Goal: Task Accomplishment & Management: Manage account settings

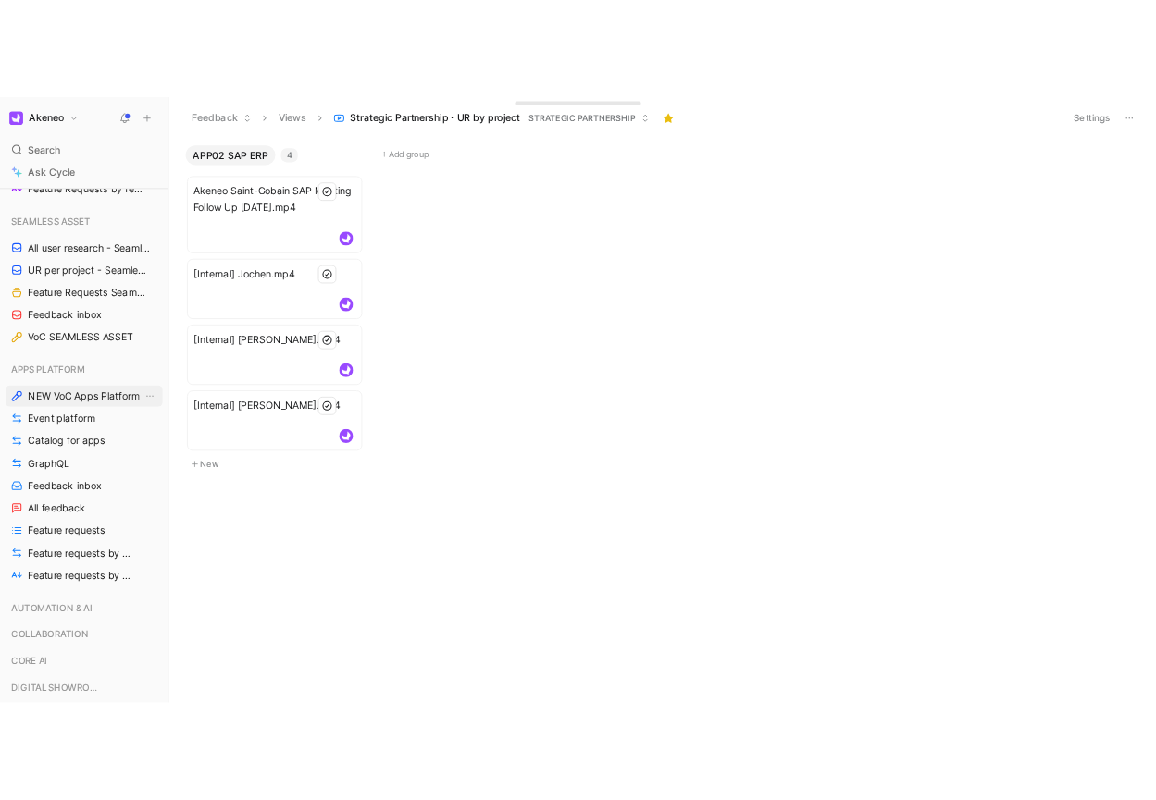
scroll to position [1213, 0]
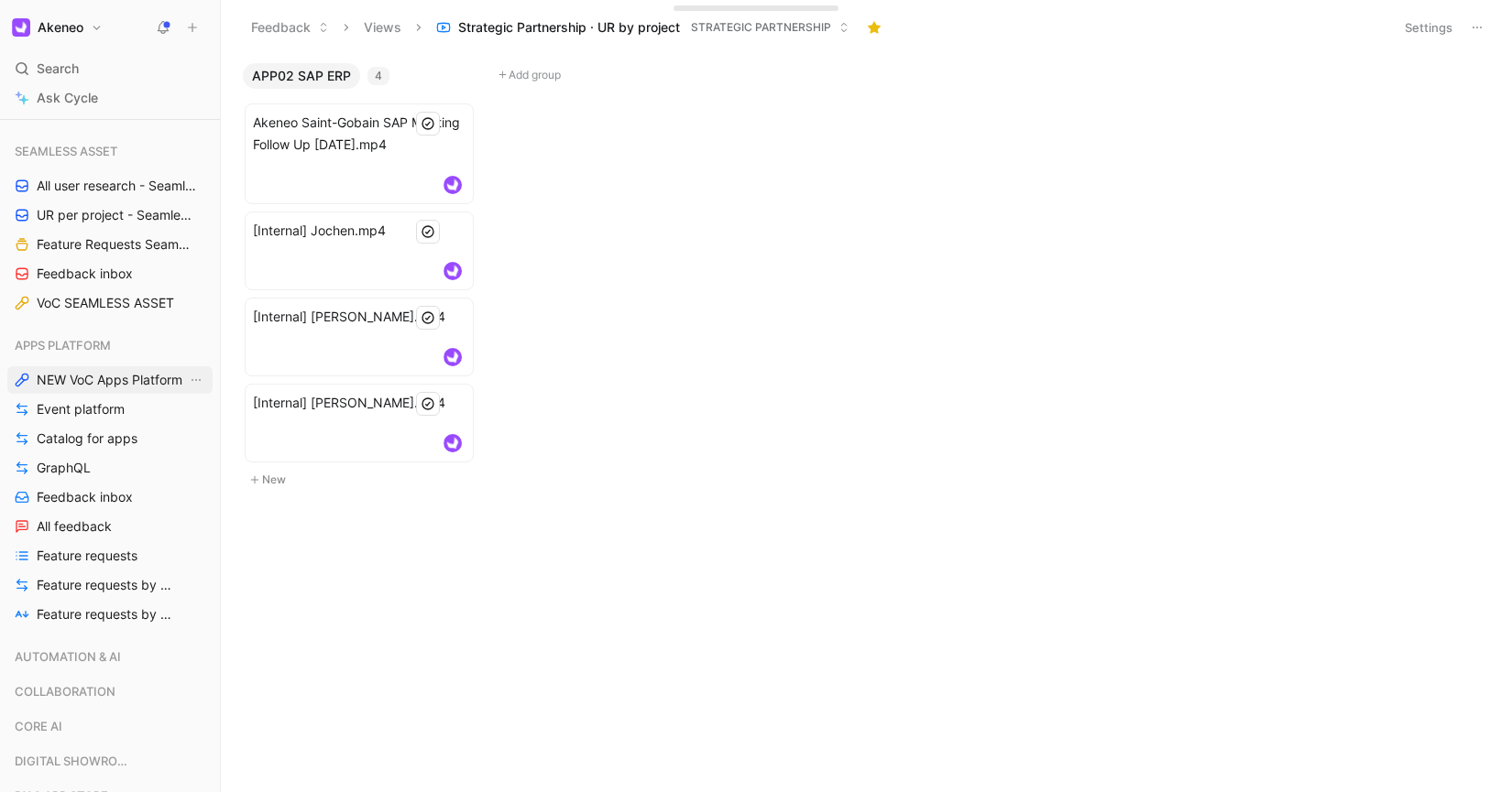
click at [129, 380] on span "NEW VoC Apps Platform" at bounding box center [109, 380] width 146 height 19
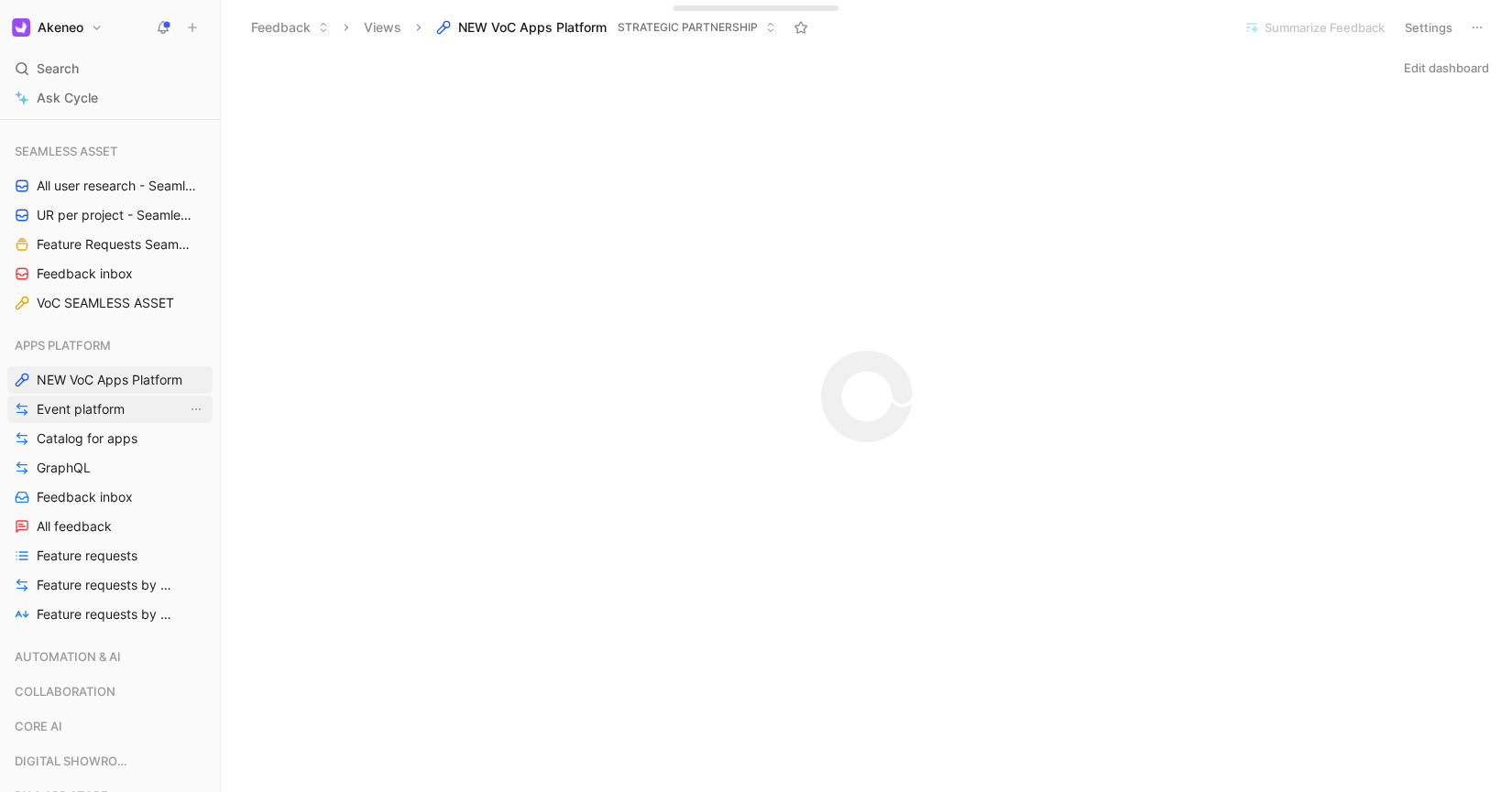
click at [103, 410] on span "Event platform" at bounding box center [80, 409] width 88 height 19
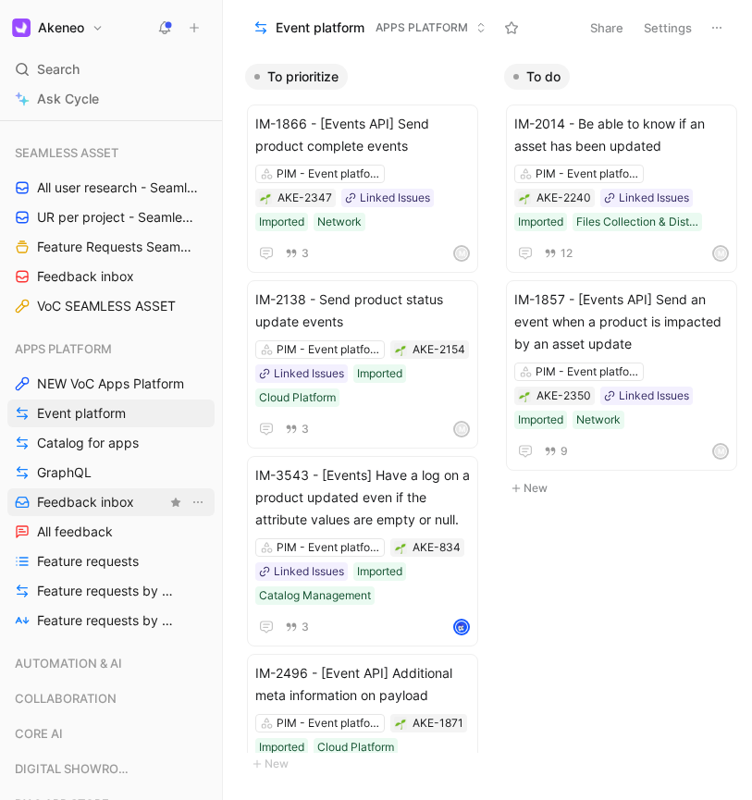
click at [91, 501] on span "Feedback inbox" at bounding box center [85, 502] width 97 height 19
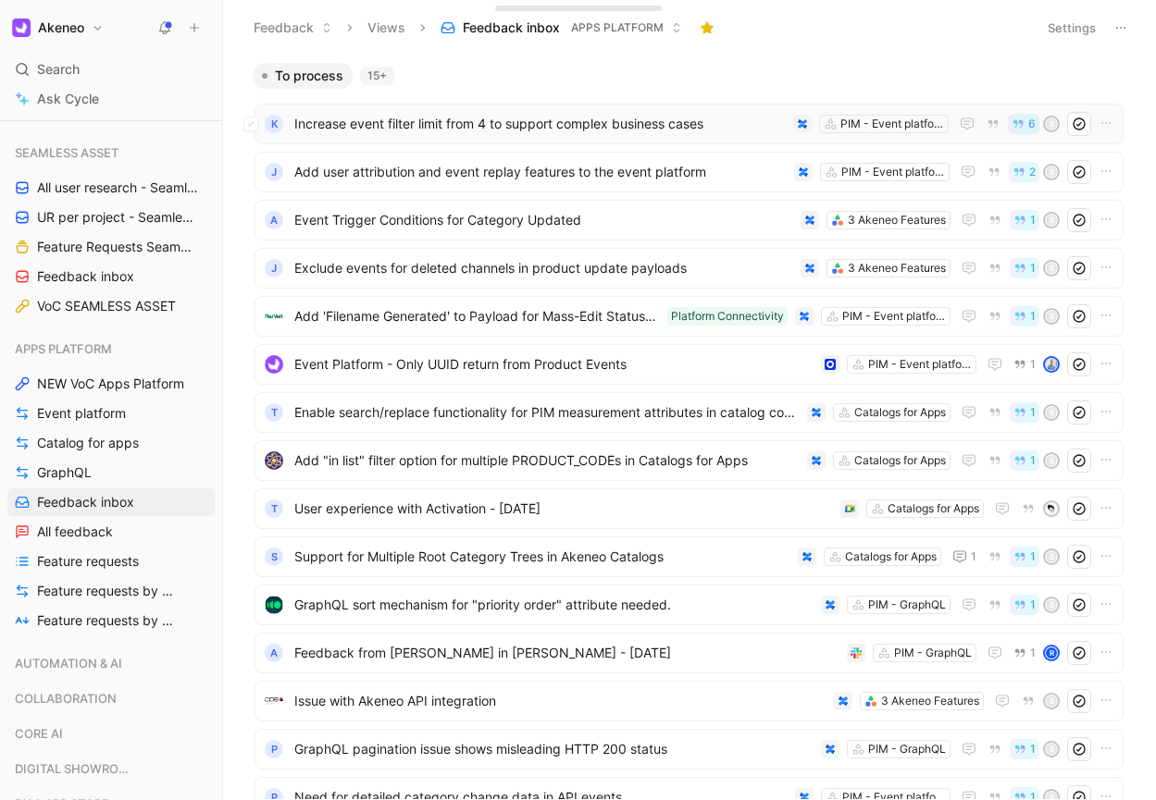
click at [707, 125] on span "Increase event filter limit from 4 to support complex business cases" at bounding box center [539, 124] width 491 height 22
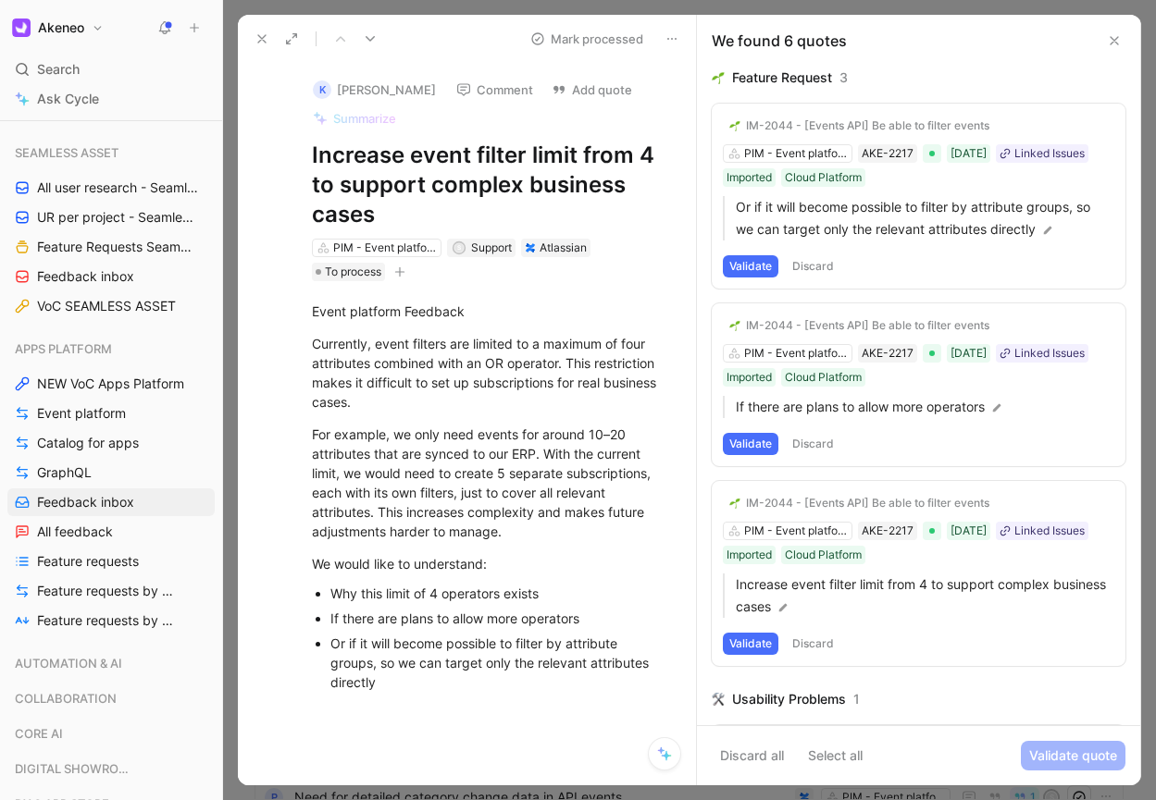
click at [760, 268] on button "Validate" at bounding box center [751, 266] width 56 height 22
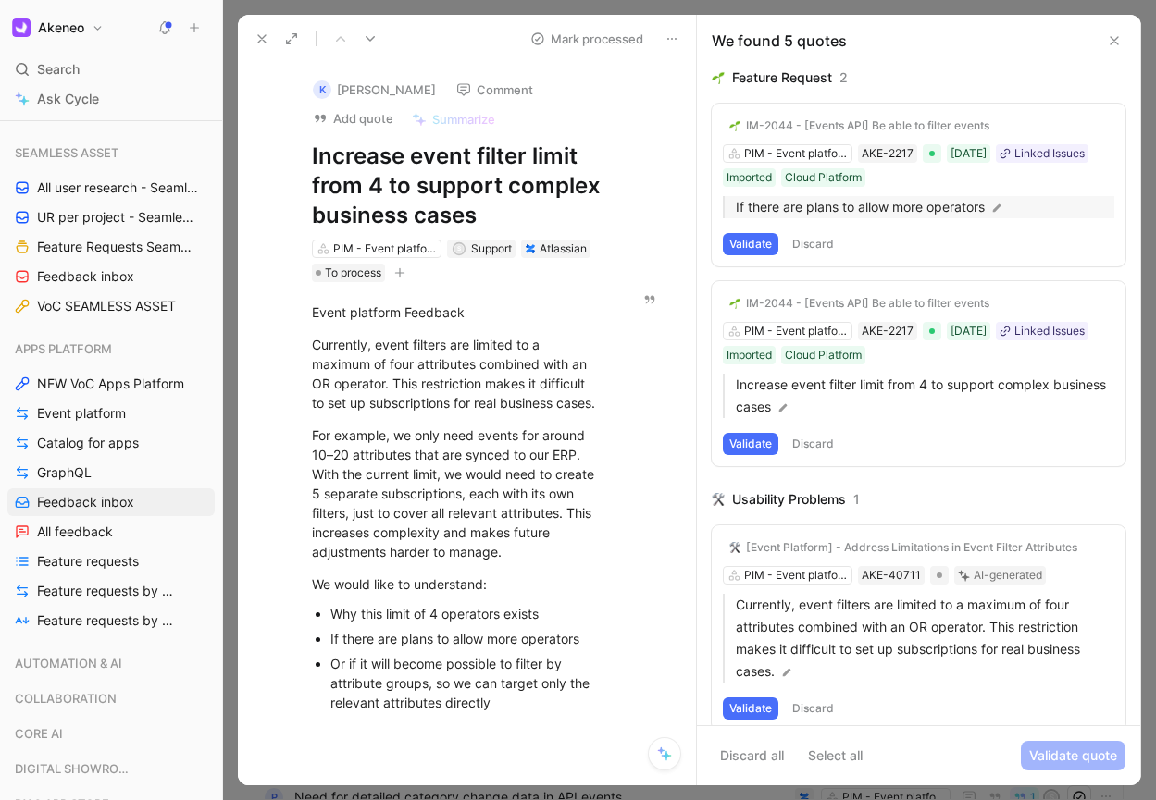
click at [849, 217] on p "If there are plans to allow more operators" at bounding box center [925, 207] width 378 height 22
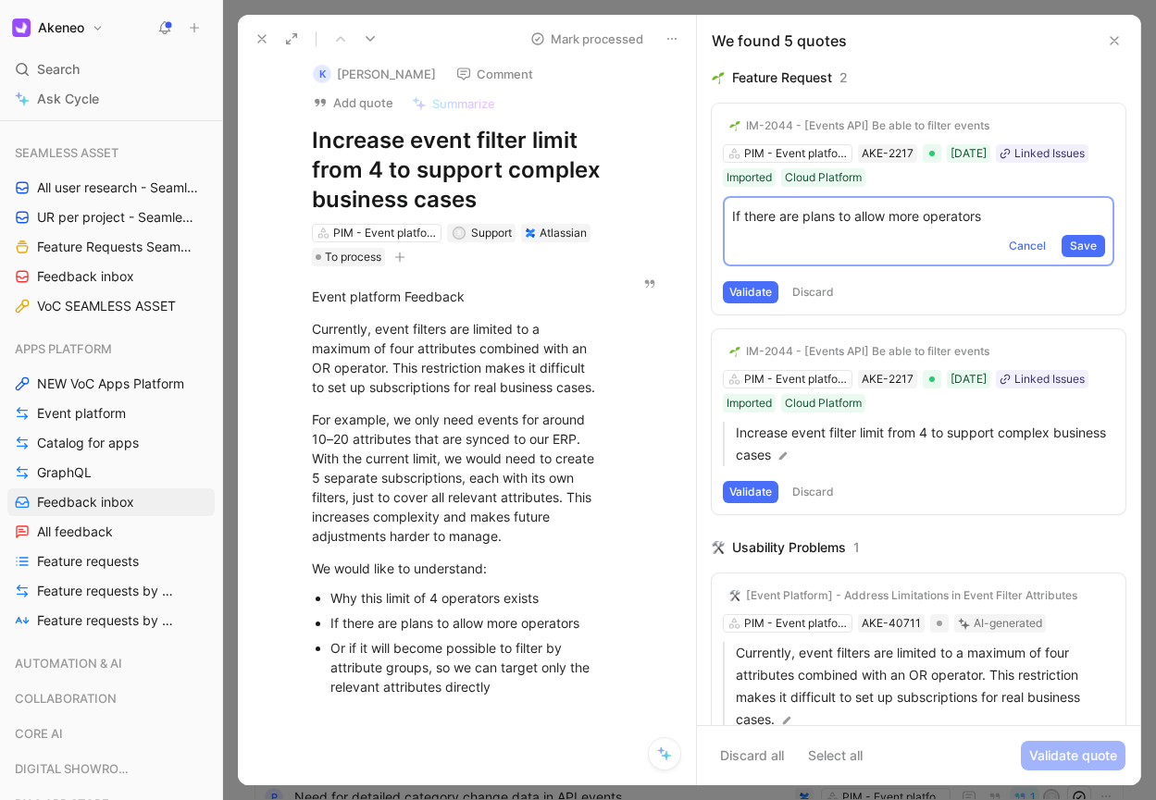
scroll to position [17, 0]
drag, startPoint x: 310, startPoint y: 135, endPoint x: 360, endPoint y: 195, distance: 78.2
click at [360, 195] on div "K [PERSON_NAME] Comment Add quote Summarize Increase event filter limit from 4 …" at bounding box center [458, 156] width 362 height 221
click at [359, 169] on h1 "Increase event filter limit from 4 to support complex business cases" at bounding box center [457, 169] width 291 height 89
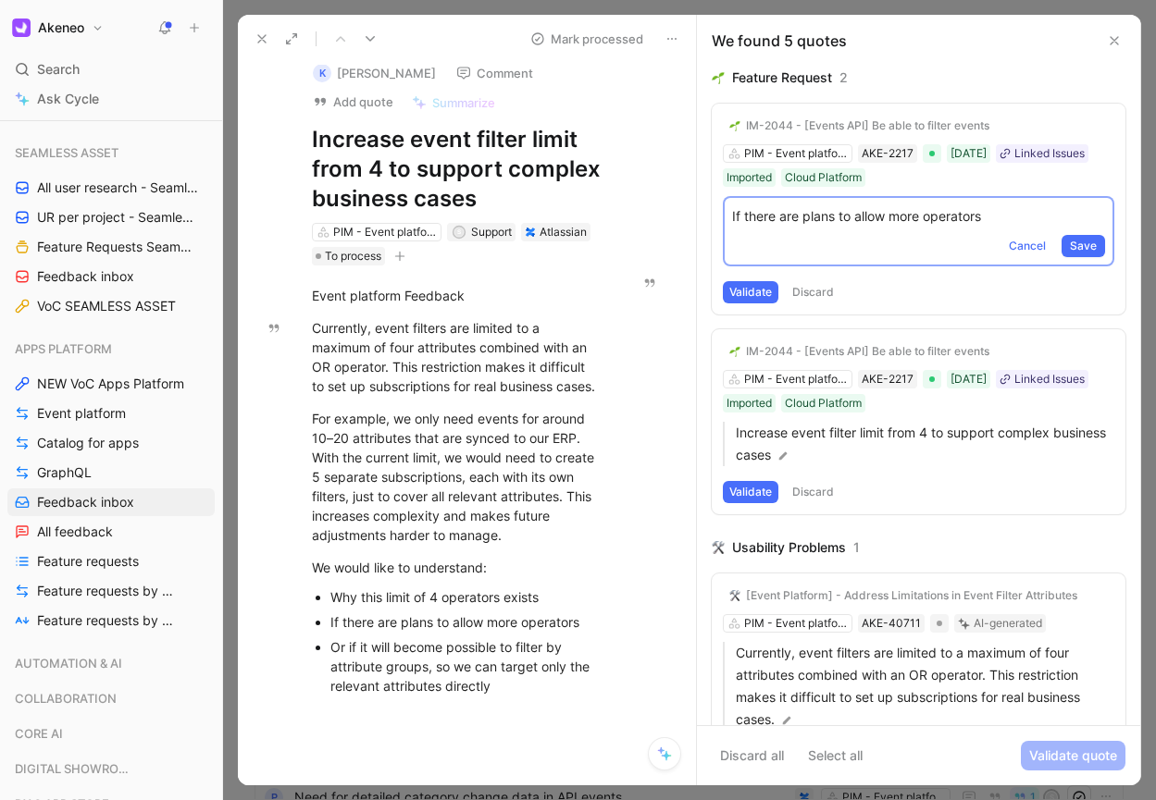
click at [359, 169] on h1 "Increase event filter limit from 4 to support complex business cases" at bounding box center [457, 169] width 291 height 89
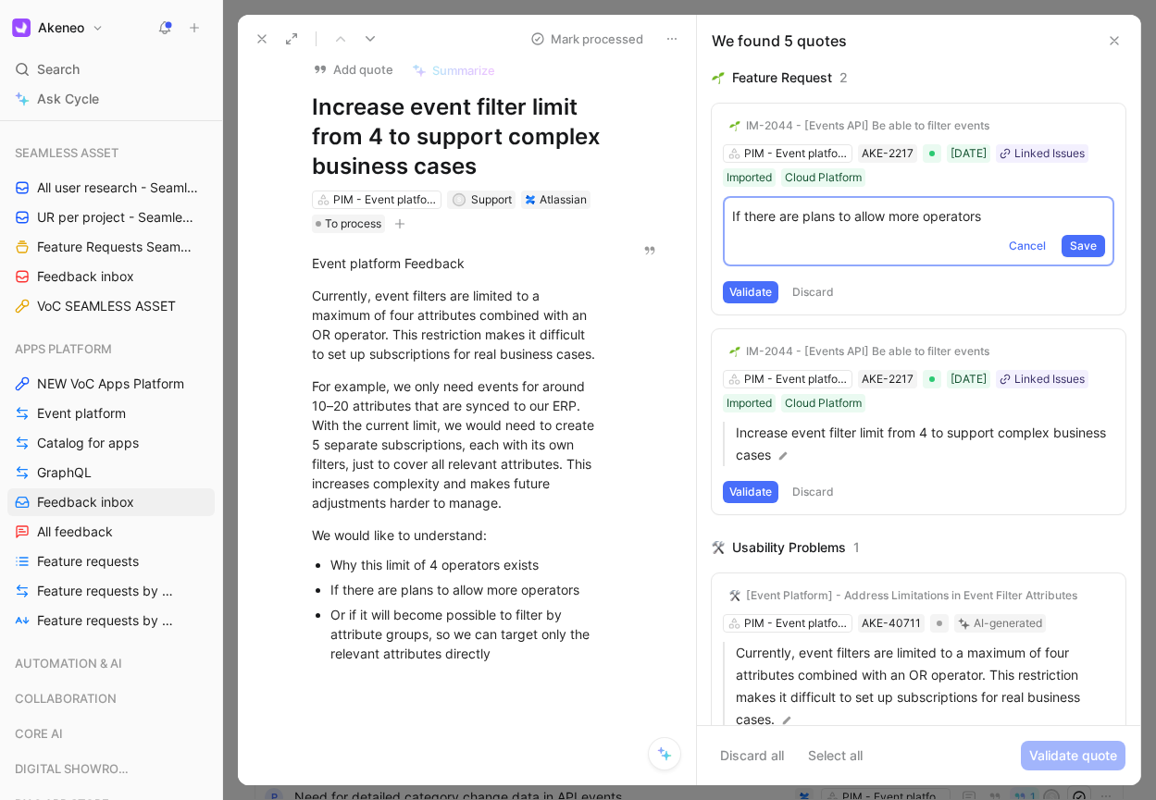
scroll to position [47, 0]
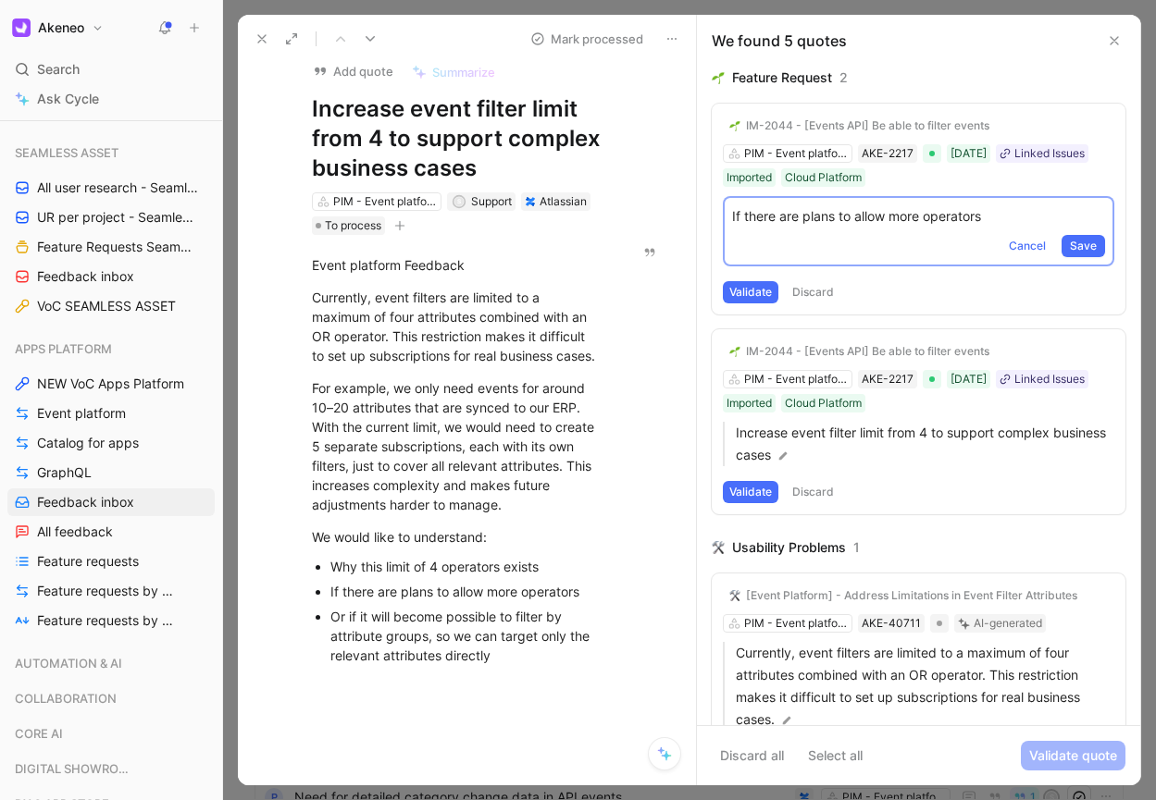
copy h1 "Increase event filter limit from 4 to support complex business cases"
click at [749, 213] on p "If there are plans to allow more operators" at bounding box center [918, 216] width 373 height 22
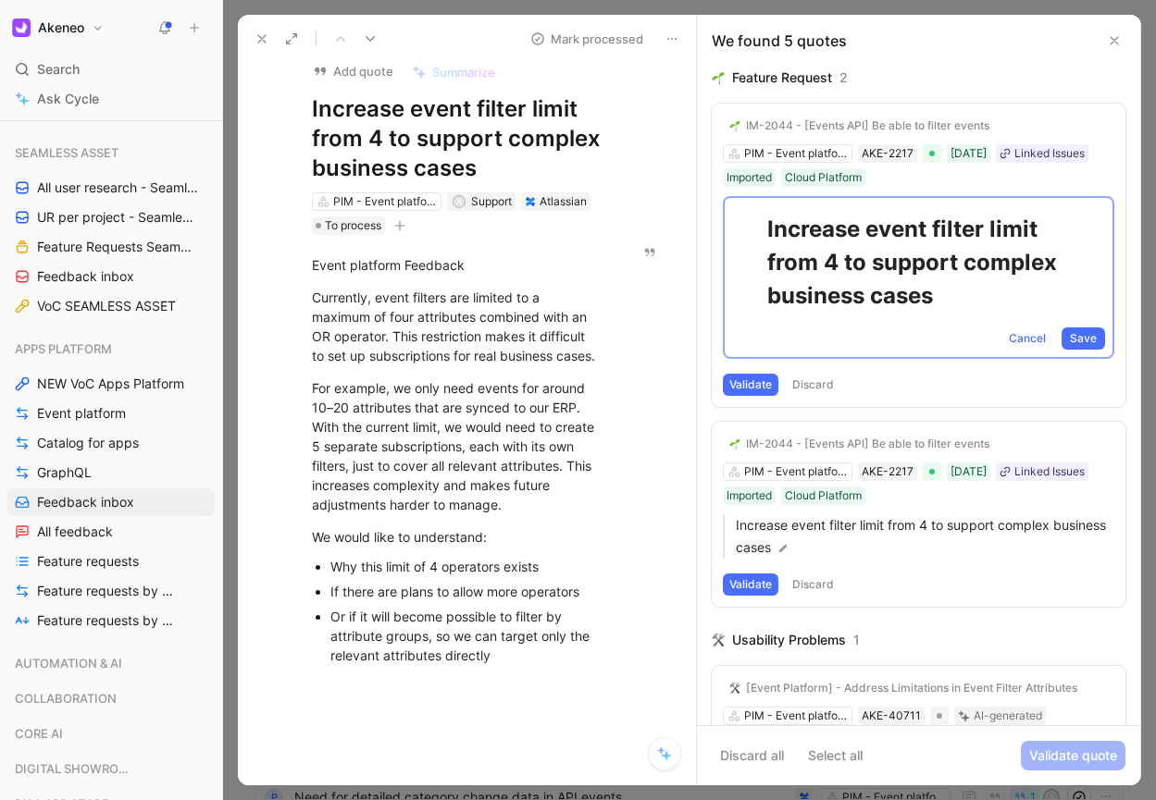
click at [772, 229] on strong "Increase event filter limit from 4 to support complex business cases" at bounding box center [914, 262] width 295 height 93
click at [824, 379] on button "Discard" at bounding box center [813, 385] width 55 height 22
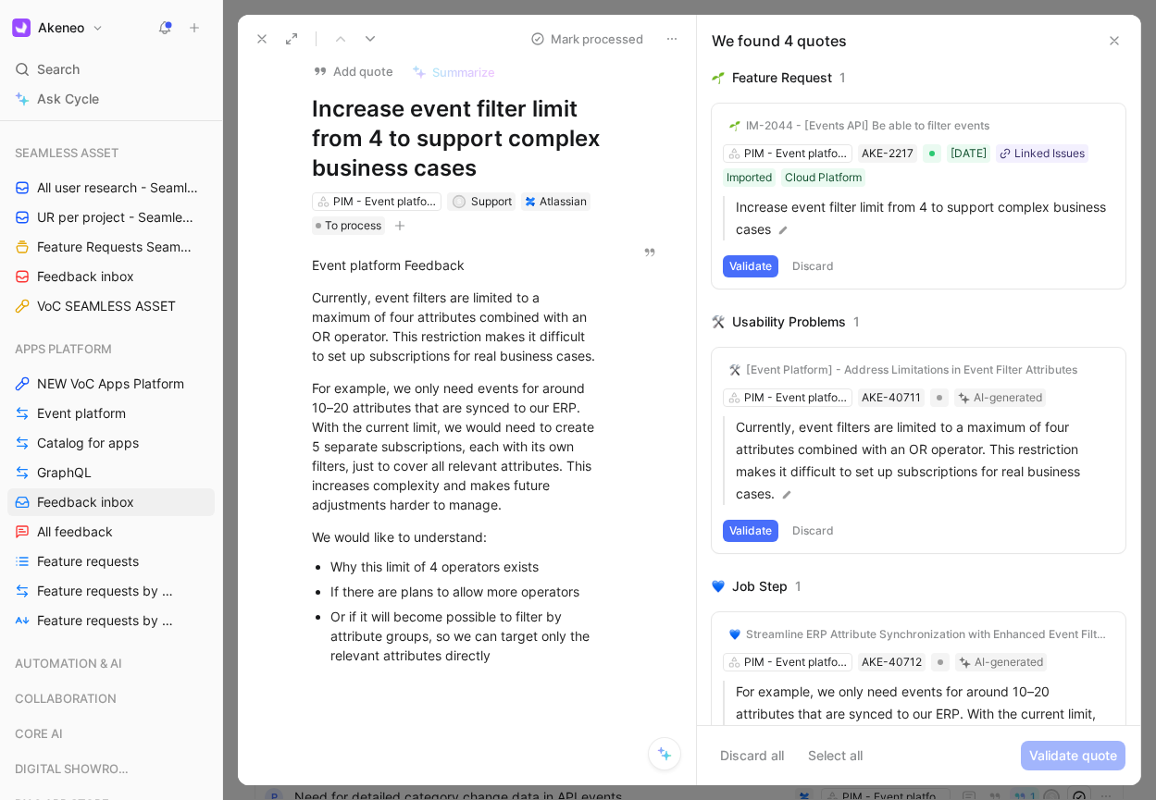
click at [754, 262] on button "Validate" at bounding box center [751, 266] width 56 height 22
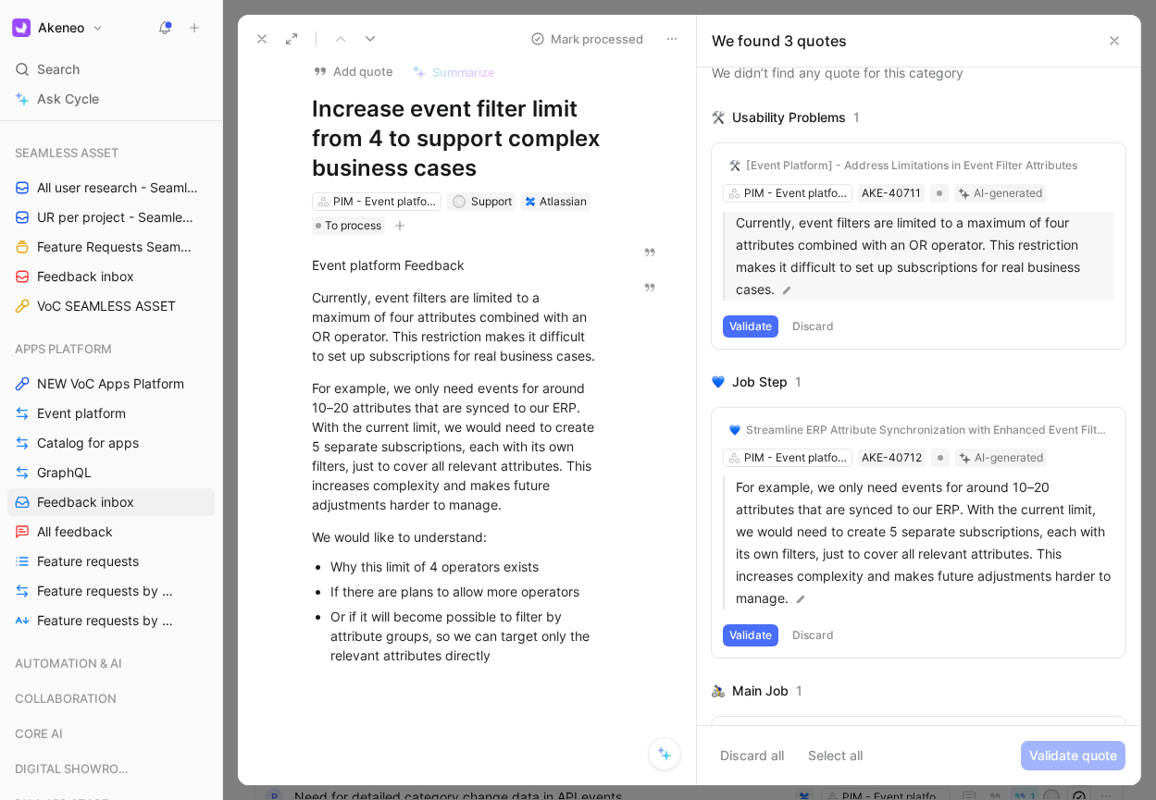
scroll to position [46, 0]
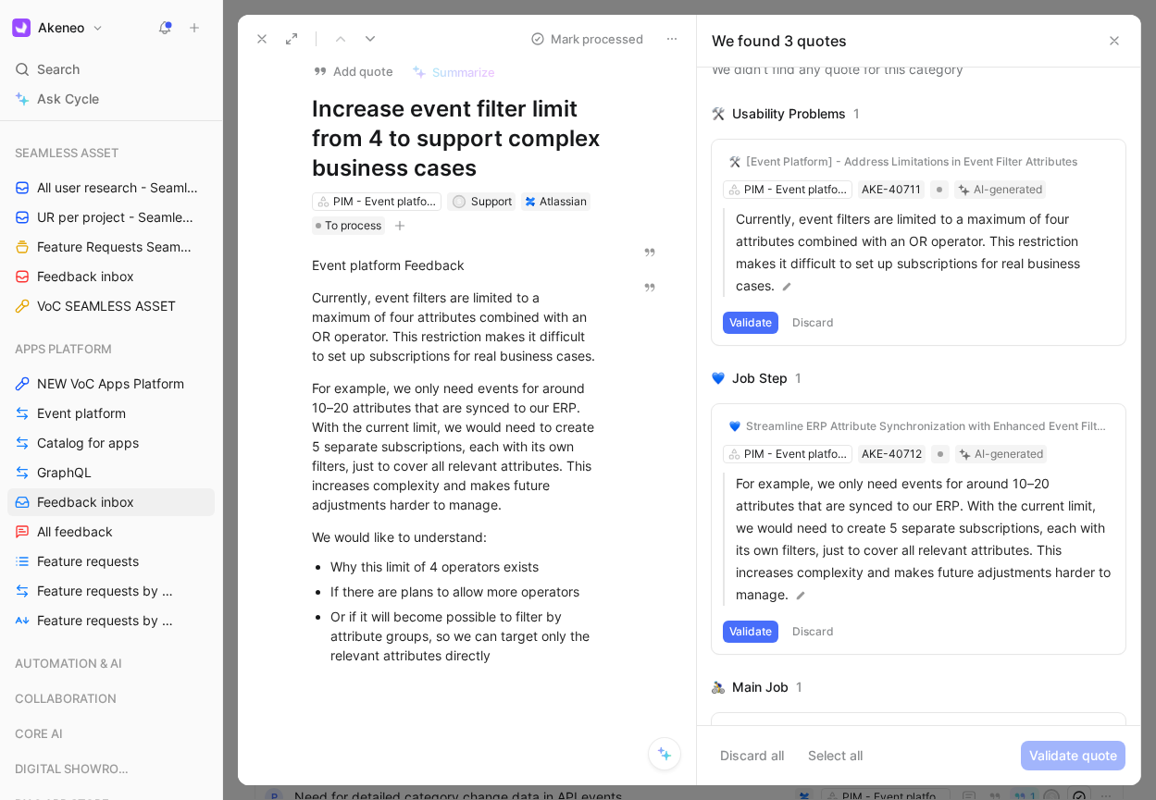
click at [756, 323] on button "Validate" at bounding box center [751, 323] width 56 height 22
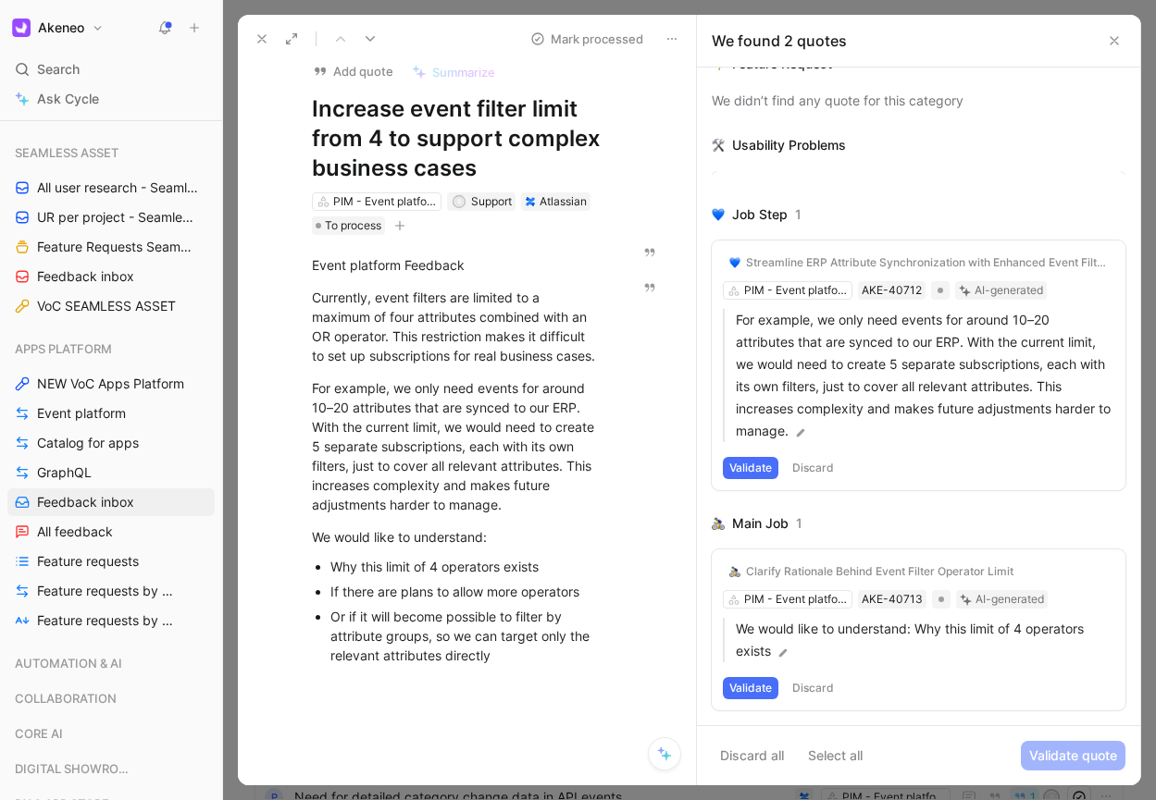
scroll to position [27, 0]
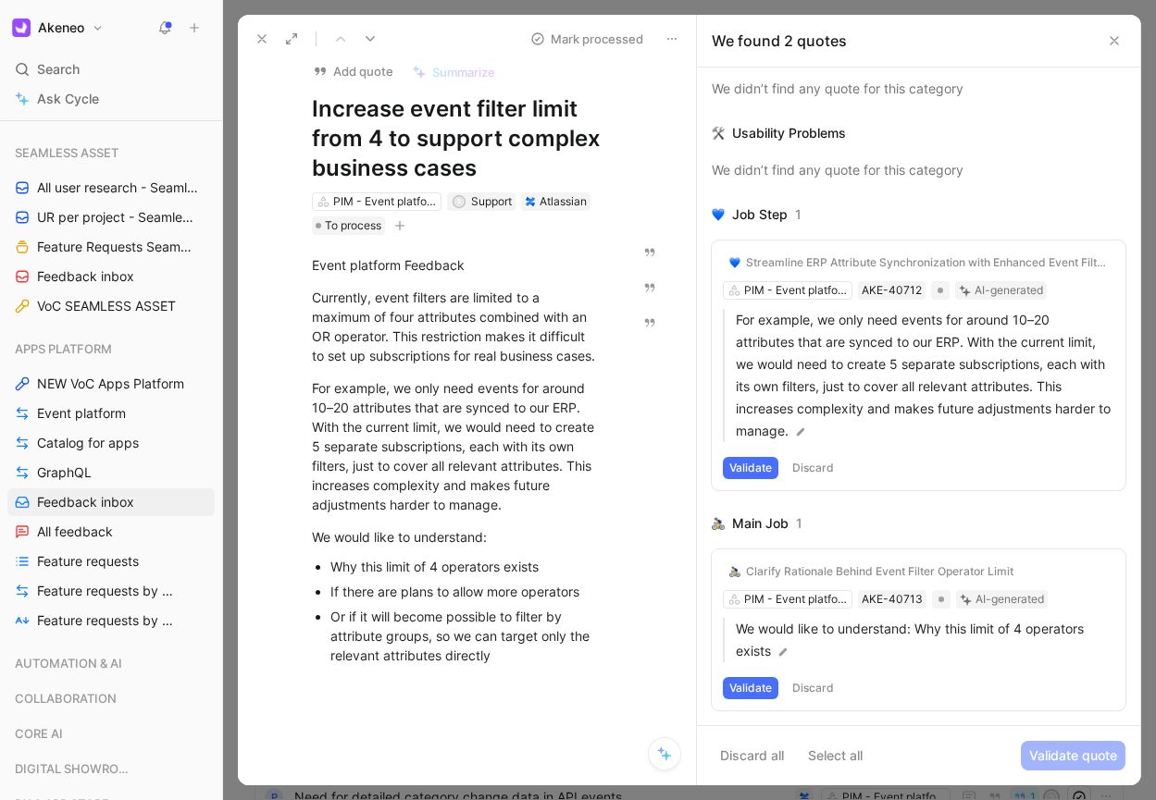
click at [740, 524] on div "Main Job" at bounding box center [760, 524] width 56 height 22
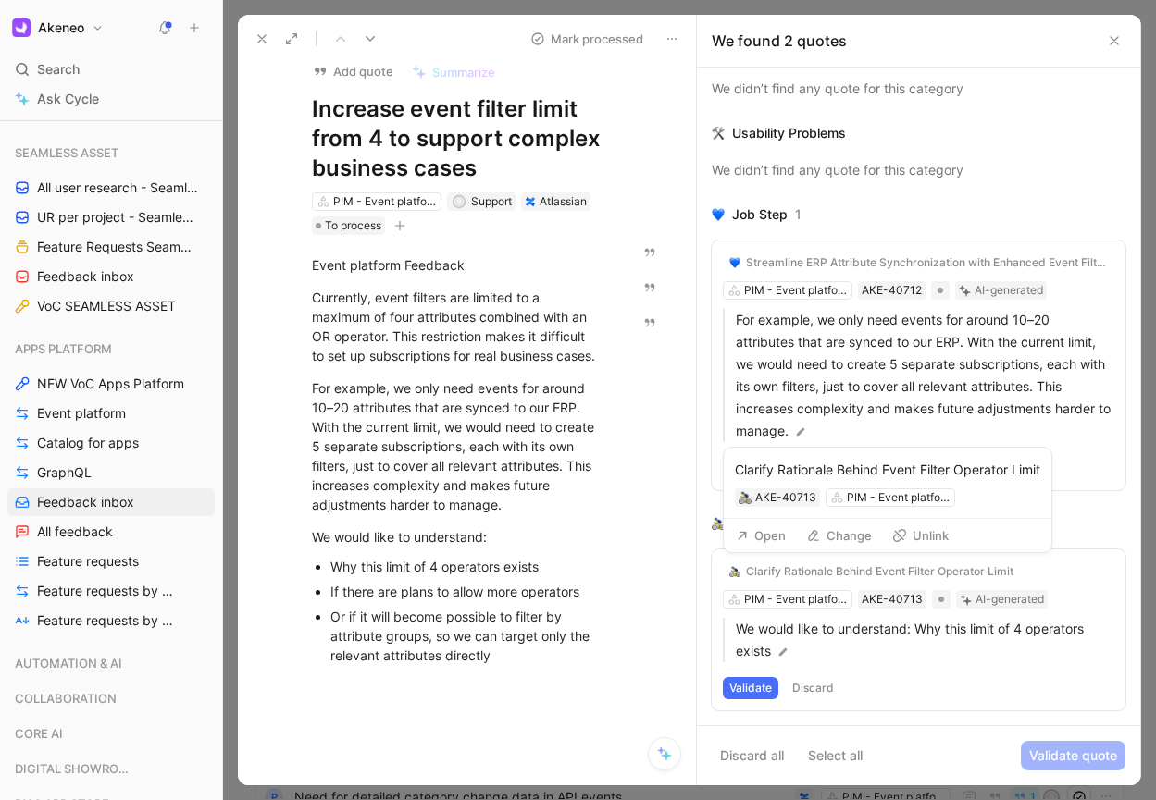
click at [735, 571] on img at bounding box center [734, 571] width 11 height 11
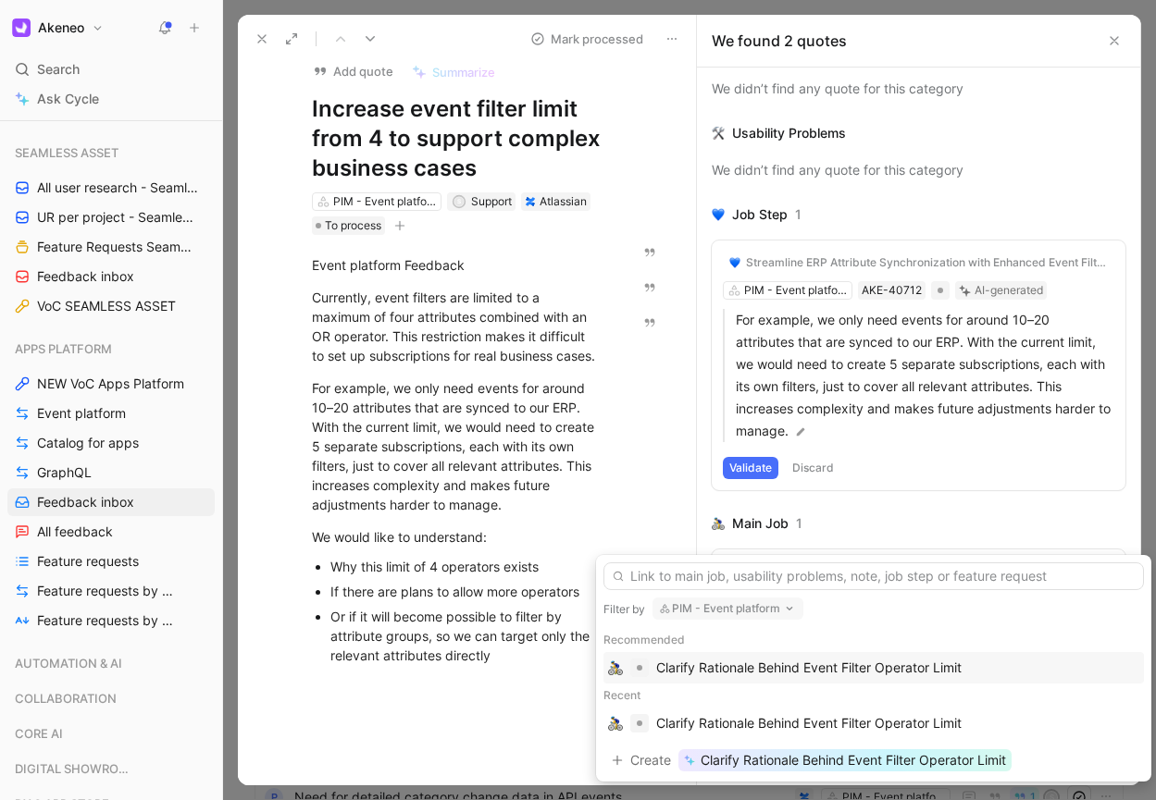
click at [848, 675] on div "Clarify Rationale Behind Event Filter Operator Limit" at bounding box center [808, 668] width 305 height 22
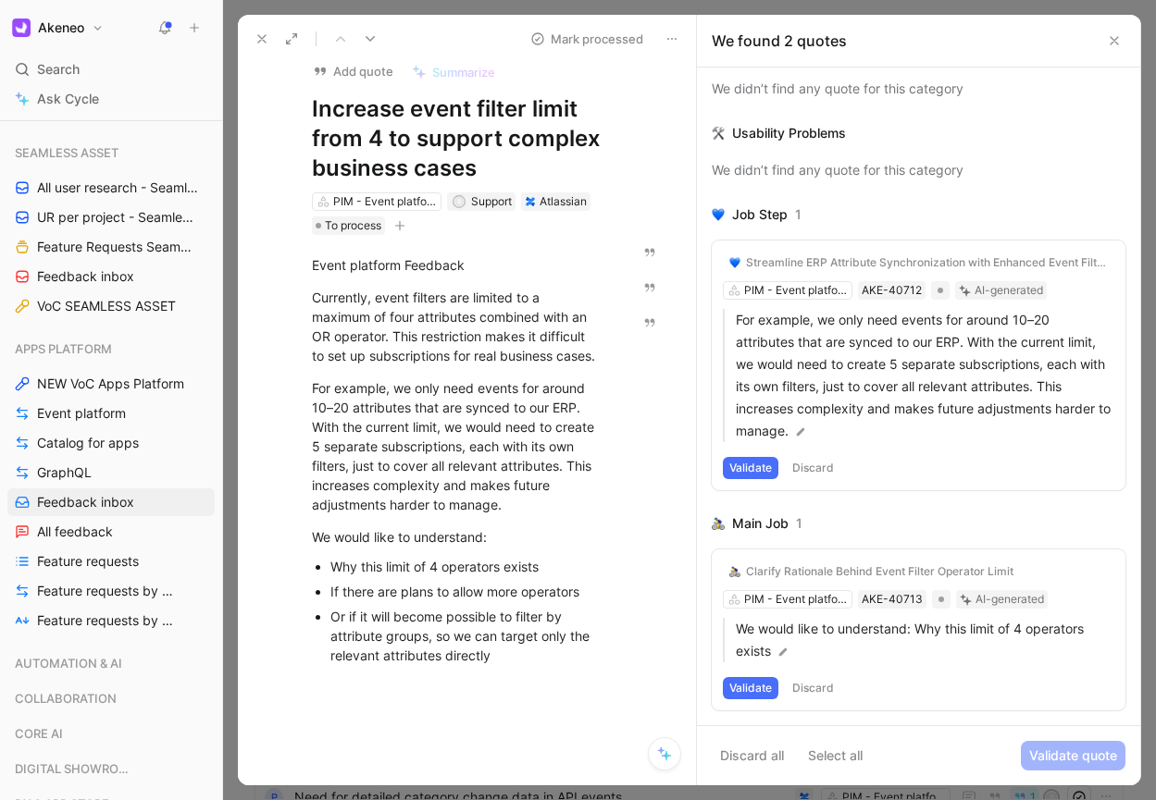
scroll to position [0, 0]
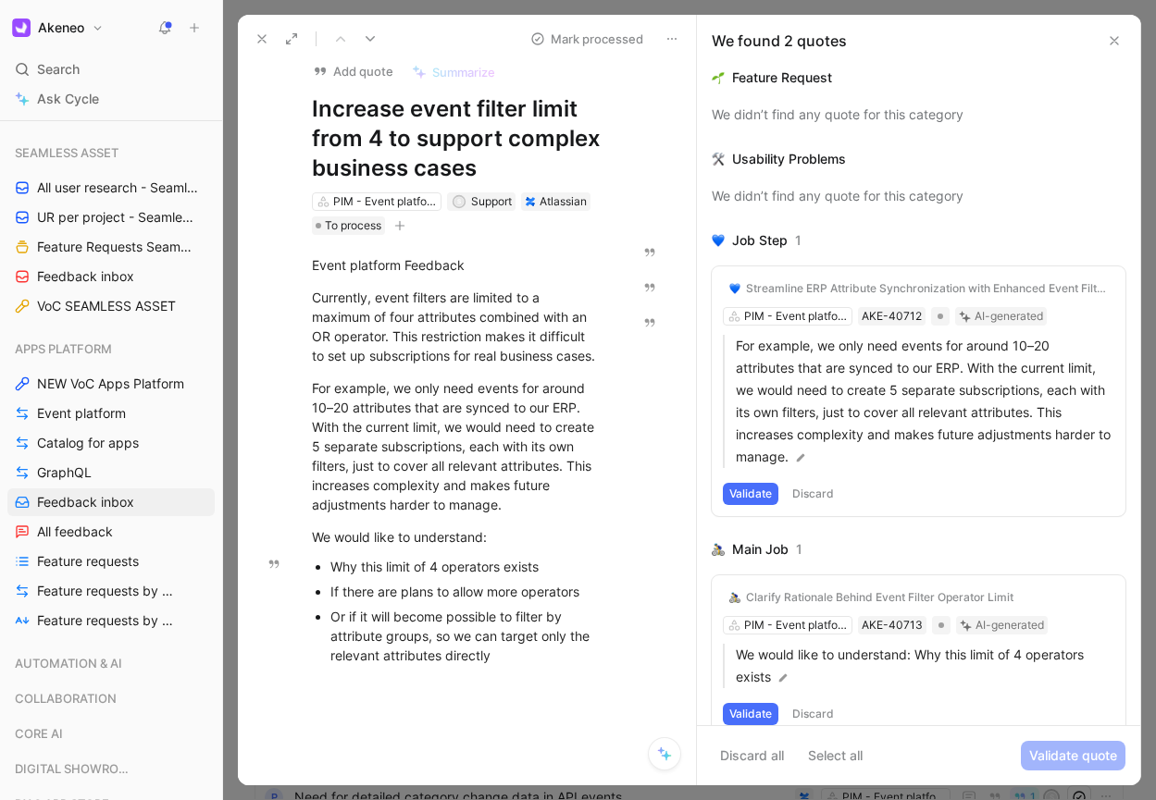
click at [1122, 43] on button at bounding box center [1114, 41] width 22 height 22
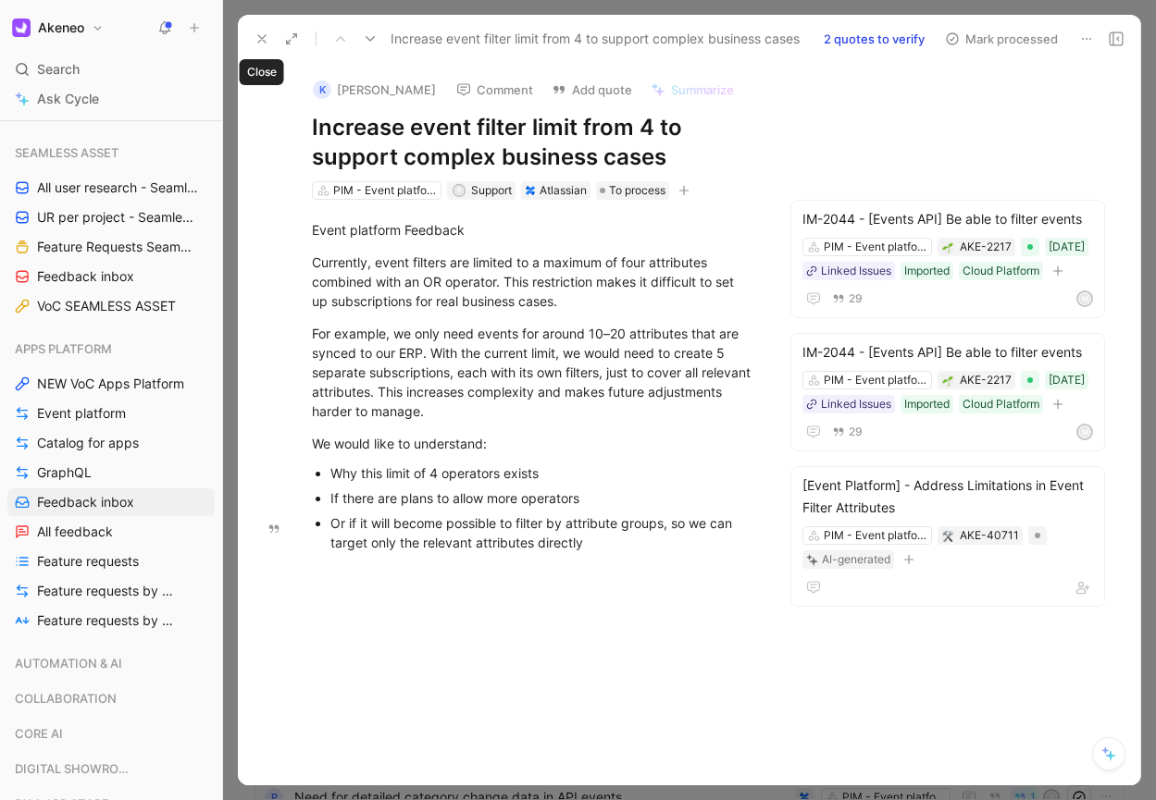
click at [260, 33] on icon at bounding box center [261, 38] width 15 height 15
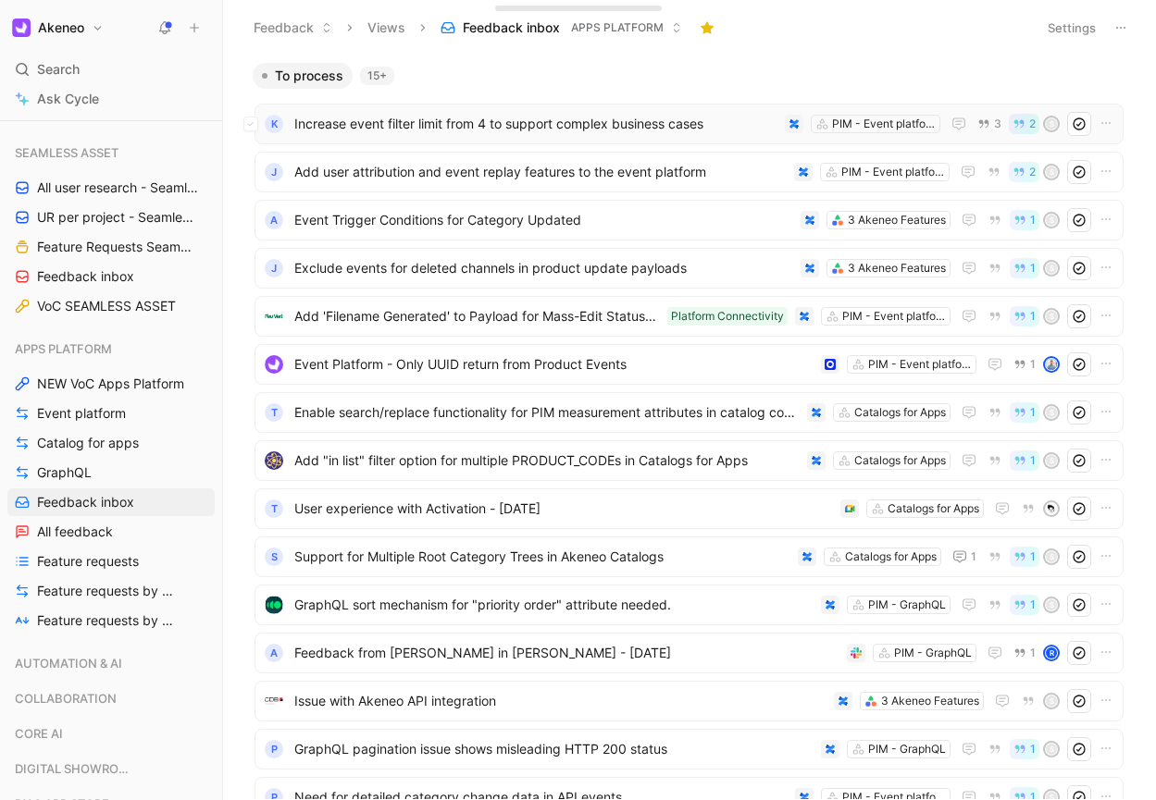
click at [479, 118] on span "Increase event filter limit from 4 to support complex business cases" at bounding box center [535, 124] width 483 height 22
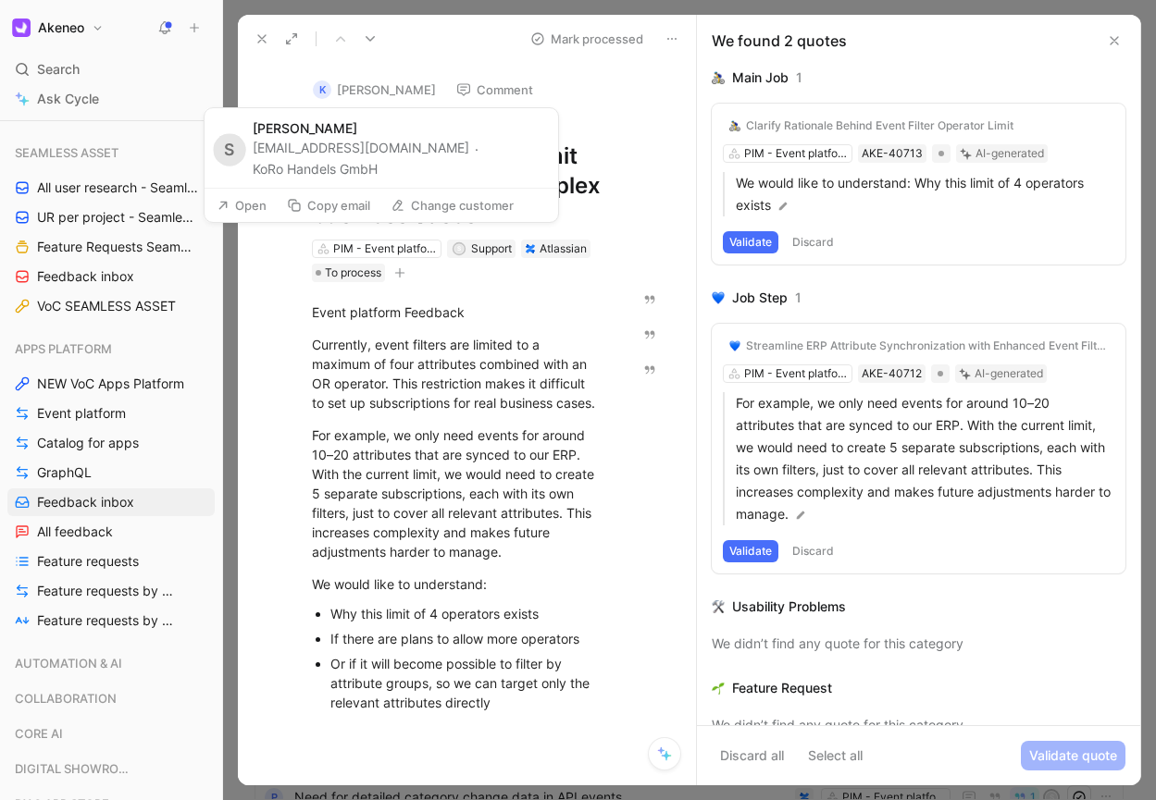
click at [357, 91] on button "K [PERSON_NAME]" at bounding box center [374, 90] width 140 height 28
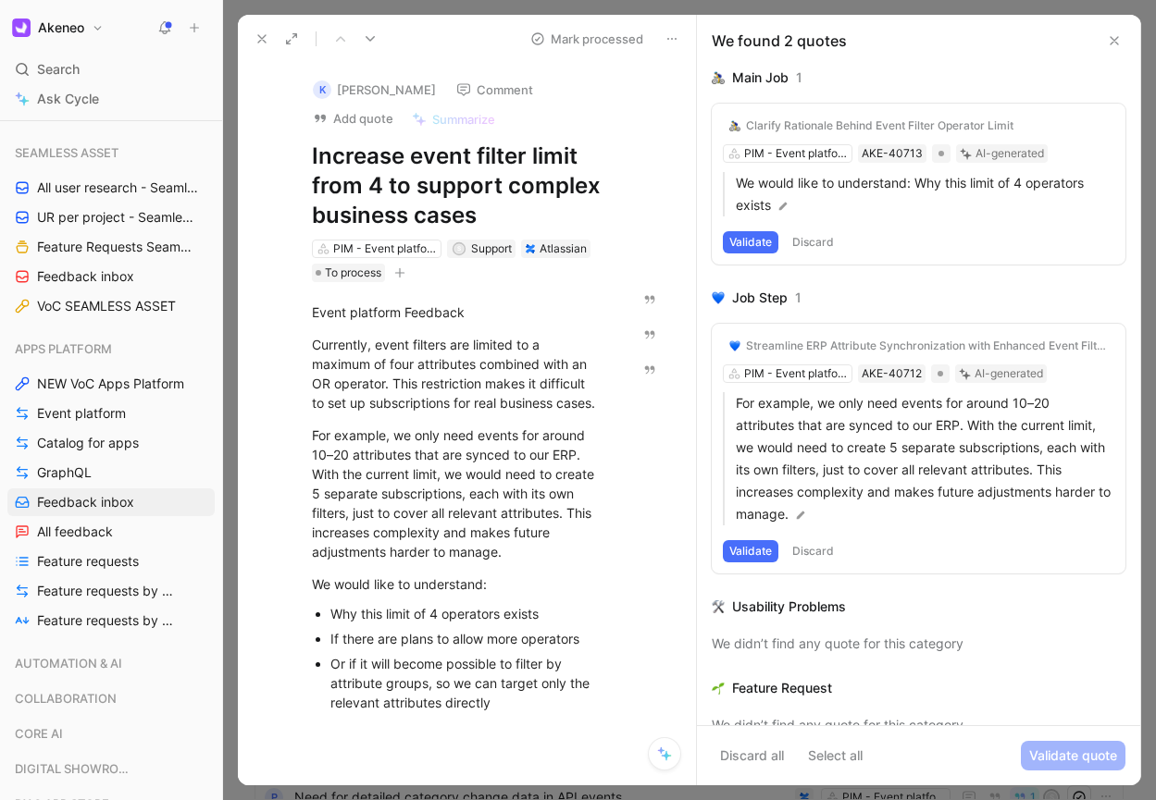
click at [274, 46] on button at bounding box center [262, 39] width 26 height 26
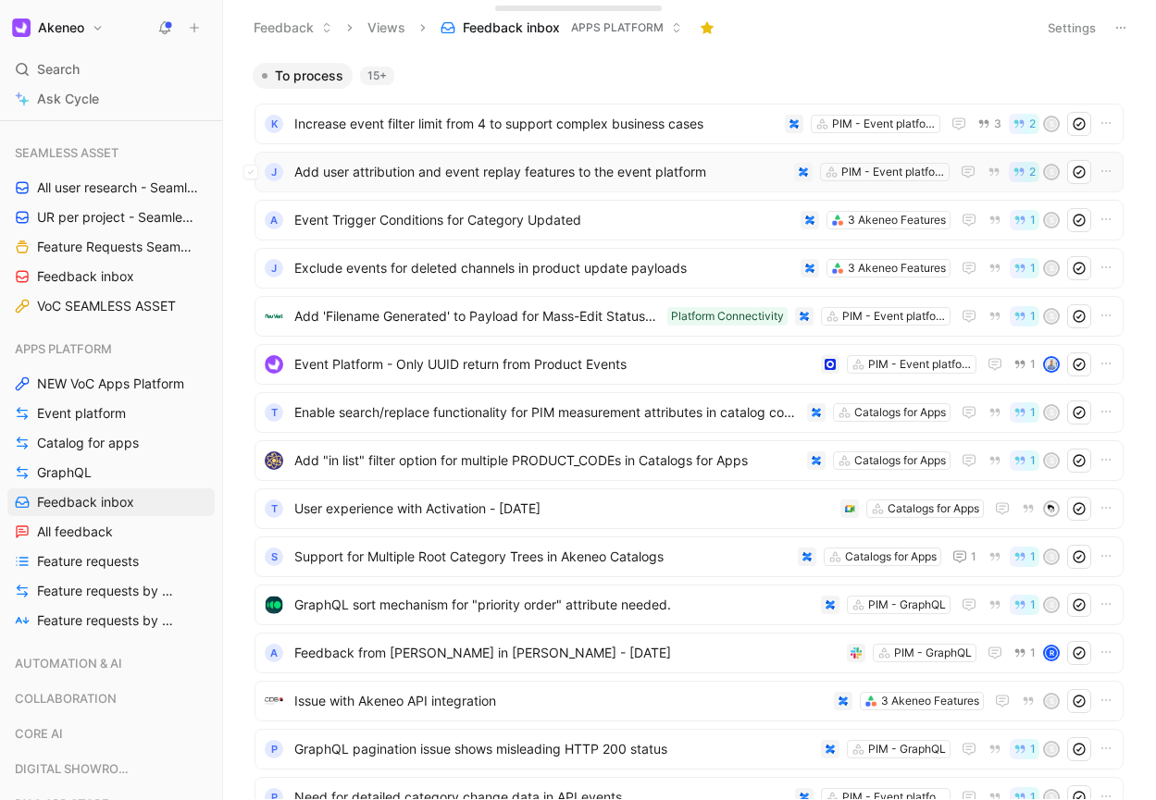
click at [493, 175] on span "Add user attribution and event replay features to the event platform" at bounding box center [540, 172] width 492 height 22
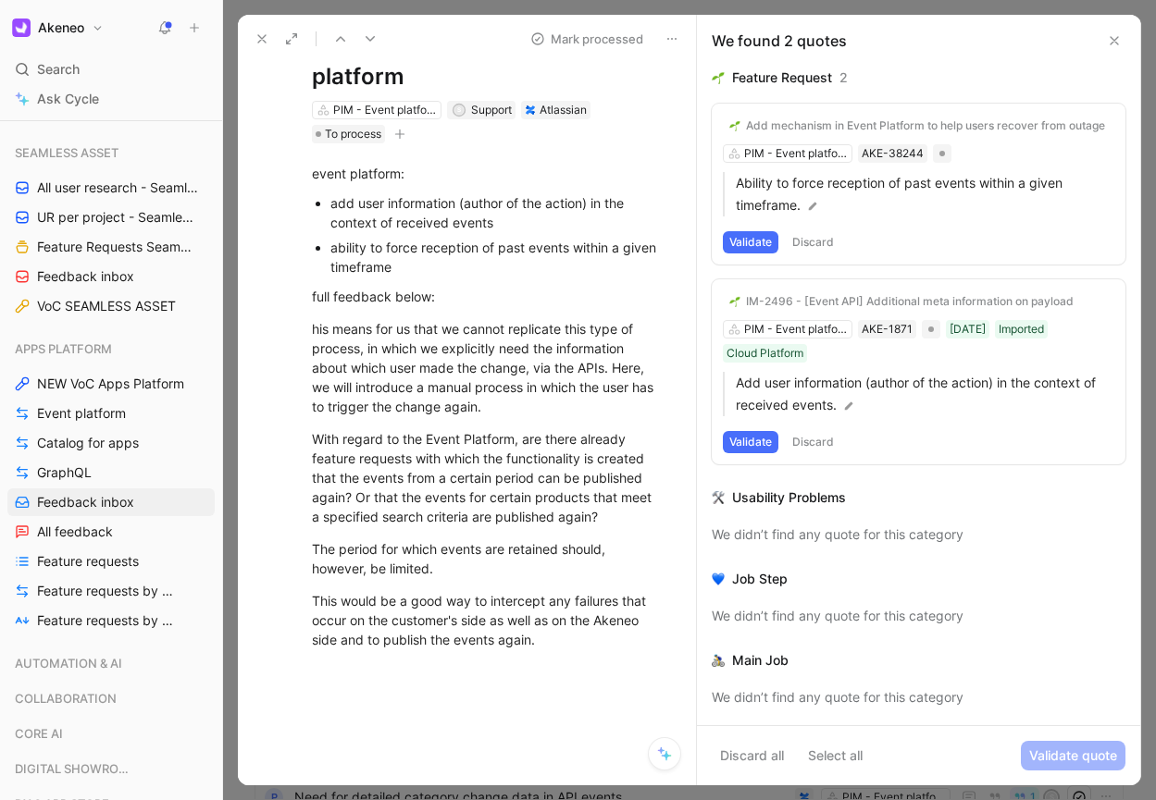
scroll to position [134, 0]
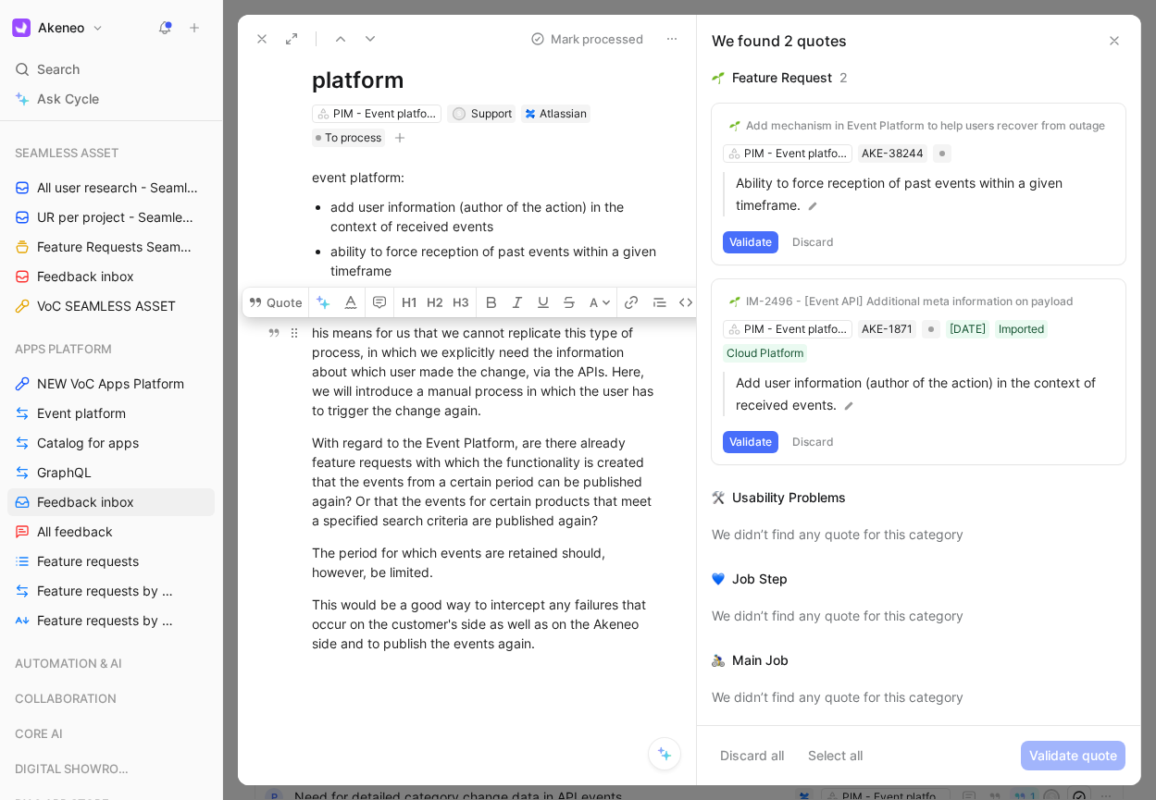
drag, startPoint x: 314, startPoint y: 339, endPoint x: 320, endPoint y: 379, distance: 41.2
click at [320, 379] on div "his means for us that we cannot replicate this type of process, in which we exp…" at bounding box center [486, 371] width 349 height 97
click at [313, 333] on div "his means for us that we cannot replicate this type of process, in which we exp…" at bounding box center [486, 371] width 349 height 97
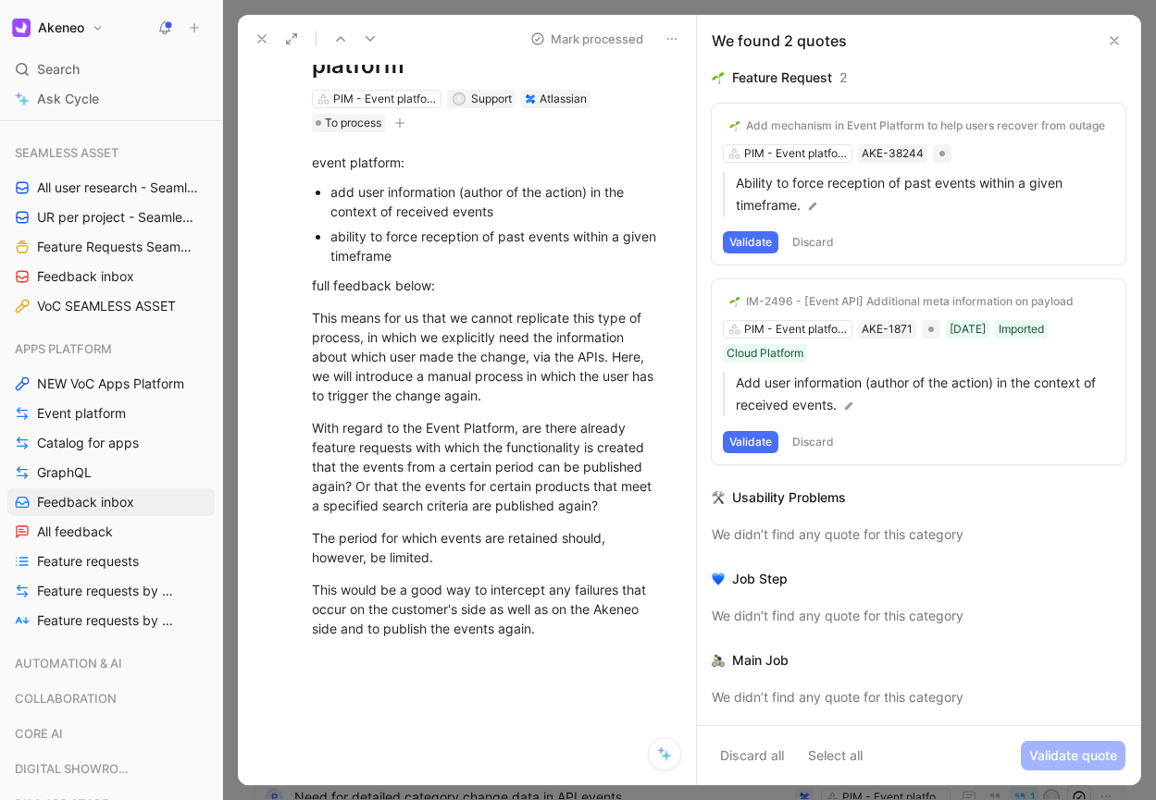
scroll to position [151, 0]
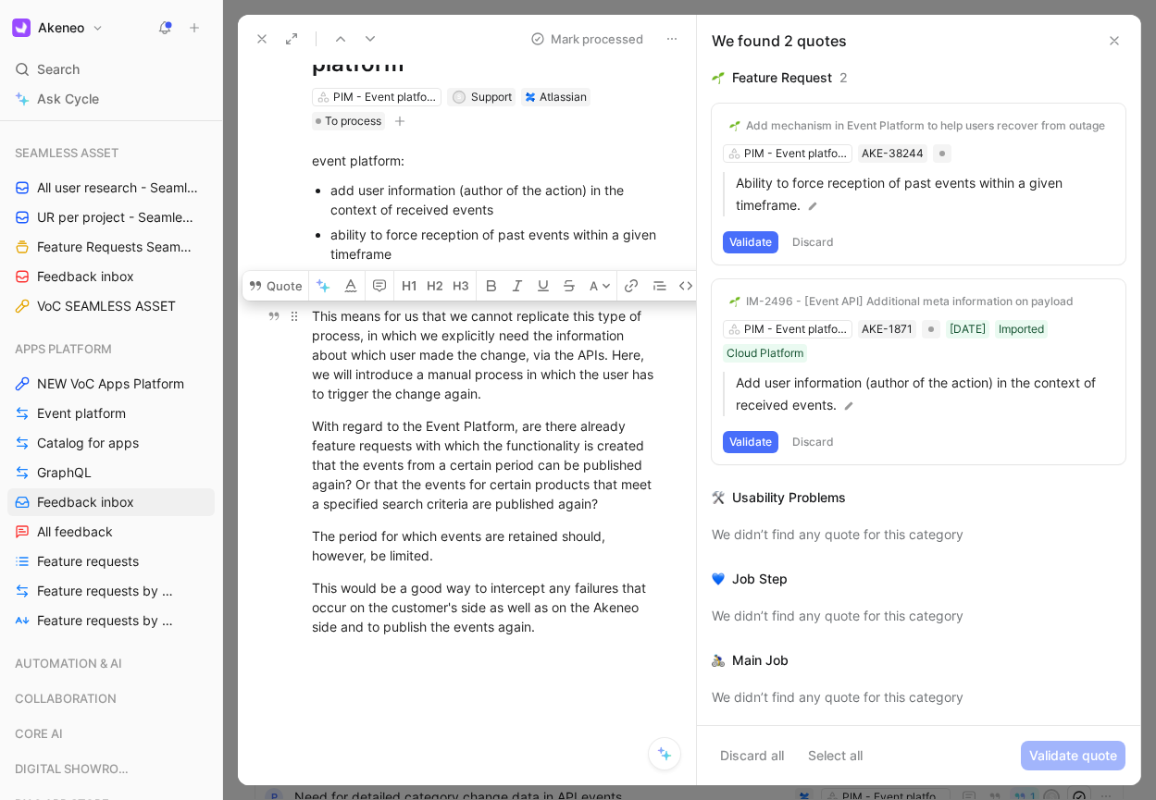
drag, startPoint x: 455, startPoint y: 317, endPoint x: 455, endPoint y: 329, distance: 12.0
click at [455, 329] on div "This means for us that we cannot replicate this type of process, in which we ex…" at bounding box center [486, 354] width 349 height 97
click at [435, 239] on div "ability to force reception of past events within a given timeframe" at bounding box center [495, 244] width 330 height 39
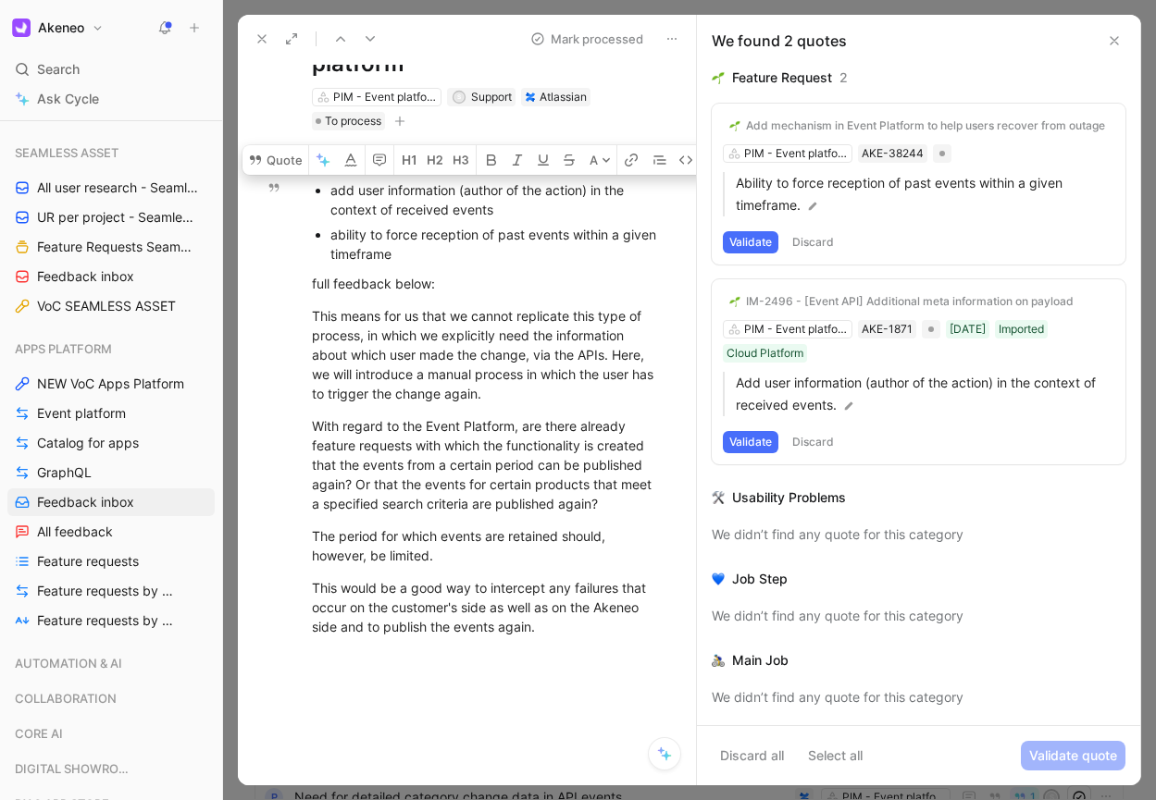
drag, startPoint x: 333, startPoint y: 186, endPoint x: 333, endPoint y: 221, distance: 35.2
click at [333, 221] on p "add user information (author of the action) in the context of received events" at bounding box center [495, 200] width 330 height 44
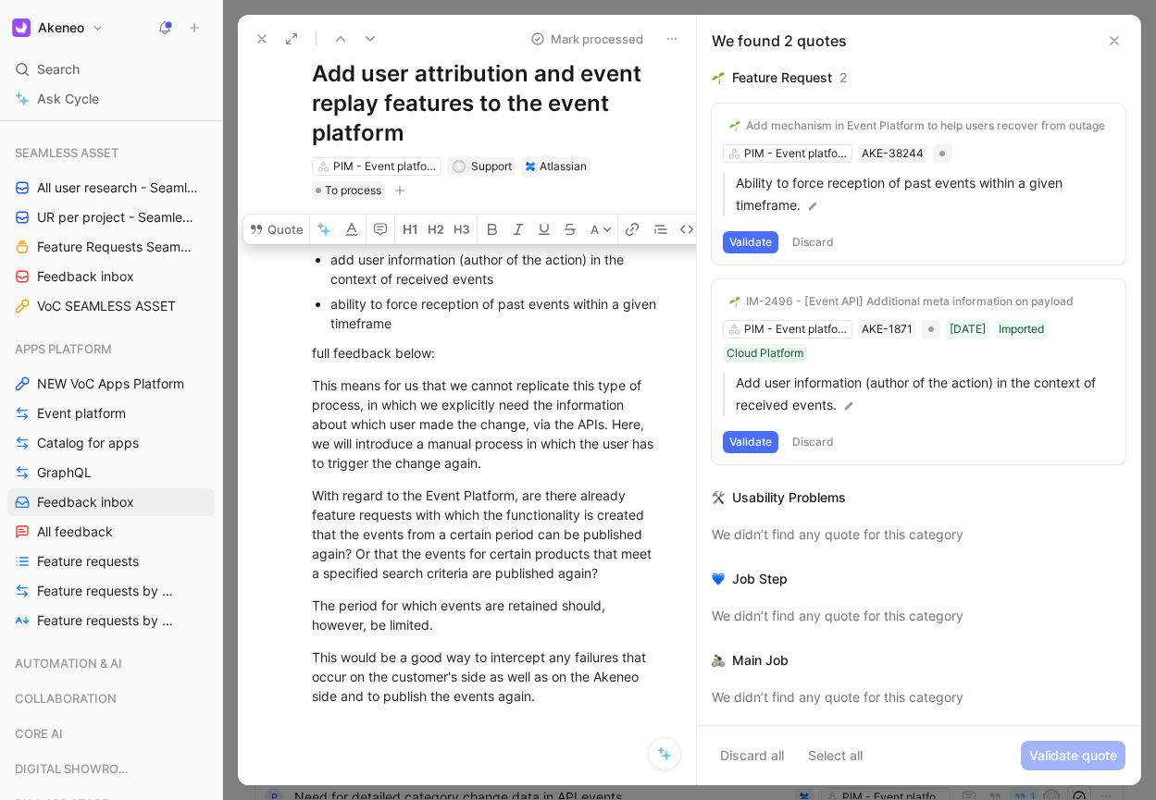
scroll to position [81, 1]
click at [354, 291] on p "add user information (author of the action) in the context of received events" at bounding box center [494, 269] width 330 height 44
click at [354, 291] on p "add user information (author of the action) in the context of received events" at bounding box center [495, 269] width 330 height 44
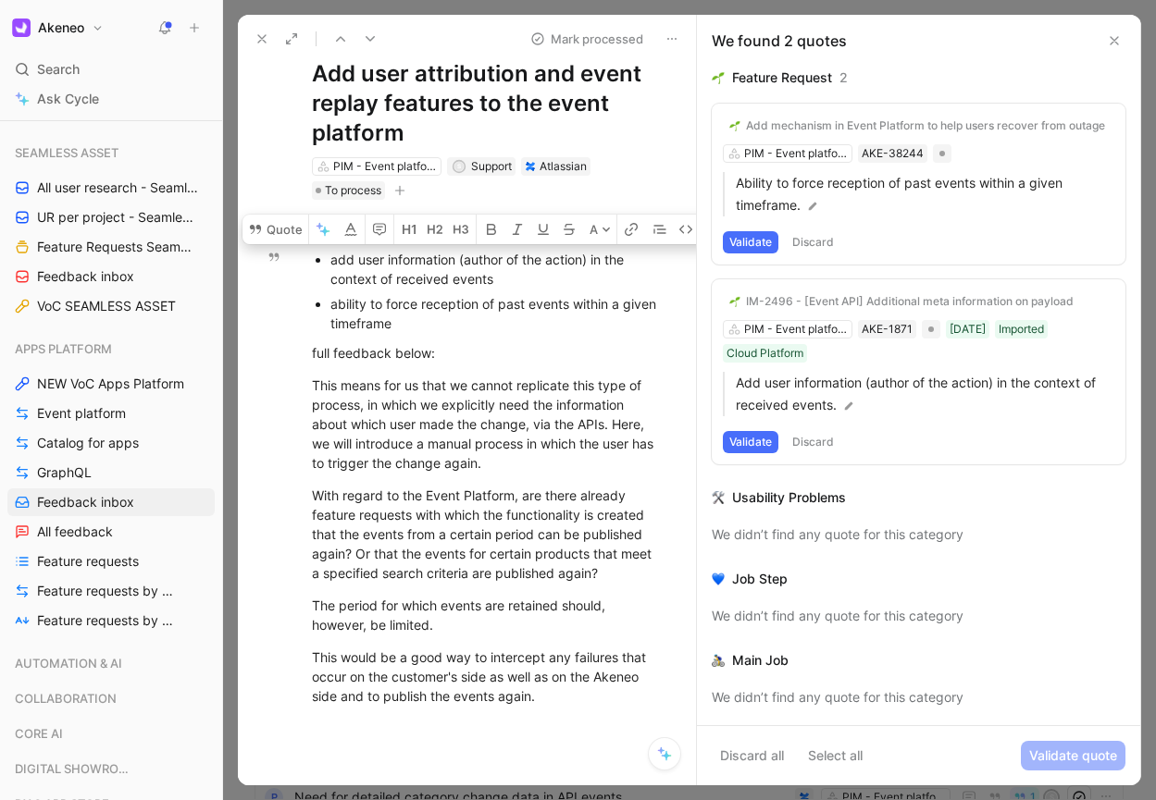
click at [763, 440] on button "Validate" at bounding box center [751, 442] width 56 height 22
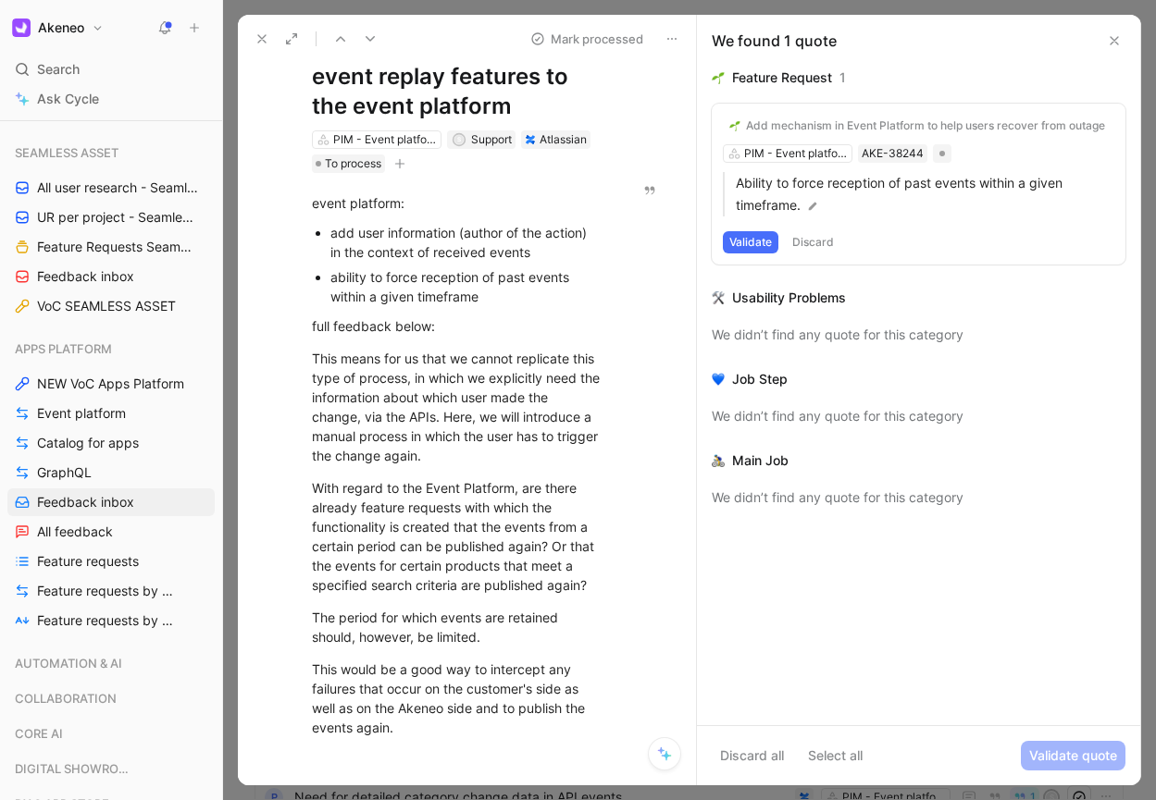
scroll to position [105, 0]
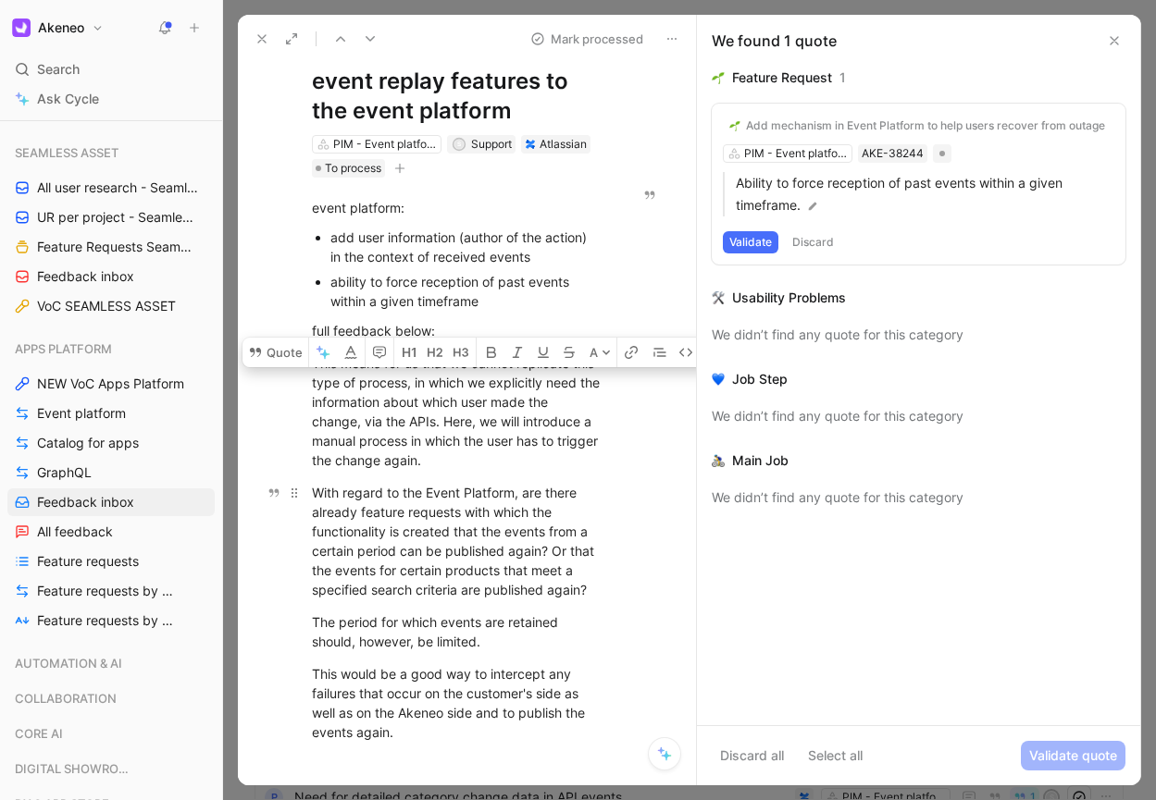
drag, startPoint x: 415, startPoint y: 400, endPoint x: 428, endPoint y: 539, distance: 140.2
click at [428, 539] on div "event platform: add user information (author of the action) in the context of r…" at bounding box center [458, 470] width 362 height 585
click at [428, 535] on div "With regard to the Event Platform, are there already feature requests with whic…" at bounding box center [457, 541] width 291 height 117
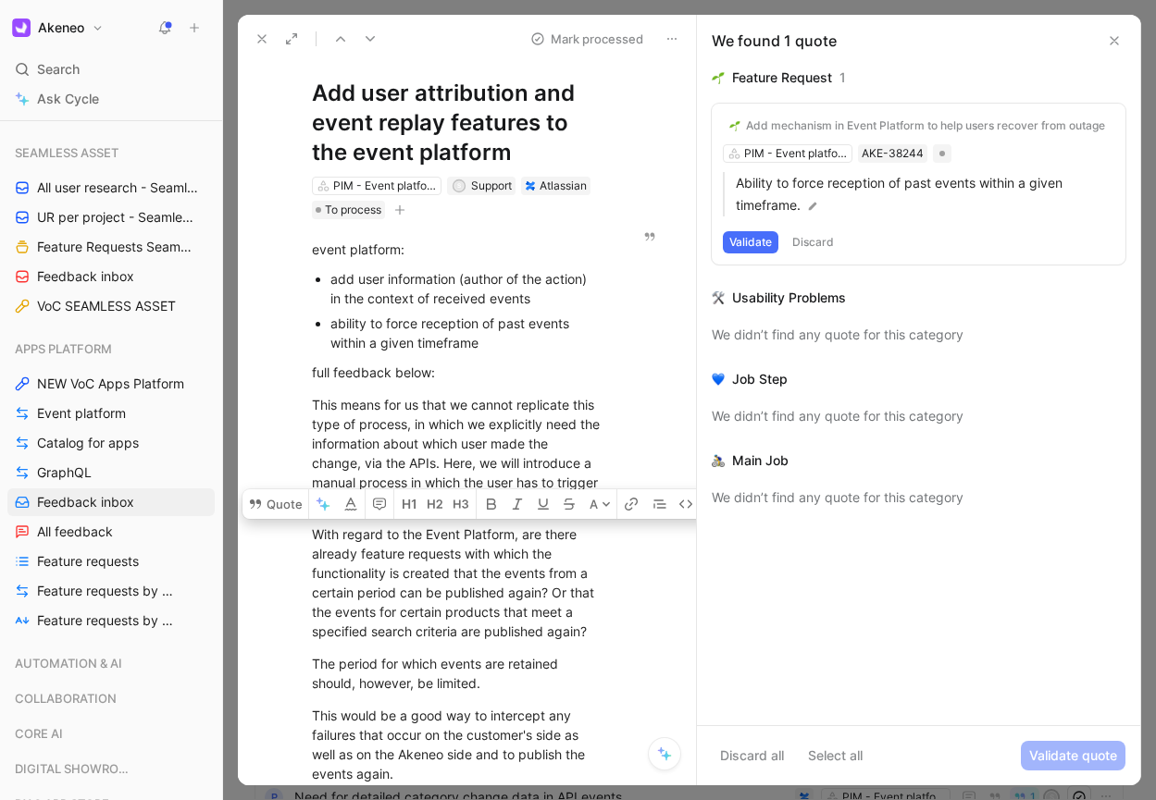
scroll to position [65, 0]
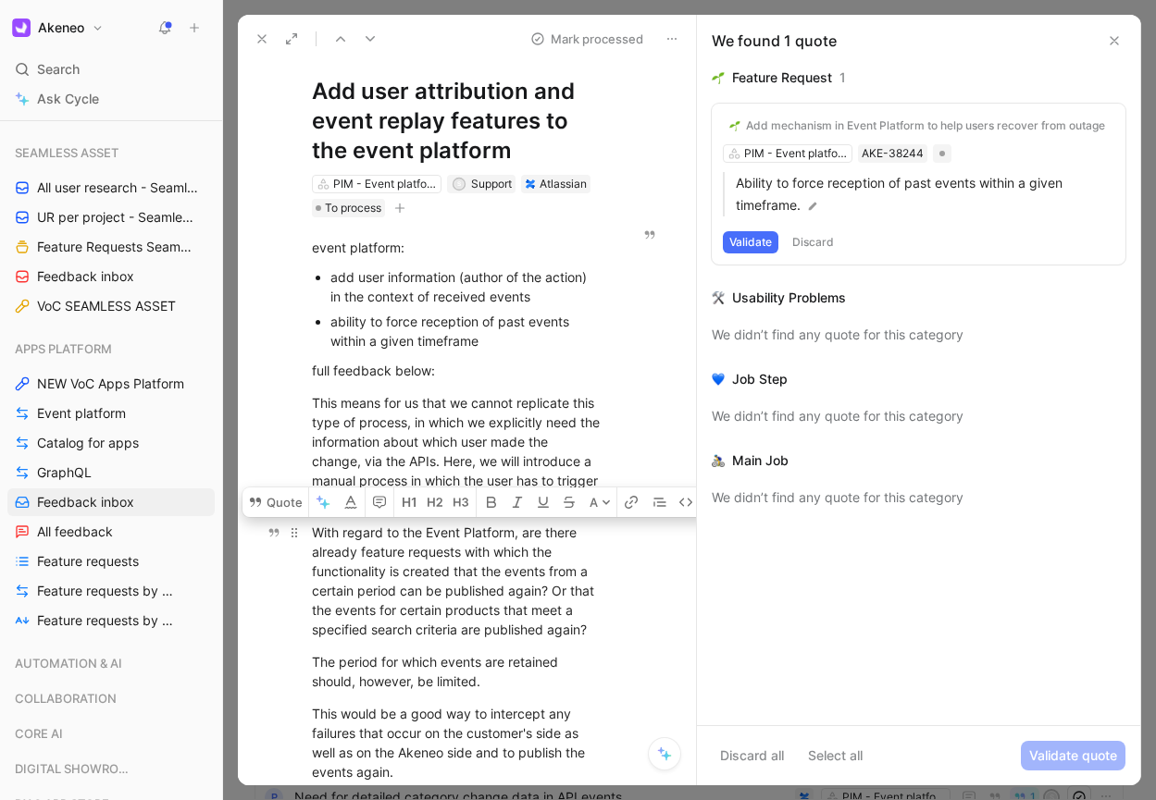
click at [372, 575] on div "With regard to the Event Platform, are there already feature requests with whic…" at bounding box center [457, 581] width 291 height 117
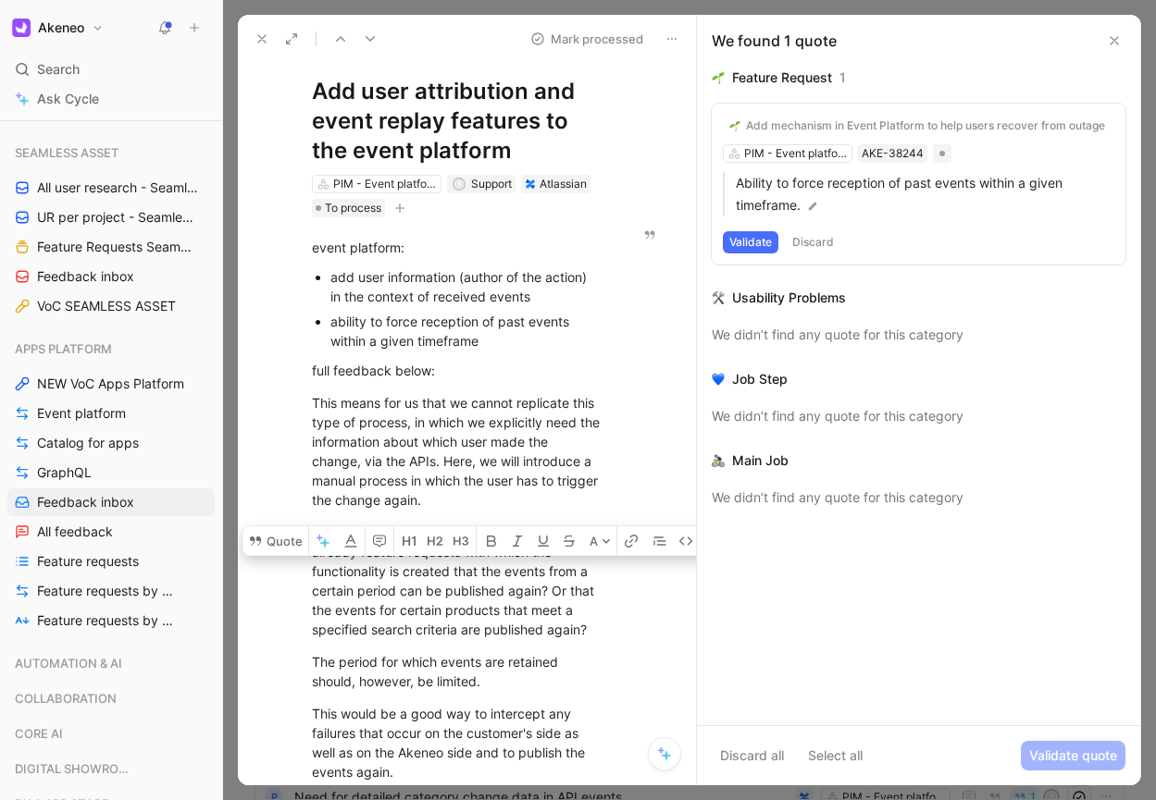
drag, startPoint x: 372, startPoint y: 574, endPoint x: 397, endPoint y: 578, distance: 25.4
click at [397, 578] on div "With regard to the Event Platform, are there already feature requests with whic…" at bounding box center [457, 581] width 291 height 117
click at [397, 581] on div "With regard to the Event Platform, are there already feature requests with whic…" at bounding box center [457, 581] width 291 height 117
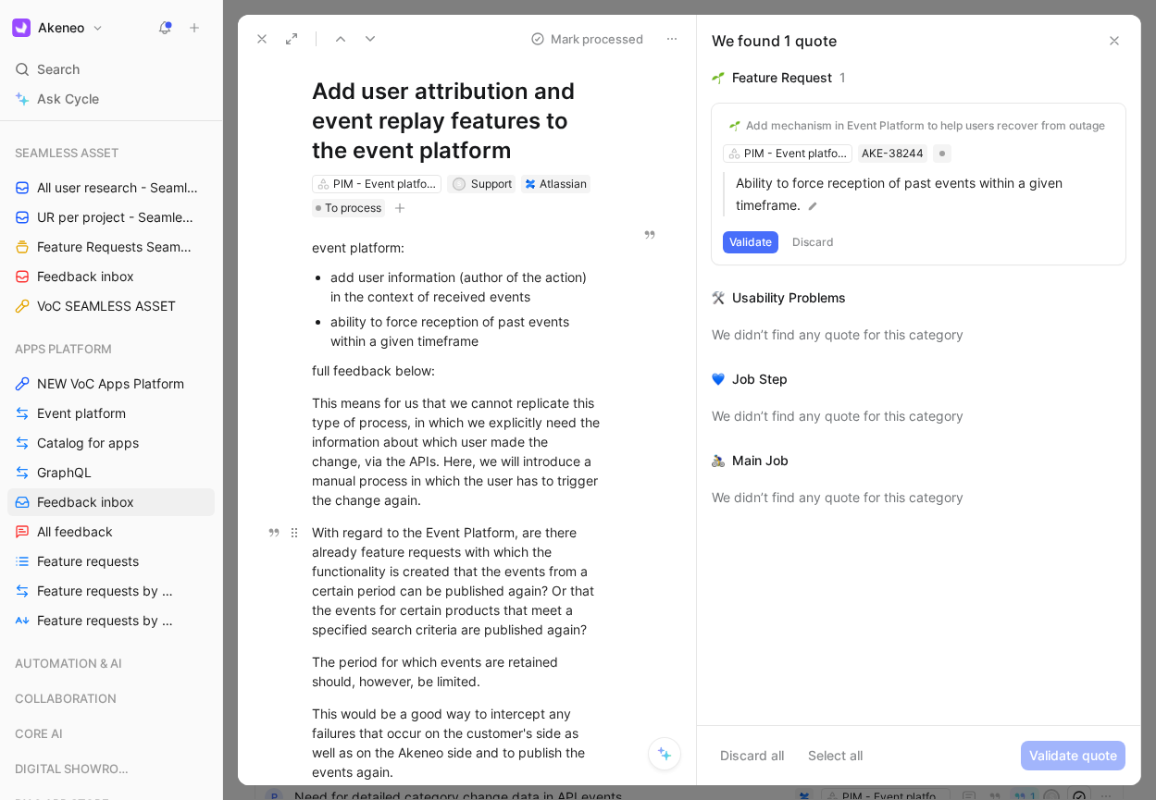
click at [397, 581] on div "With regard to the Event Platform, are there already feature requests with whic…" at bounding box center [457, 581] width 291 height 117
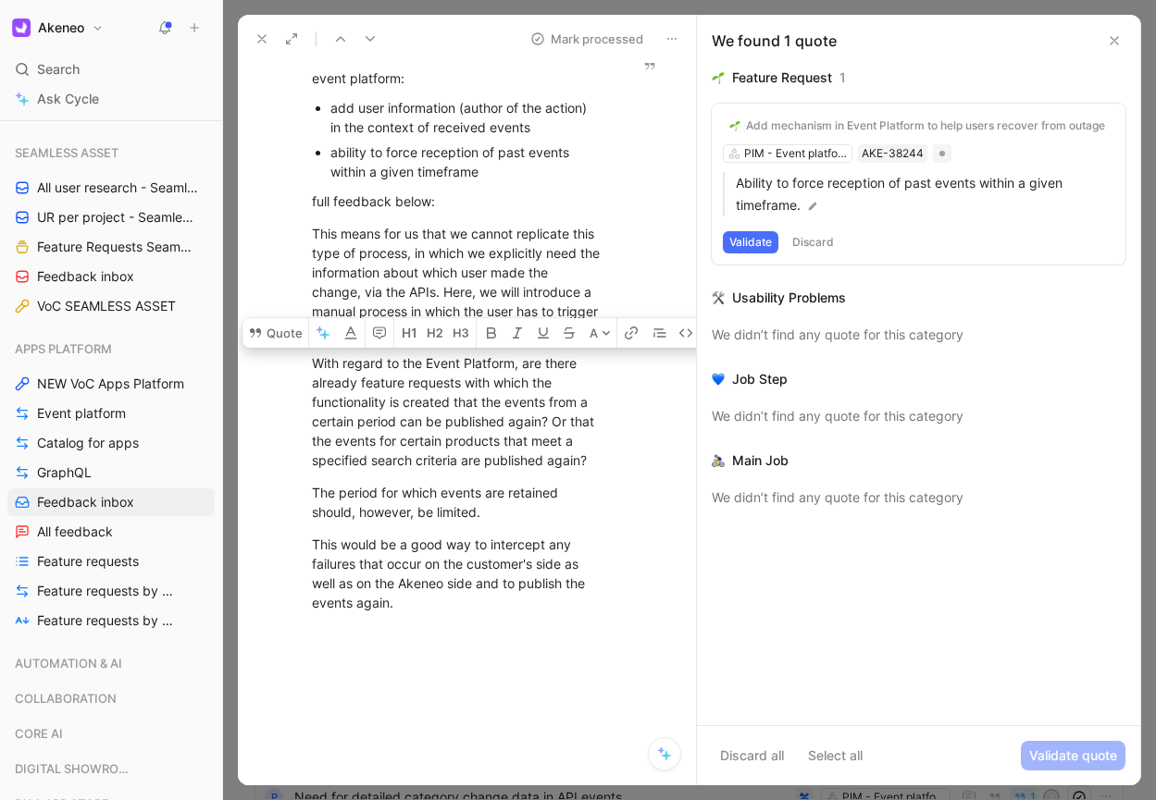
scroll to position [241, 0]
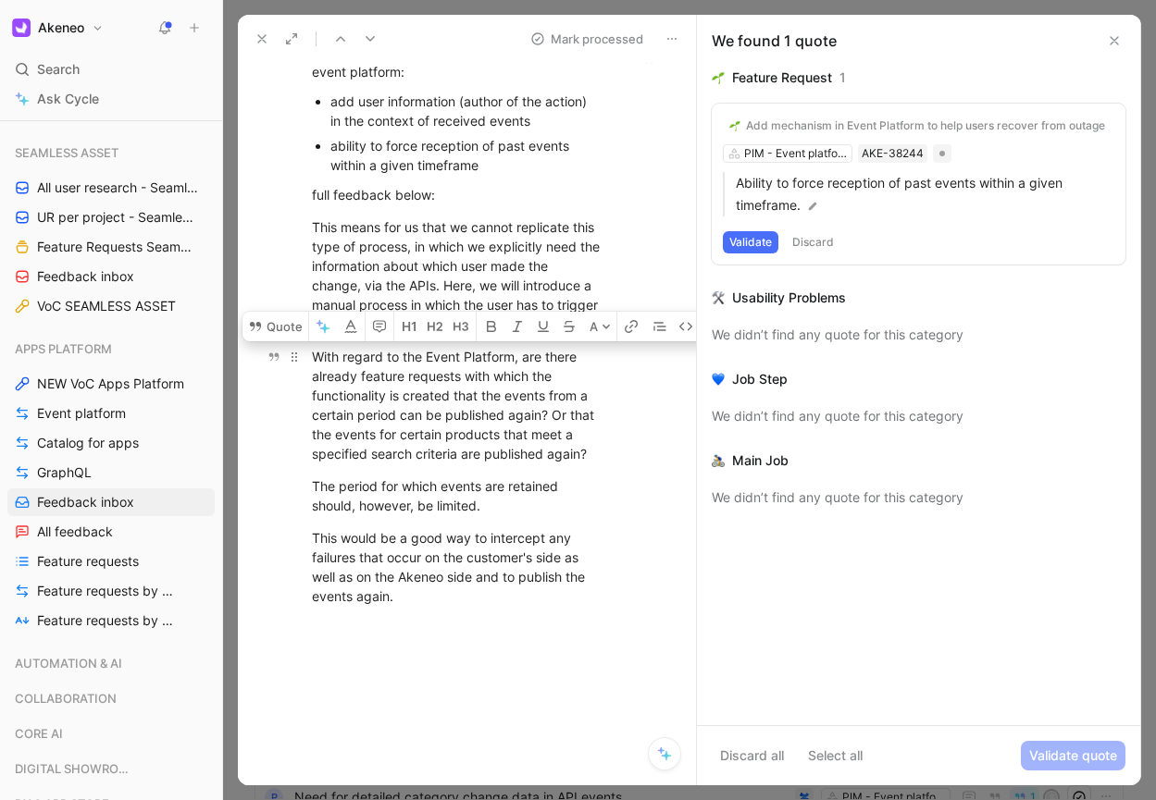
click at [551, 415] on div "With regard to the Event Platform, are there already feature requests with whic…" at bounding box center [457, 405] width 291 height 117
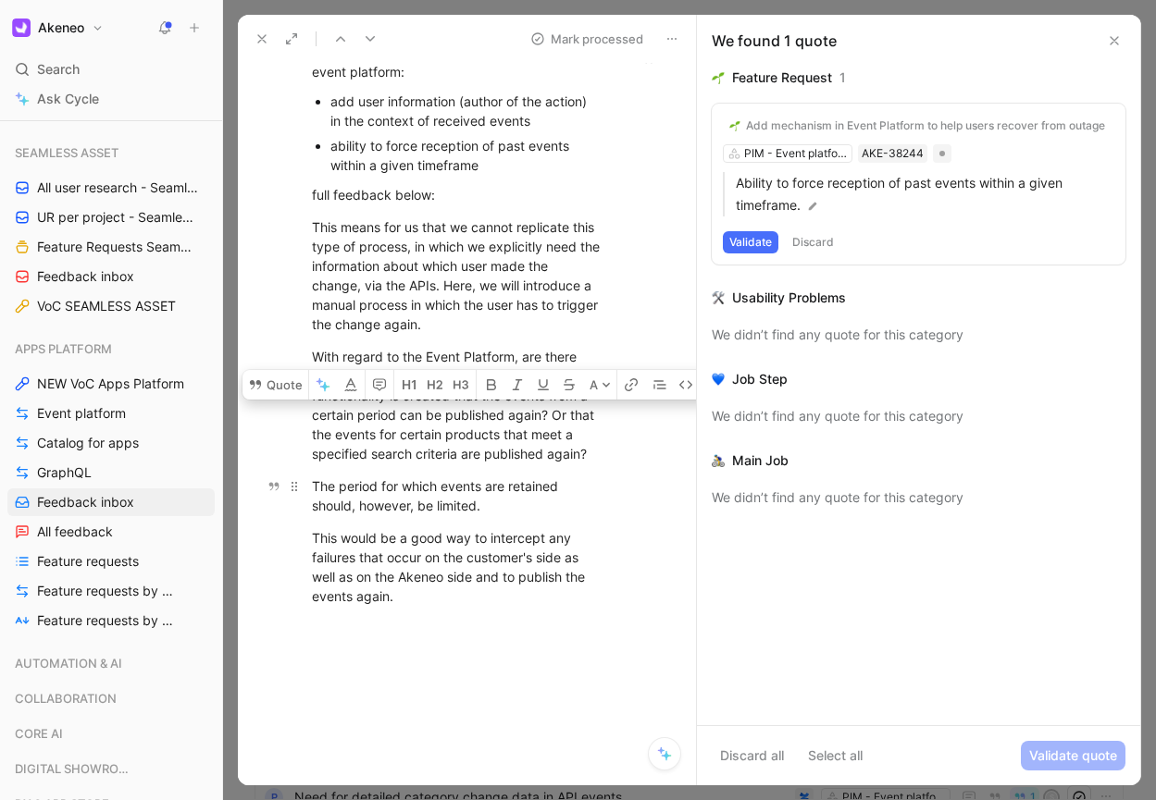
drag, startPoint x: 551, startPoint y: 415, endPoint x: 570, endPoint y: 490, distance: 77.2
click at [570, 490] on div "event platform: add user information (author of the action) in the context of r…" at bounding box center [458, 334] width 362 height 585
click at [570, 490] on div "The period for which events are retained should, however, be limited." at bounding box center [457, 496] width 291 height 39
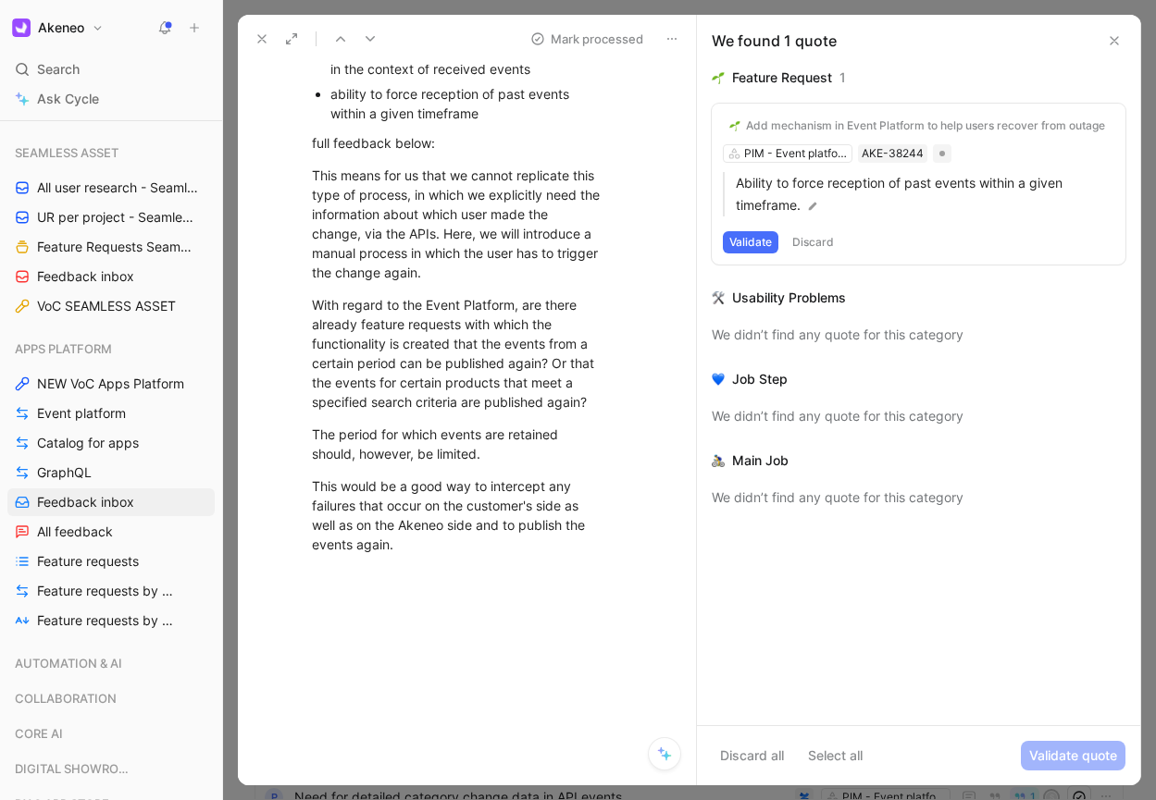
scroll to position [296, 0]
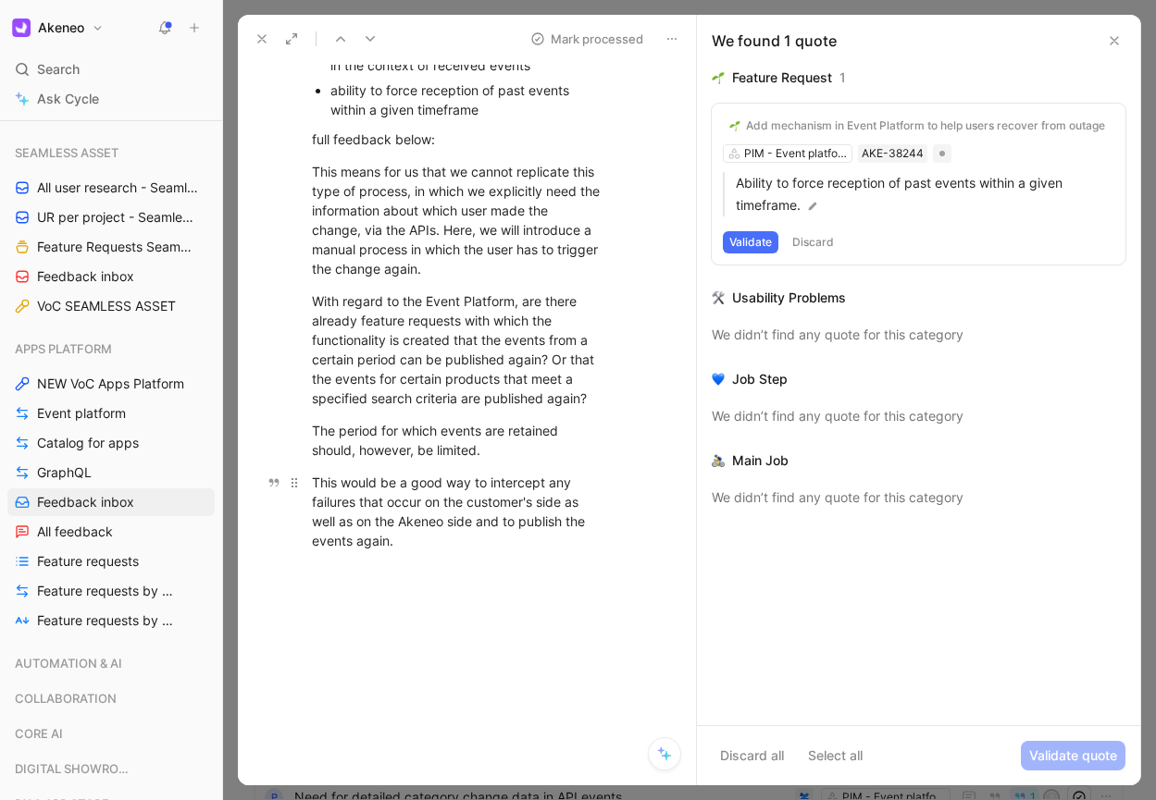
click at [473, 477] on div "This would be a good way to intercept any failures that occur on the customer's…" at bounding box center [457, 512] width 291 height 78
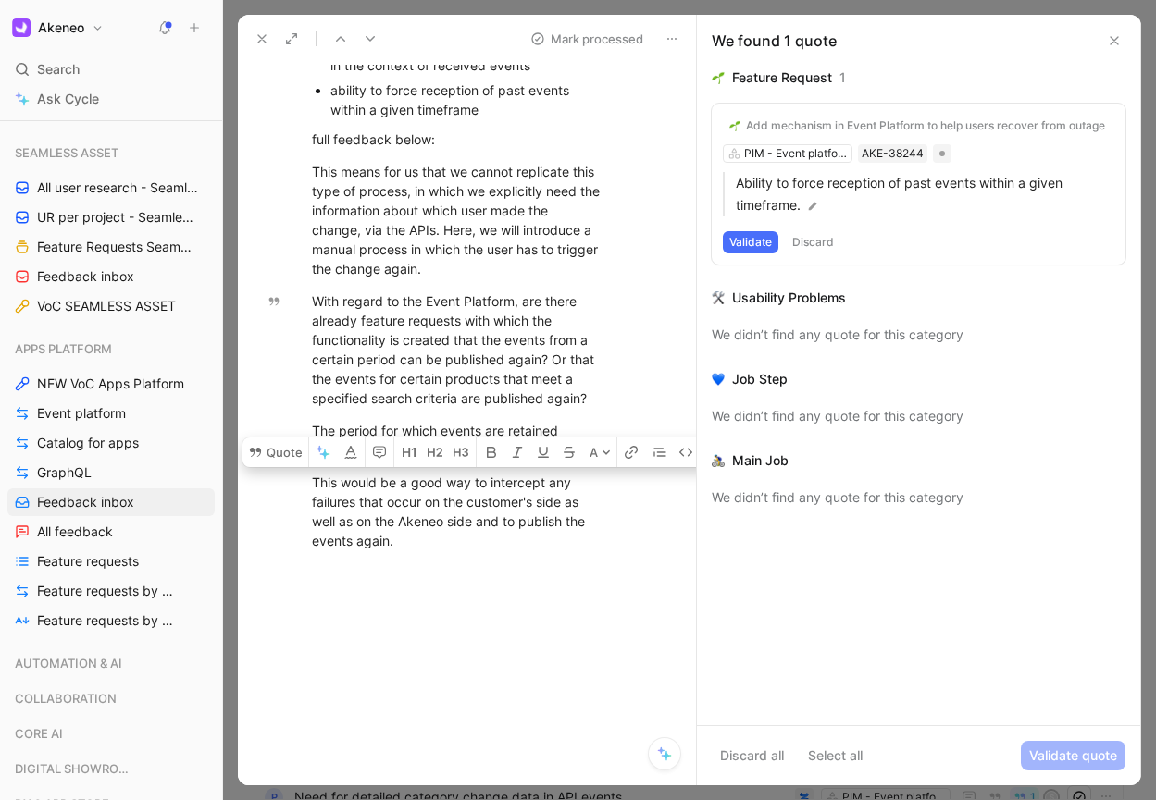
click at [741, 251] on button "Validate" at bounding box center [751, 242] width 56 height 22
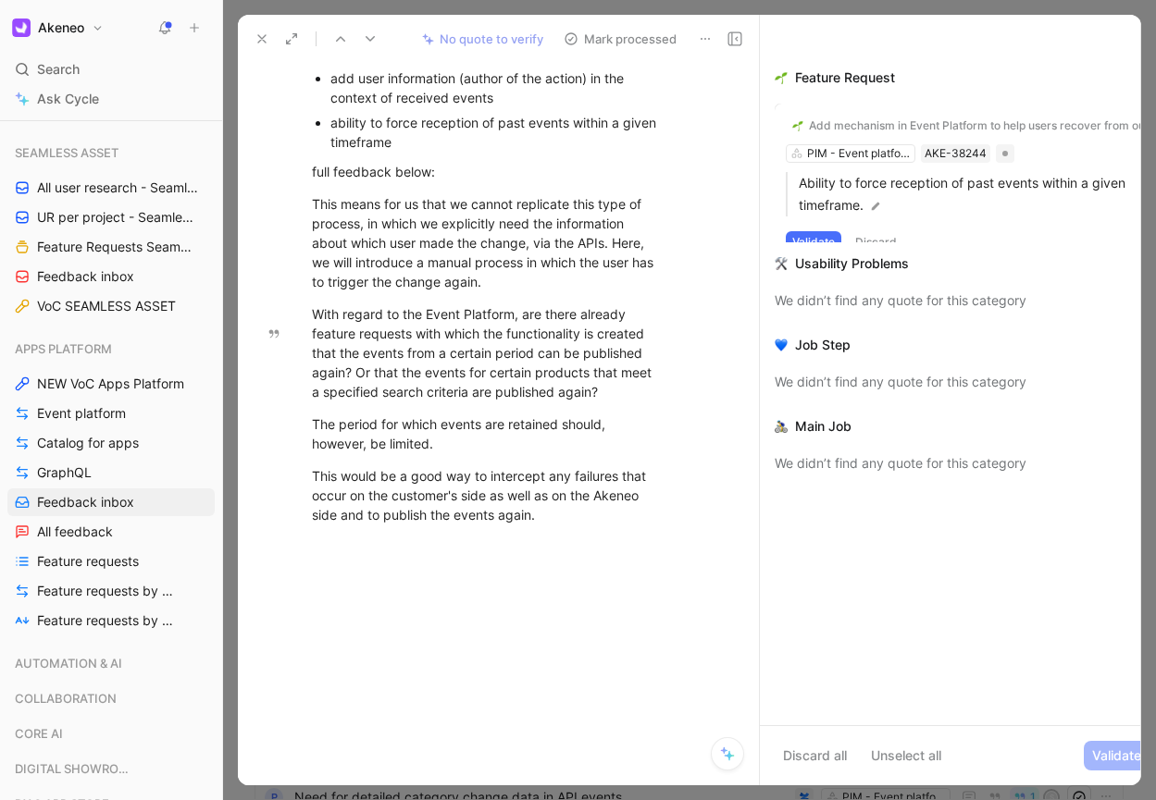
scroll to position [25, 0]
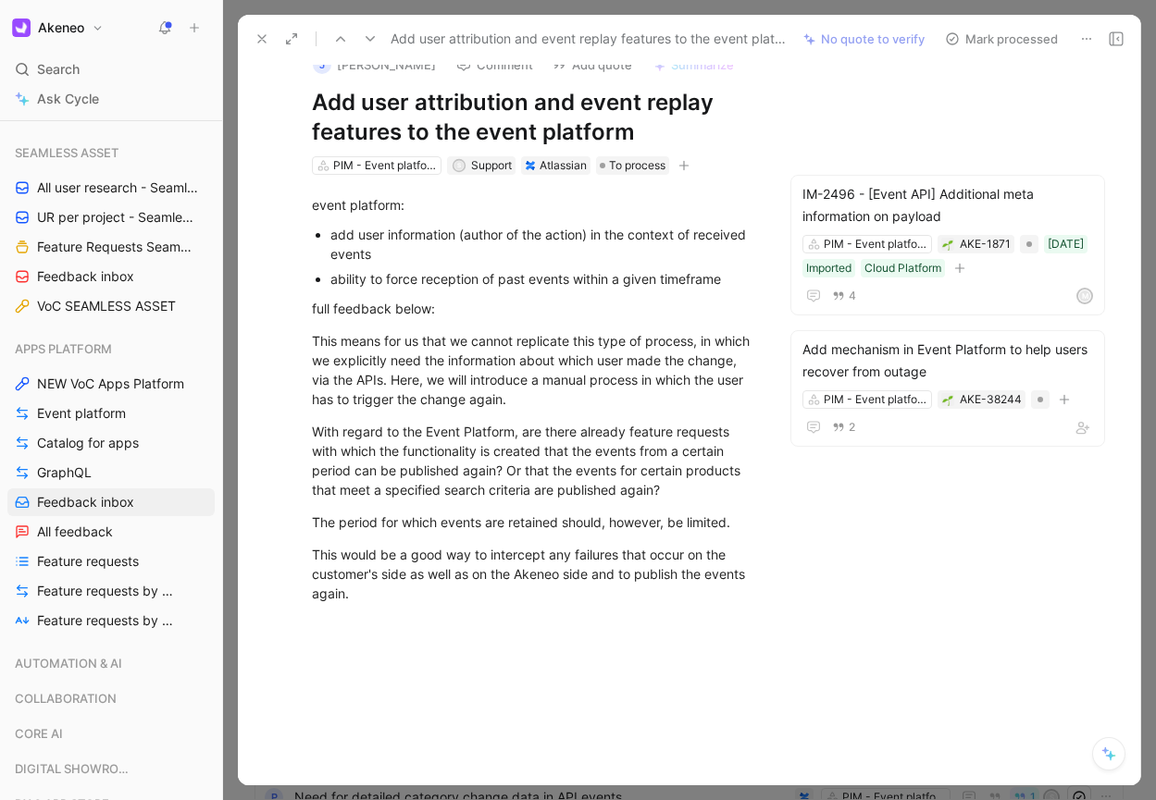
click at [259, 36] on use at bounding box center [261, 38] width 7 height 7
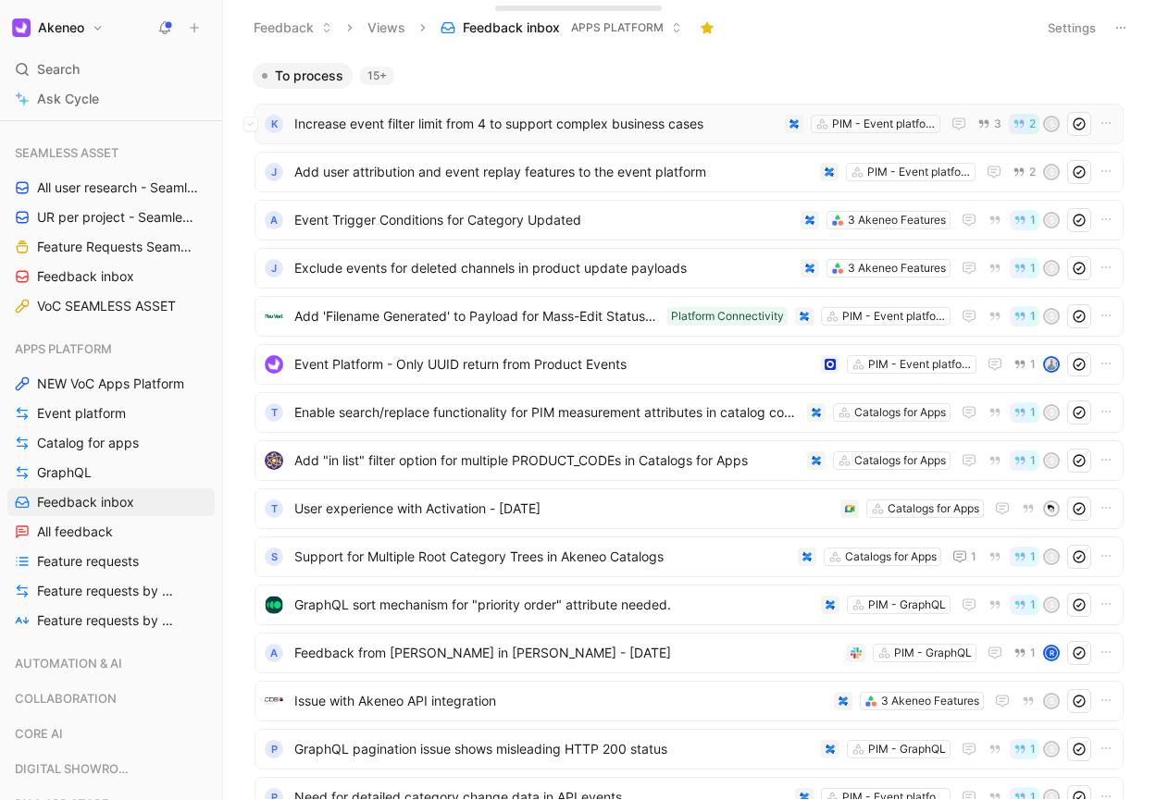
click at [353, 118] on span "Increase event filter limit from 4 to support complex business cases" at bounding box center [535, 124] width 483 height 22
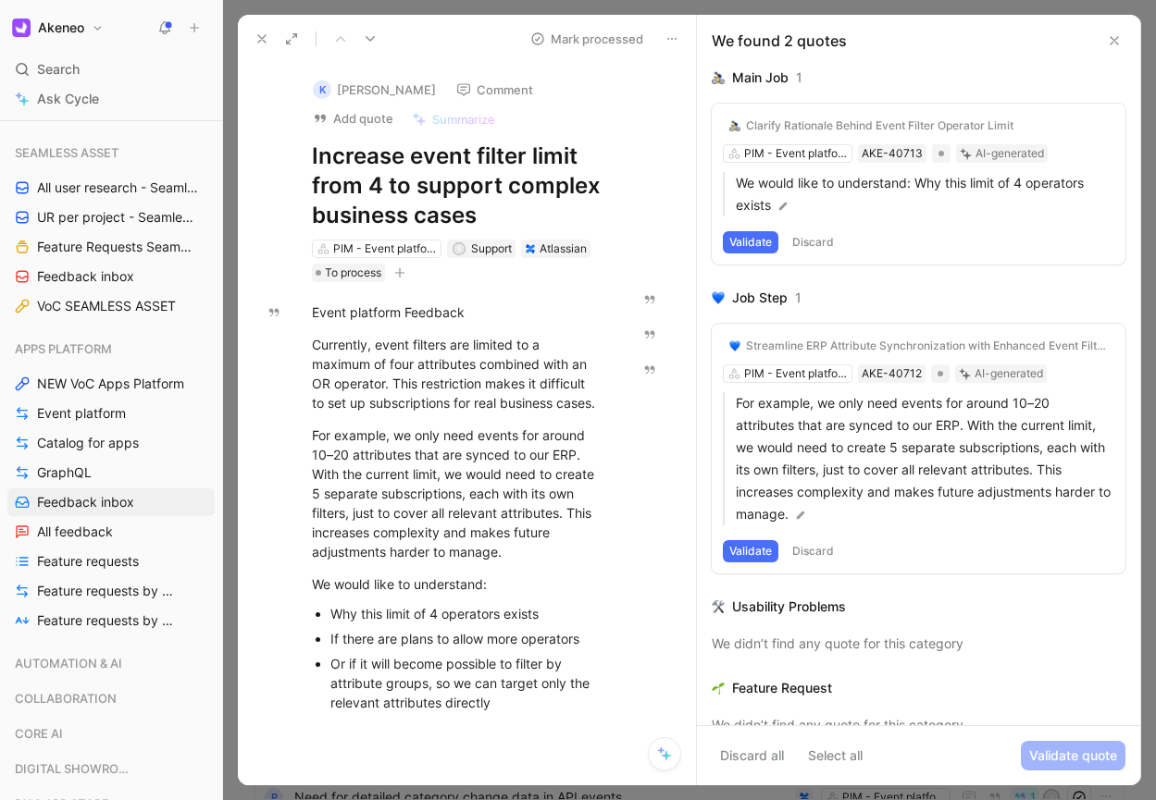
click at [1110, 40] on icon at bounding box center [1114, 40] width 15 height 15
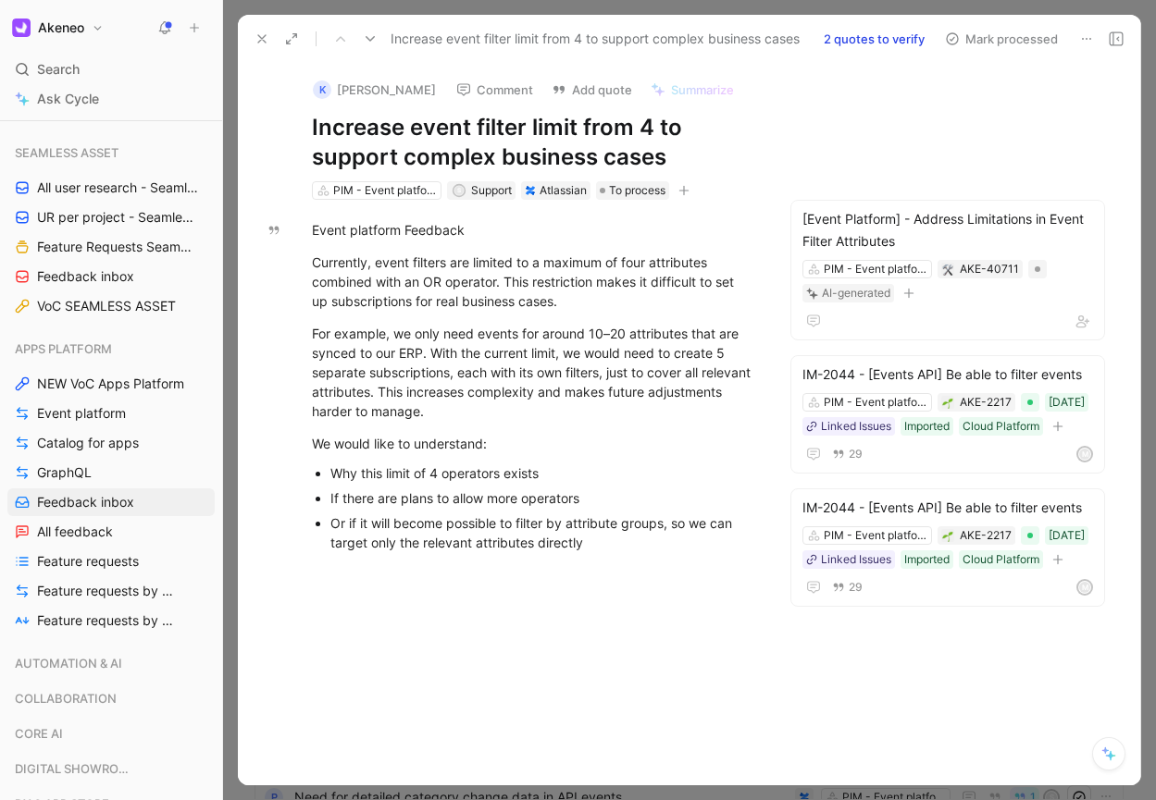
click at [256, 39] on icon at bounding box center [261, 38] width 15 height 15
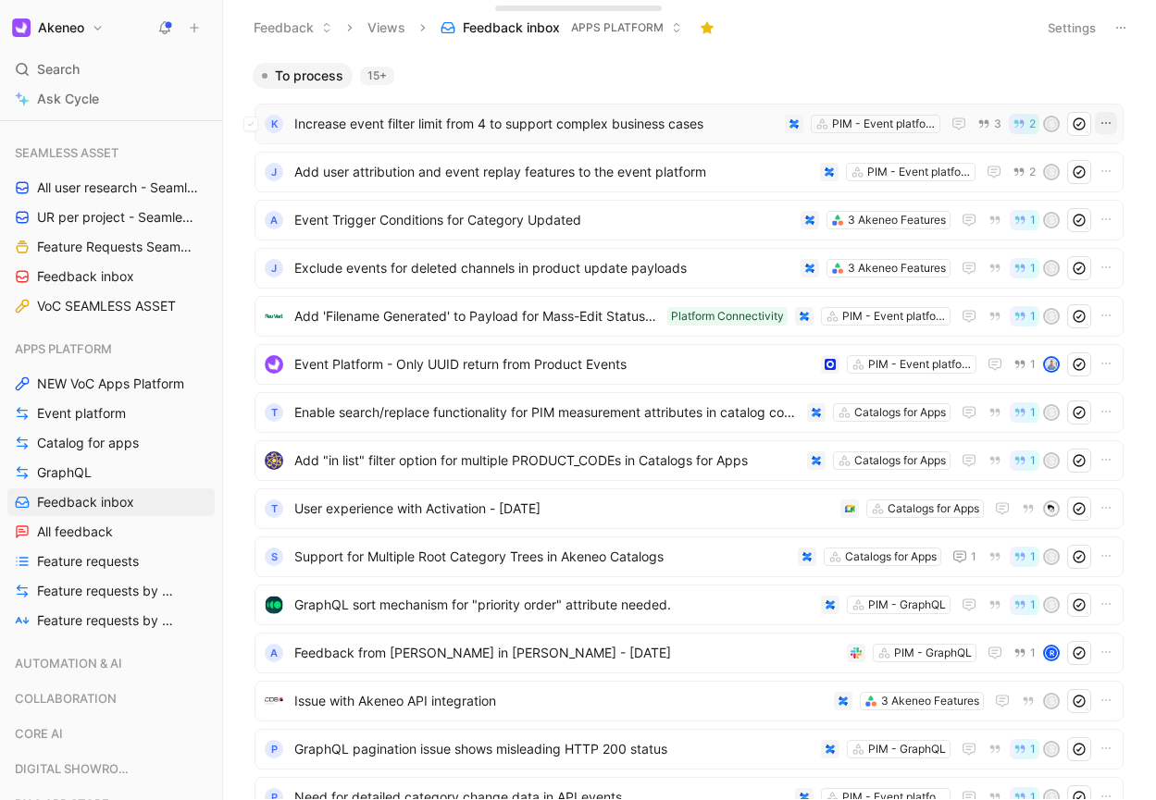
click at [1109, 126] on icon "button" at bounding box center [1105, 123] width 15 height 15
click at [1080, 120] on icon at bounding box center [1079, 124] width 15 height 15
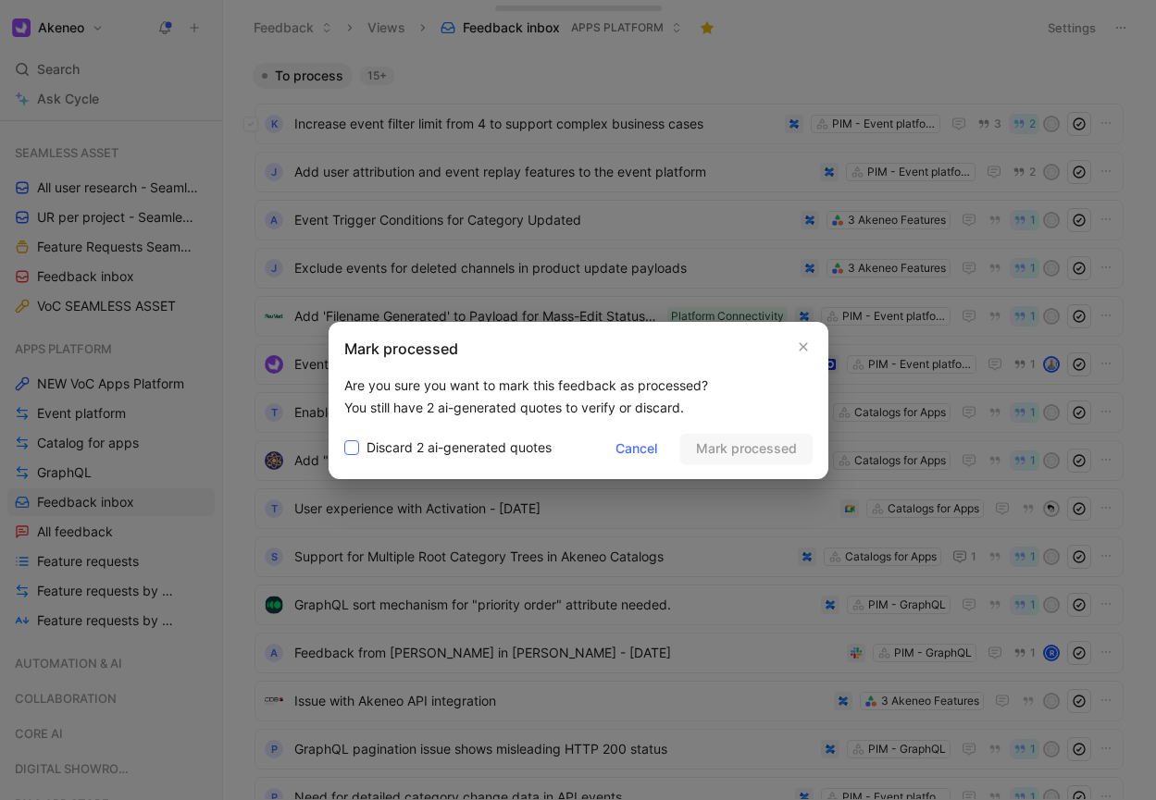
click at [479, 456] on span "Discard 2 ai-generated quotes" at bounding box center [458, 448] width 185 height 22
click at [344, 437] on input "Discard 2 ai-generated quotes" at bounding box center [344, 437] width 0 height 0
click at [734, 442] on span "Mark processed" at bounding box center [746, 449] width 101 height 22
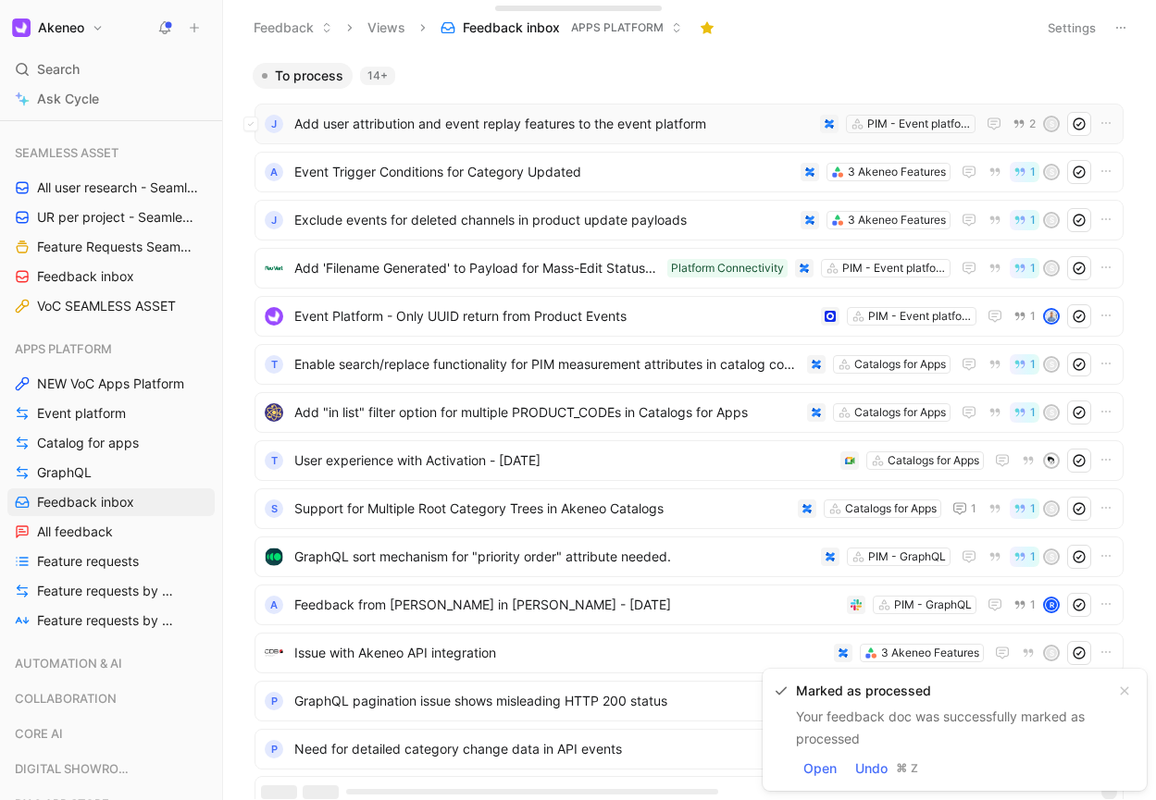
click at [1082, 121] on icon at bounding box center [1079, 124] width 15 height 15
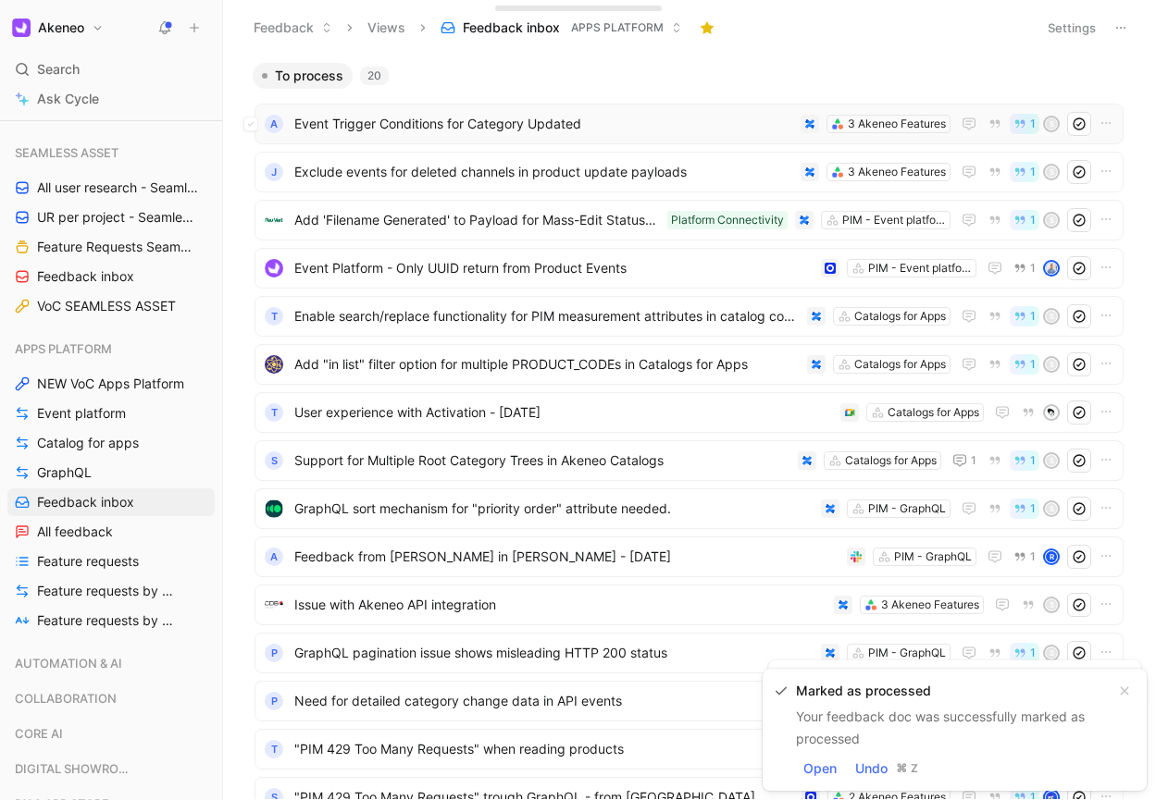
click at [1075, 123] on icon at bounding box center [1079, 124] width 15 height 15
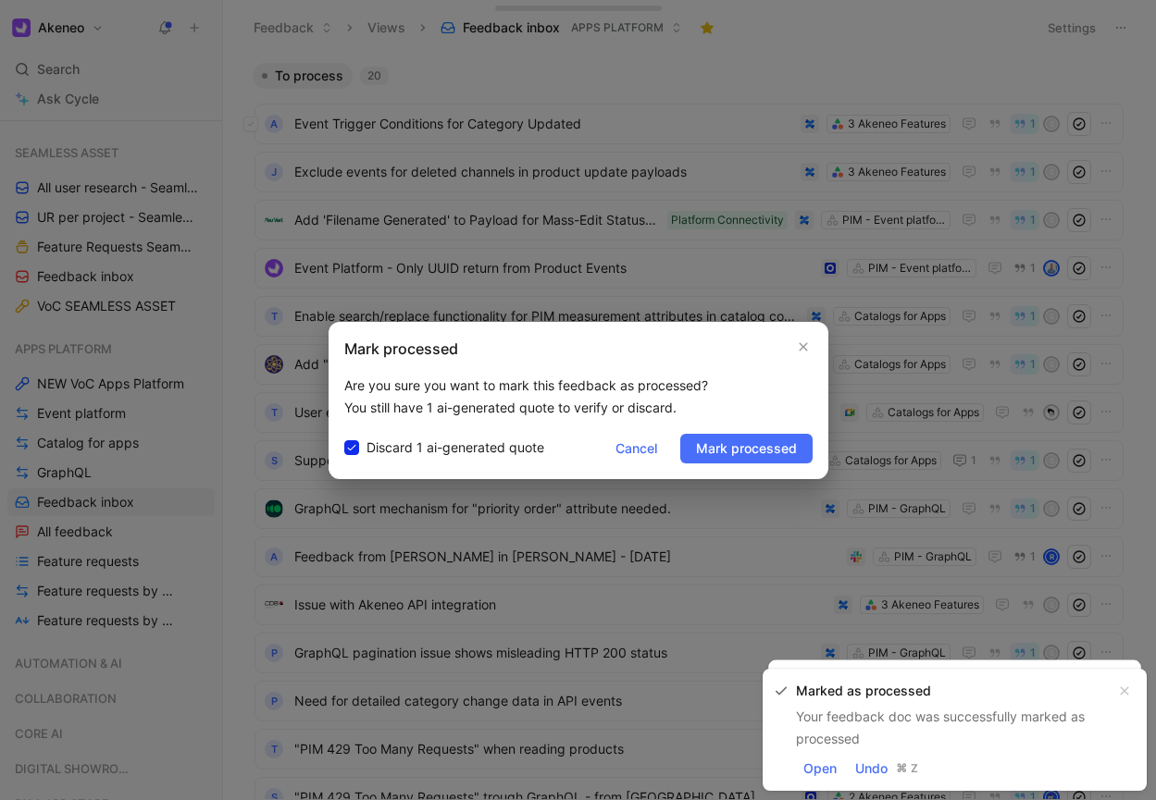
click at [759, 464] on div "Mark processed Are you sure you want to mark this feedback as processed? You st…" at bounding box center [578, 400] width 500 height 157
click at [759, 461] on button "Mark processed" at bounding box center [746, 449] width 132 height 30
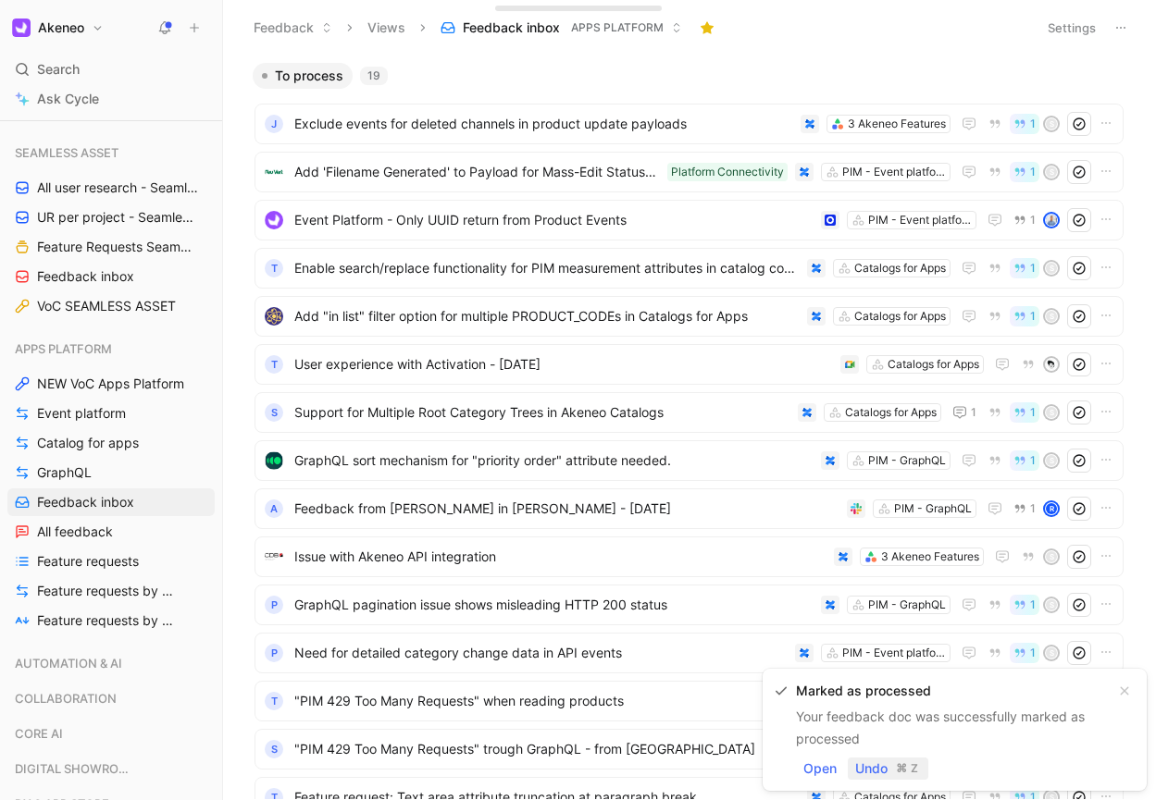
click at [871, 774] on span "Undo" at bounding box center [871, 769] width 32 height 22
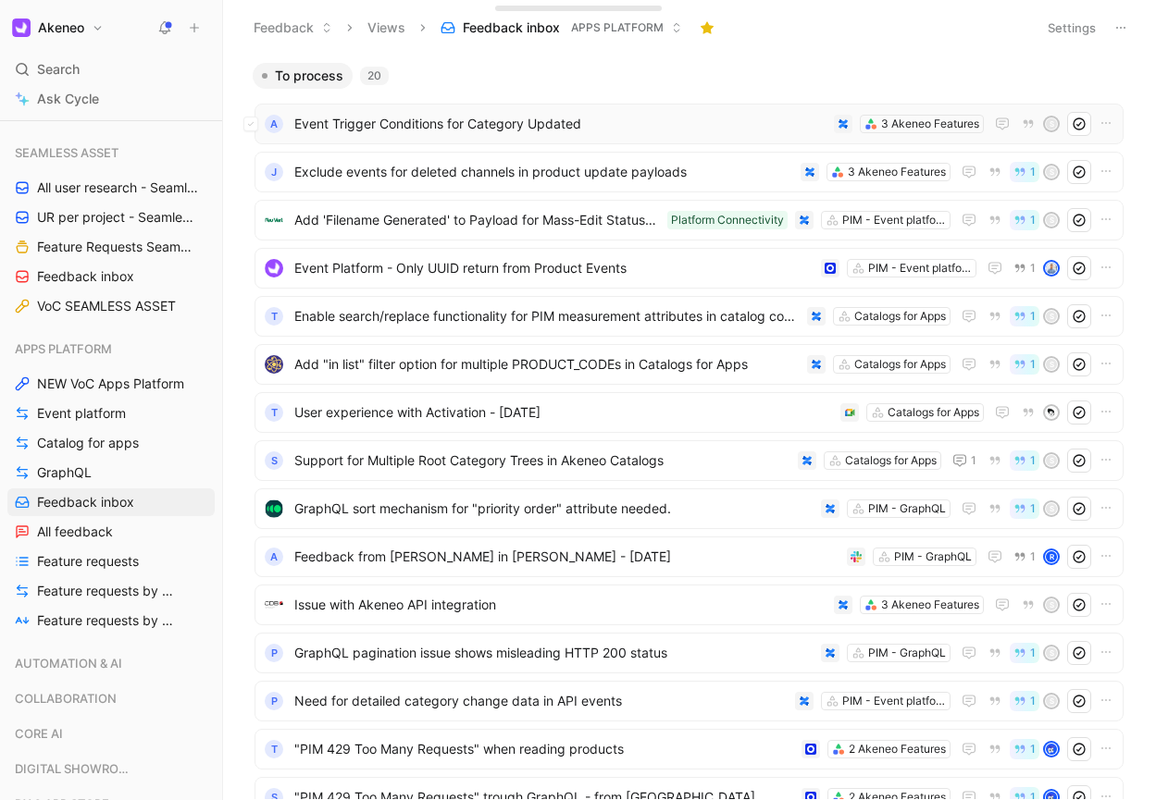
click at [623, 123] on span "Event Trigger Conditions for Category Updated" at bounding box center [560, 124] width 532 height 22
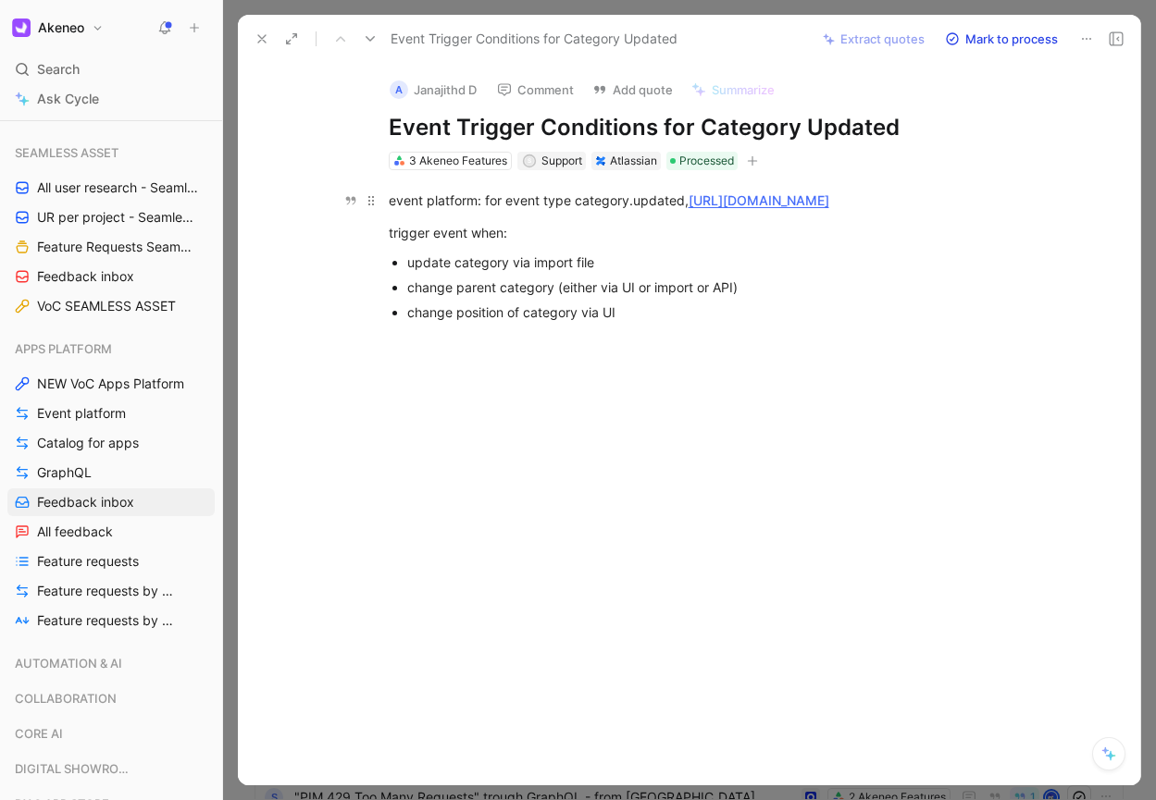
click at [407, 198] on div "event platform: for event type category.updated, [URL][DOMAIN_NAME]" at bounding box center [709, 200] width 640 height 19
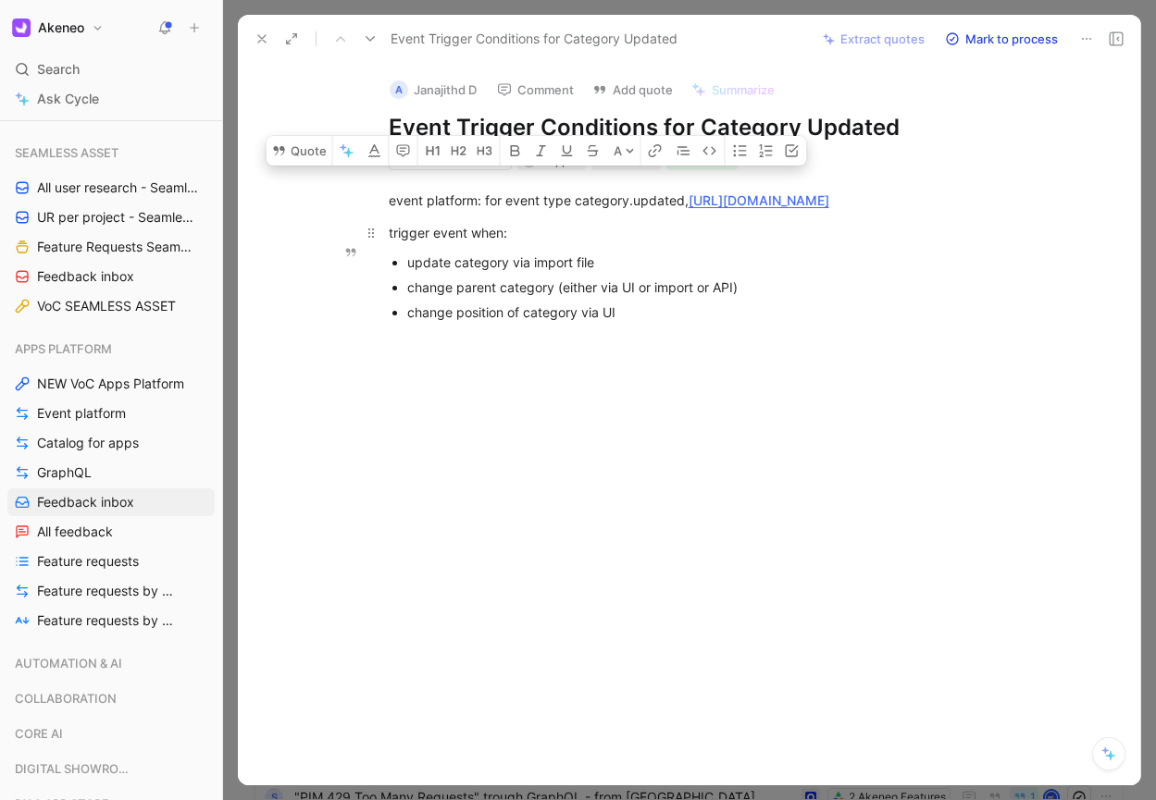
click at [394, 242] on div "trigger event when:" at bounding box center [709, 232] width 640 height 19
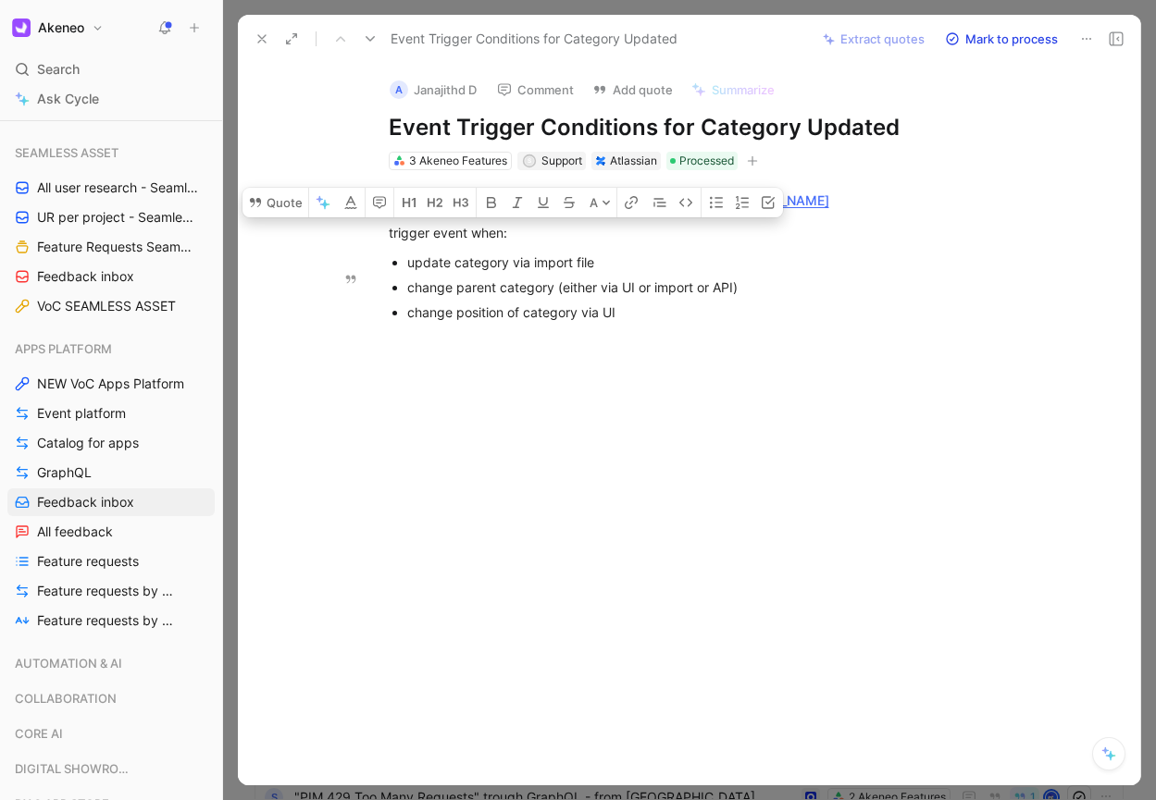
drag, startPoint x: 388, startPoint y: 253, endPoint x: 653, endPoint y: 336, distance: 278.3
click at [653, 336] on div "event platform: for event type category.updated, [URL][DOMAIN_NAME] trigger eve…" at bounding box center [708, 254] width 863 height 169
click at [655, 92] on button "Add quote" at bounding box center [632, 90] width 97 height 26
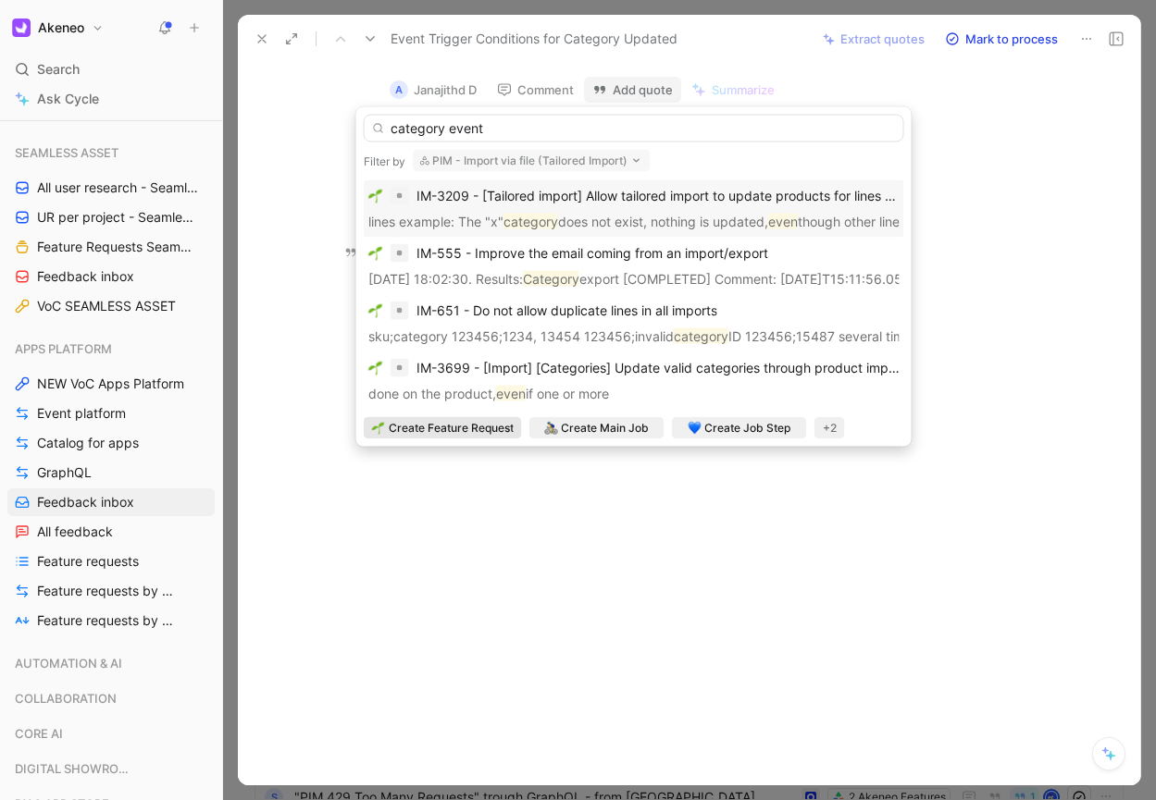
type input "category event"
click at [482, 425] on span "Create Feature Request" at bounding box center [451, 428] width 125 height 19
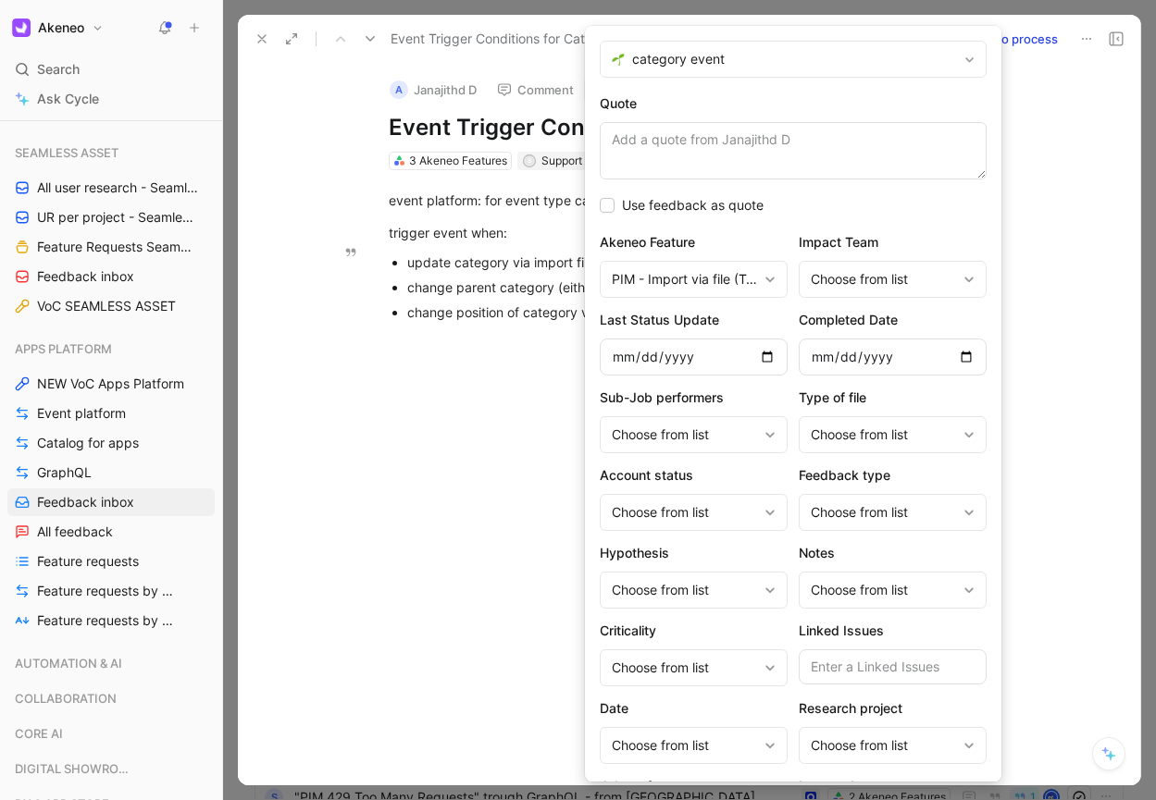
drag, startPoint x: 846, startPoint y: 33, endPoint x: 1001, endPoint y: 26, distance: 155.6
click at [1001, 26] on body "Akeneo Search ⌘ K Ask Cycle Workspace Home G then H Feedback G then F Requests …" at bounding box center [578, 400] width 1156 height 800
click at [815, 56] on span "category event" at bounding box center [794, 59] width 325 height 22
click at [675, 134] on textarea "Quote" at bounding box center [793, 150] width 387 height 57
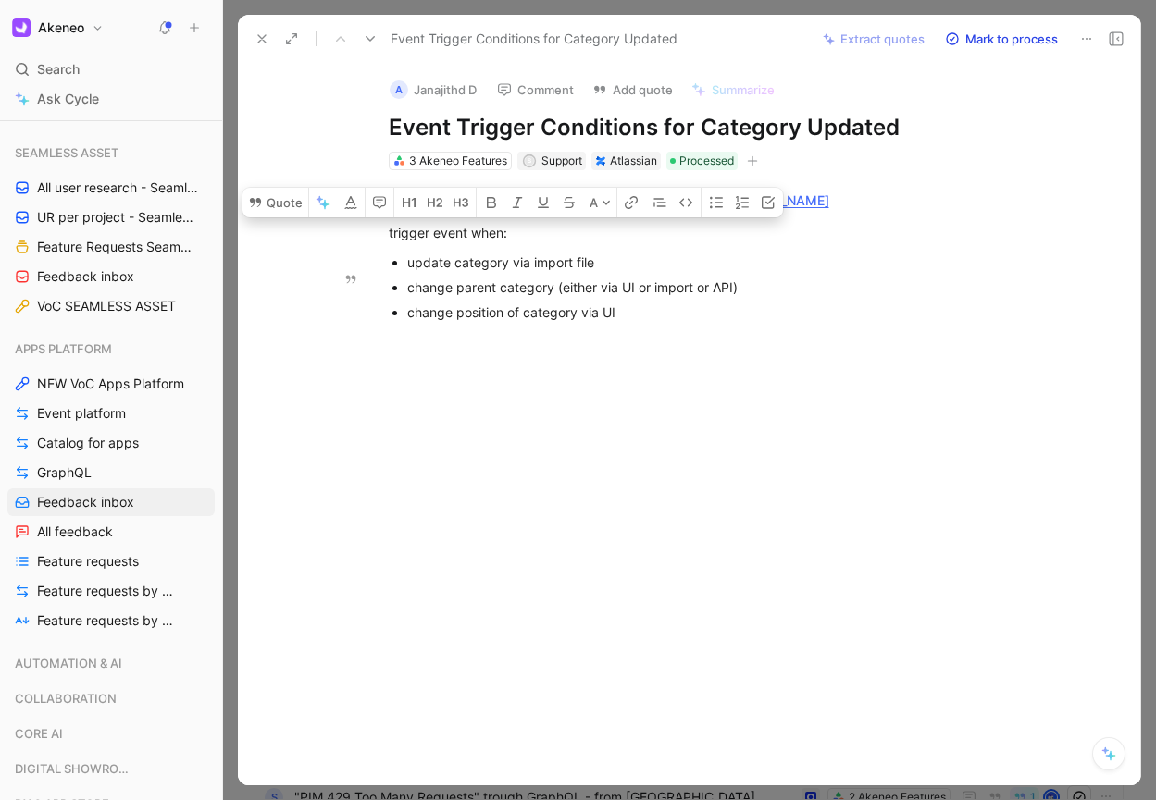
drag, startPoint x: 390, startPoint y: 253, endPoint x: 643, endPoint y: 346, distance: 269.4
click at [643, 340] on div "event platform: for event type category.updated, [URL][DOMAIN_NAME] trigger eve…" at bounding box center [708, 254] width 863 height 169
click at [470, 158] on div "3 Akeneo Features" at bounding box center [458, 161] width 98 height 19
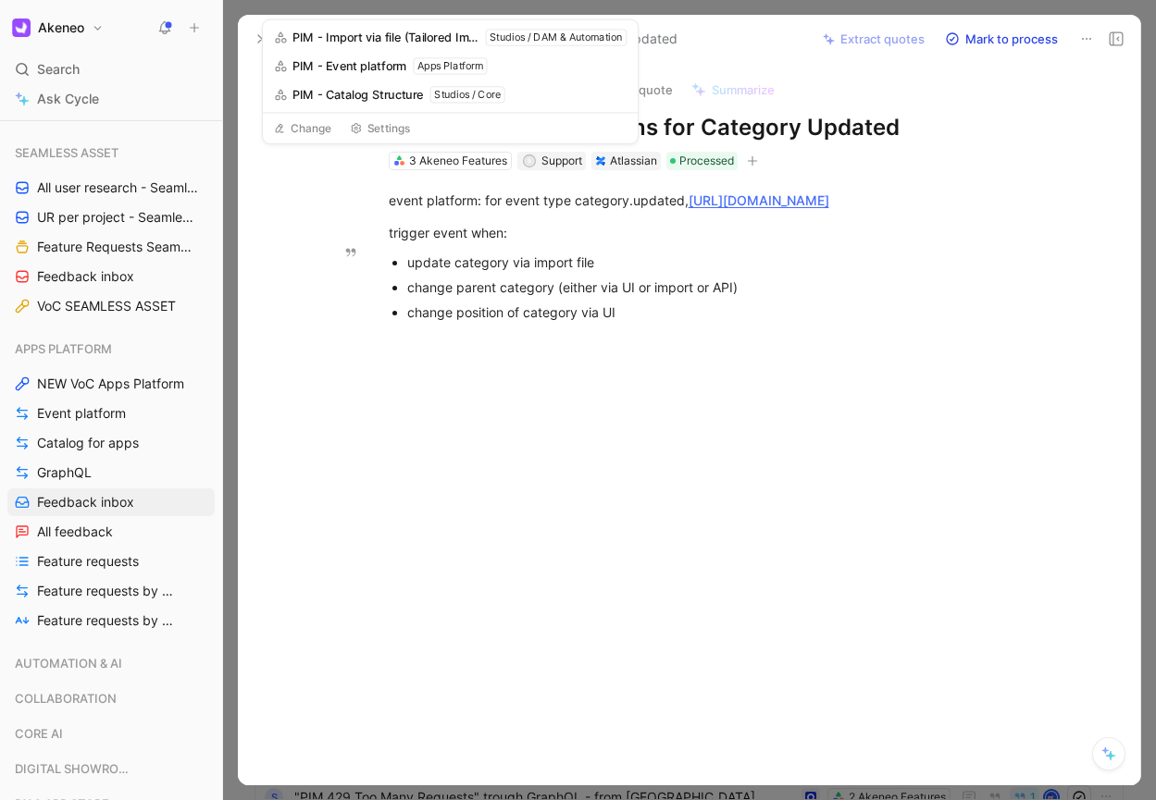
click at [738, 44] on div "Event Trigger Conditions for Category Updated" at bounding box center [527, 39] width 560 height 30
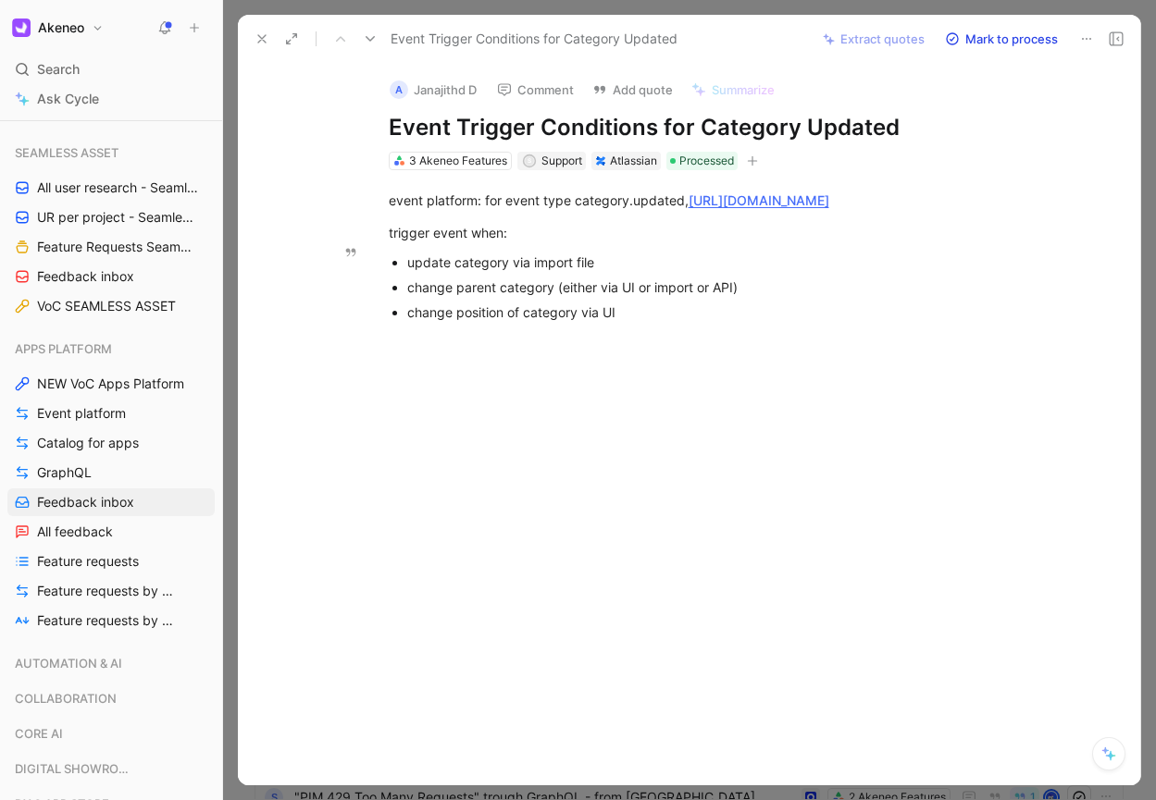
click at [612, 95] on button "Add quote" at bounding box center [632, 90] width 97 height 26
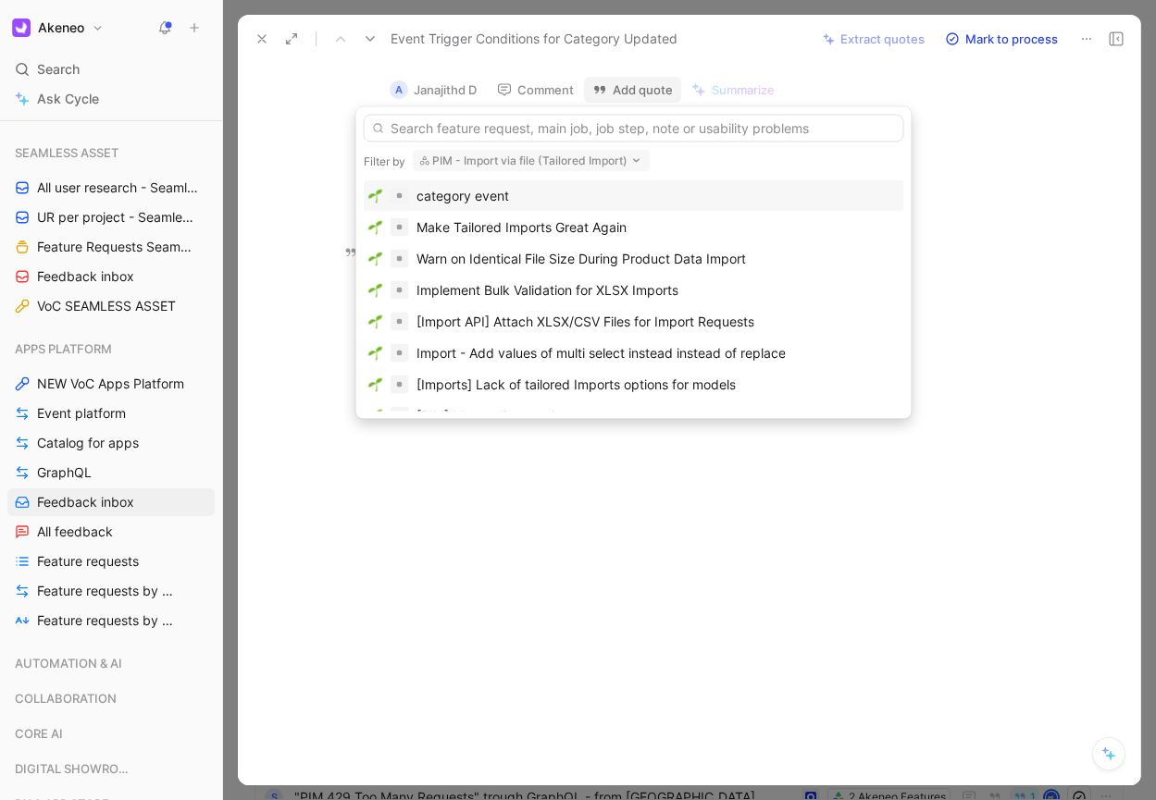
click at [465, 193] on div "category event" at bounding box center [462, 196] width 93 height 22
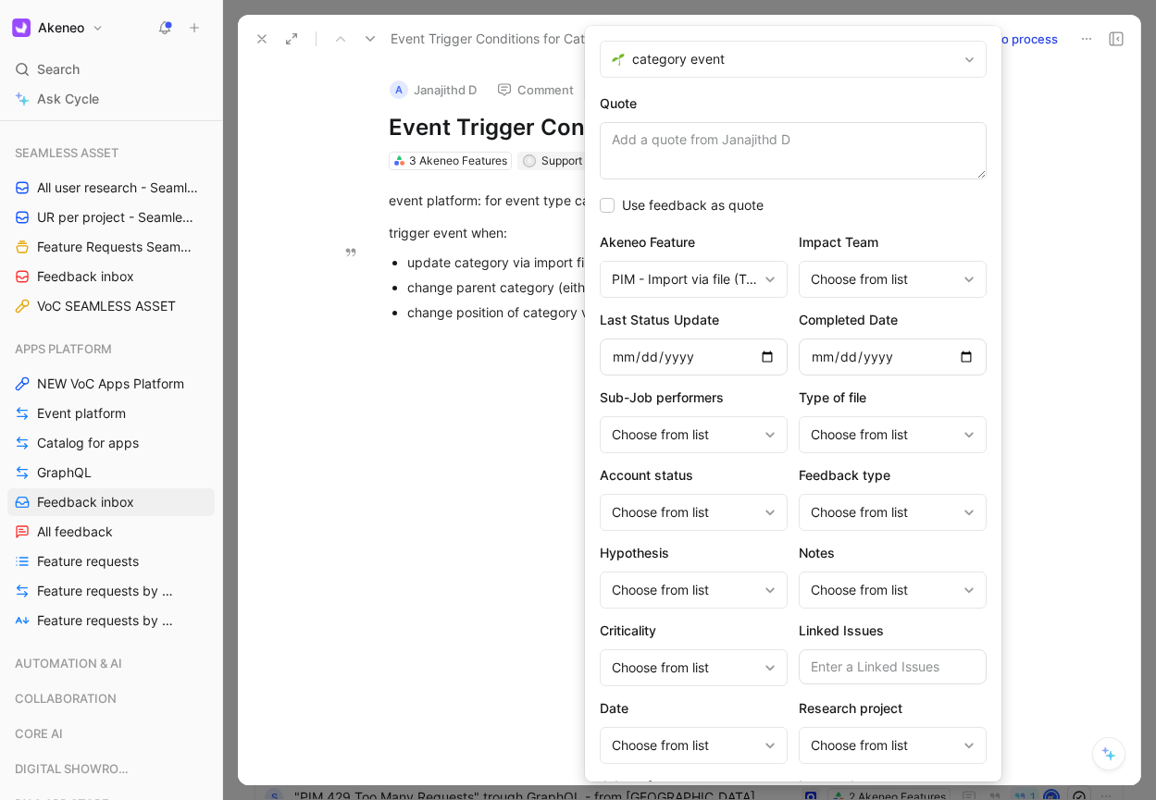
type textarea "Increase event filter limit from 4 to support complex business cases"
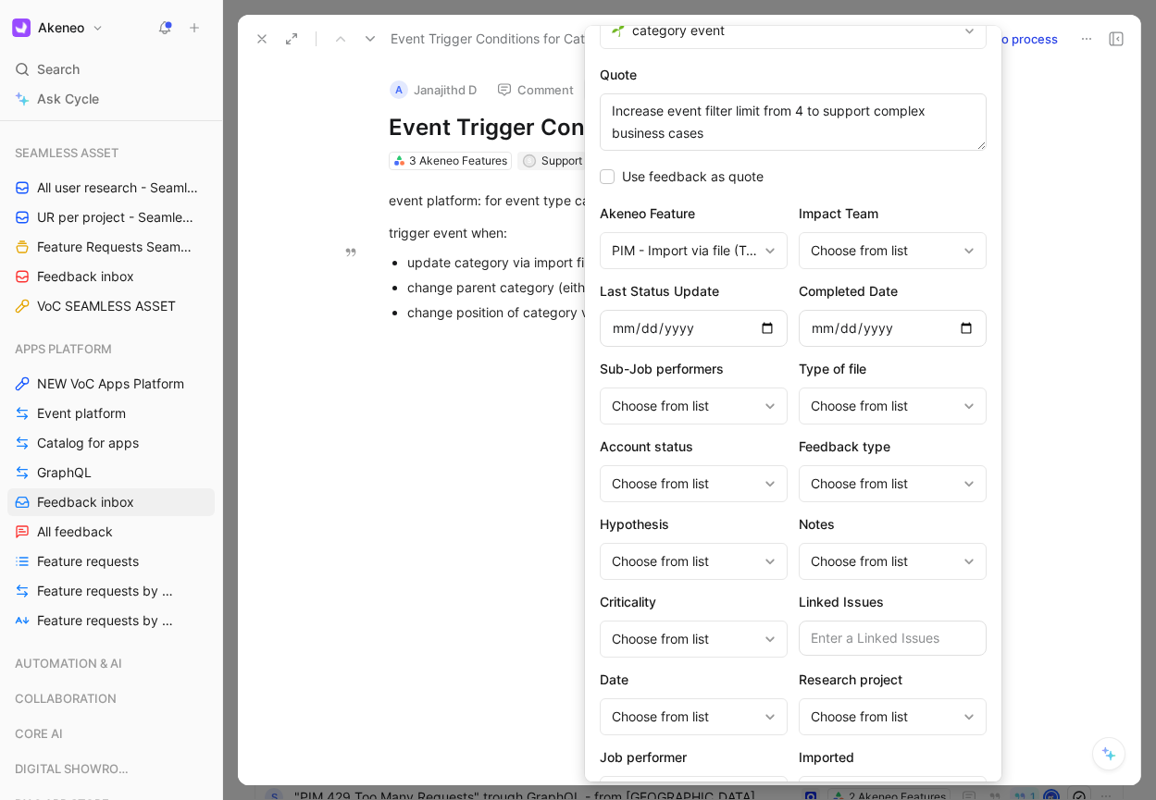
drag, startPoint x: 715, startPoint y: 143, endPoint x: 601, endPoint y: 113, distance: 117.8
click at [601, 113] on textarea "Increase event filter limit from 4 to support complex business cases" at bounding box center [793, 121] width 387 height 57
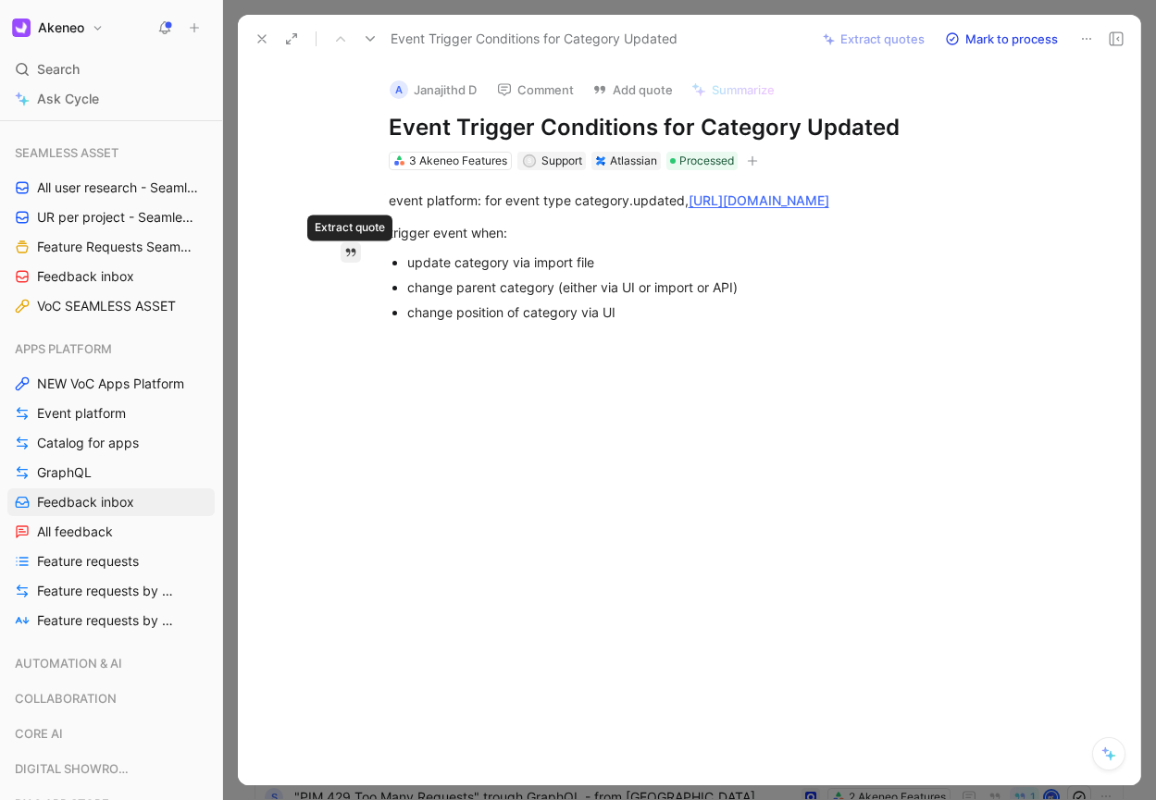
click at [353, 252] on icon "button" at bounding box center [350, 252] width 13 height 13
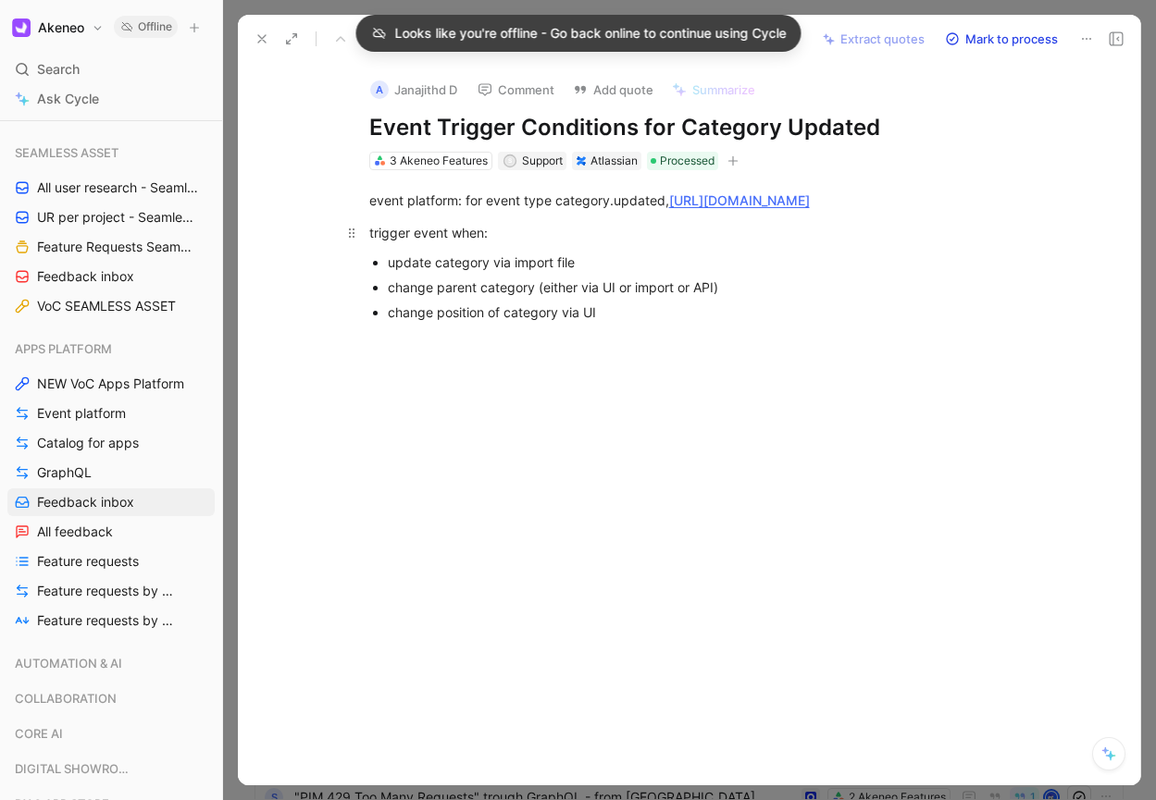
click at [374, 242] on div "trigger event when:" at bounding box center [689, 232] width 640 height 19
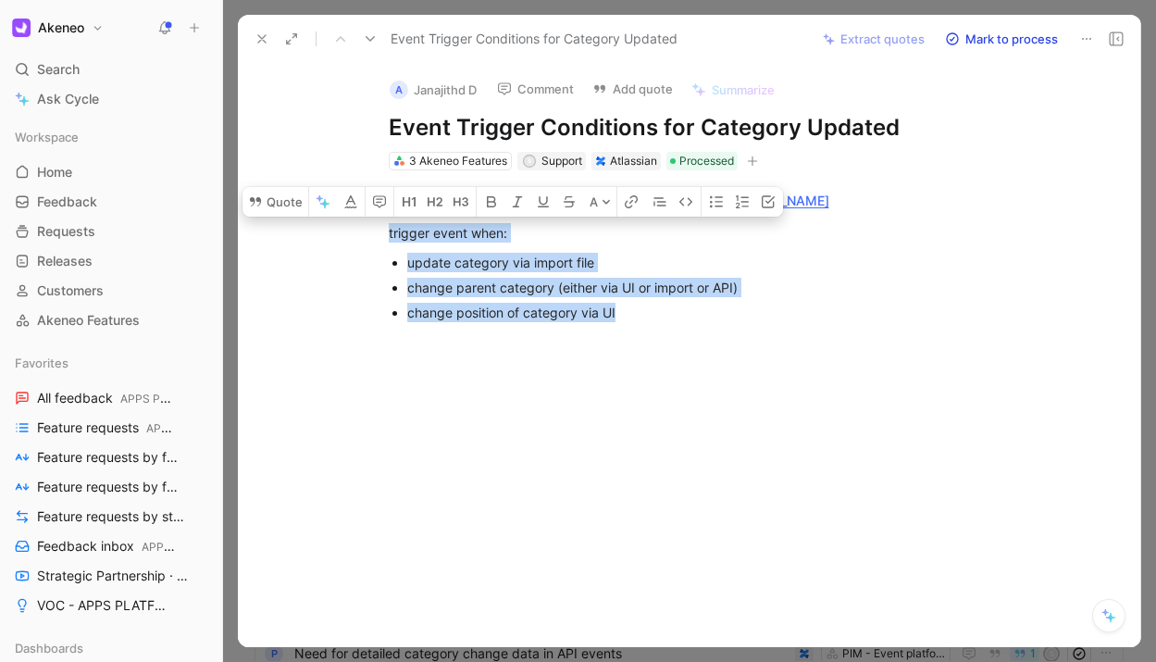
drag, startPoint x: 381, startPoint y: 246, endPoint x: 672, endPoint y: 378, distance: 319.3
click at [672, 378] on div "Quote A event platform: for event type category.updated, https://api.akeneo.com…" at bounding box center [708, 354] width 863 height 368
click at [278, 217] on button "Quote" at bounding box center [275, 202] width 66 height 30
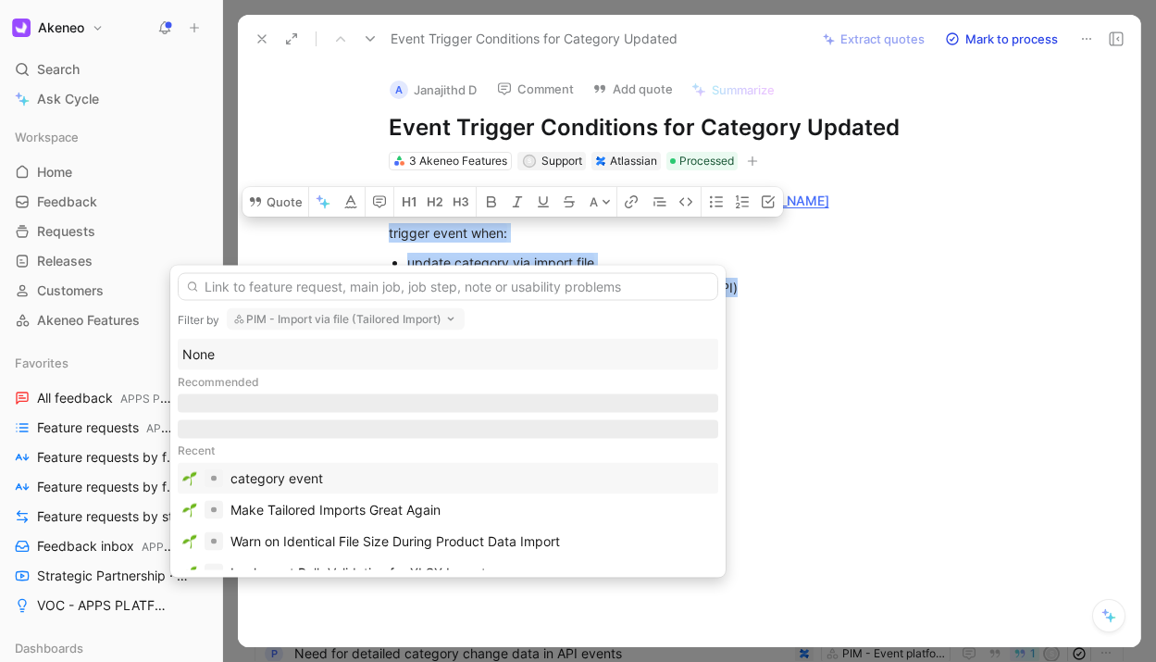
click at [409, 467] on div "category event" at bounding box center [447, 478] width 531 height 22
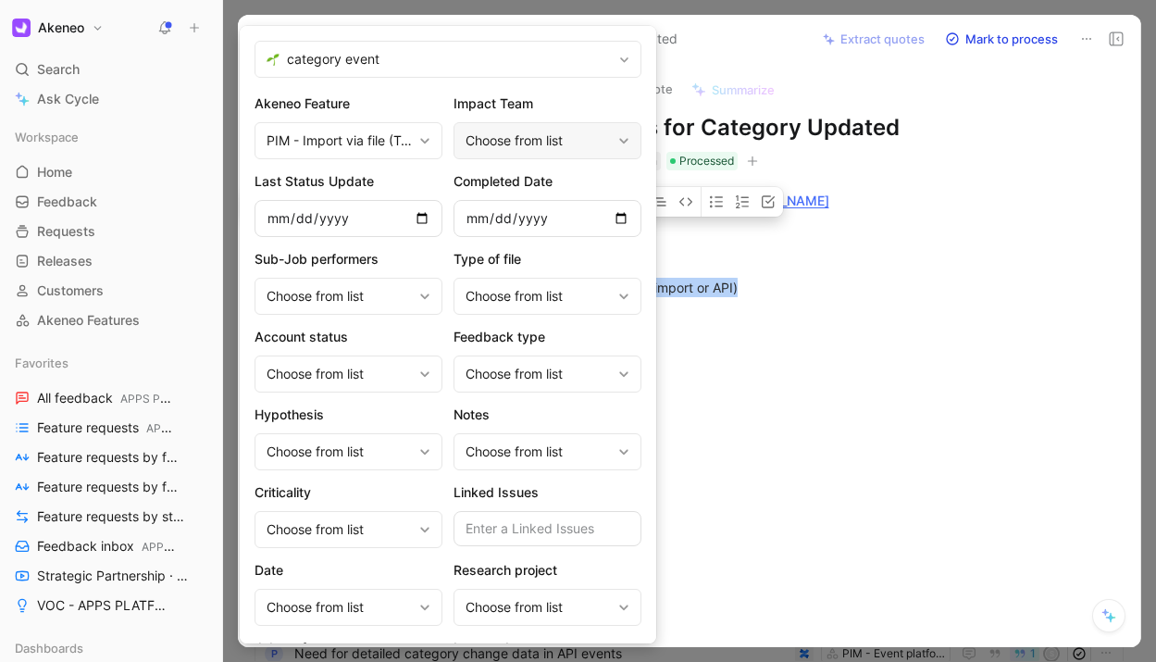
click at [614, 136] on div "Choose from list" at bounding box center [547, 140] width 188 height 37
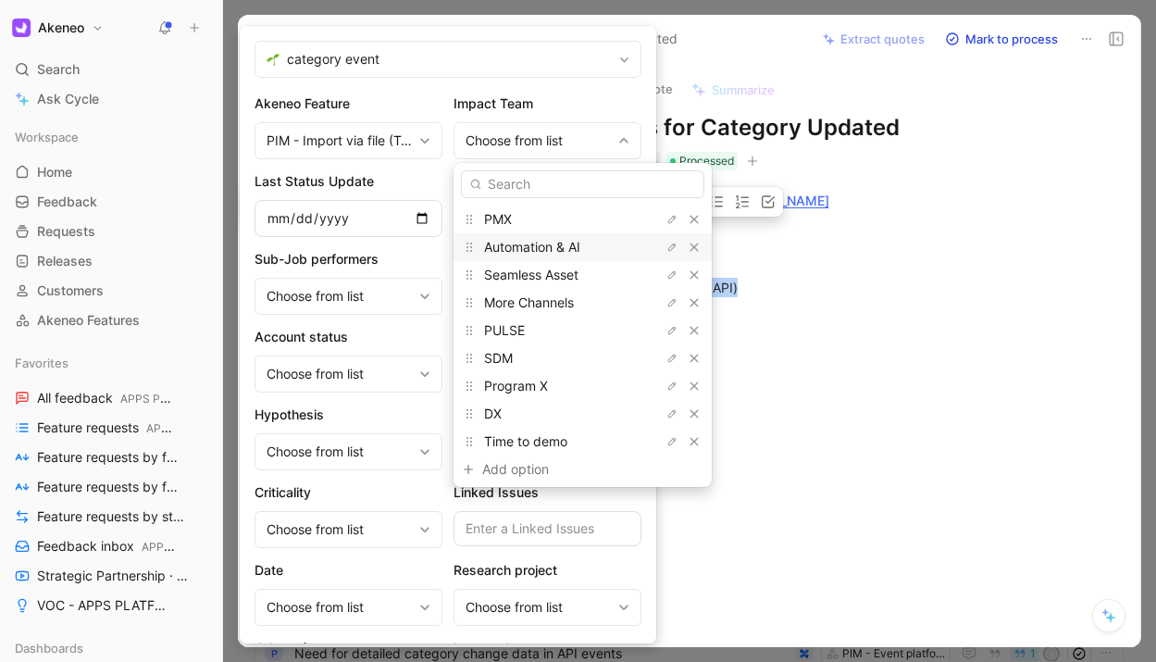
scroll to position [3, 0]
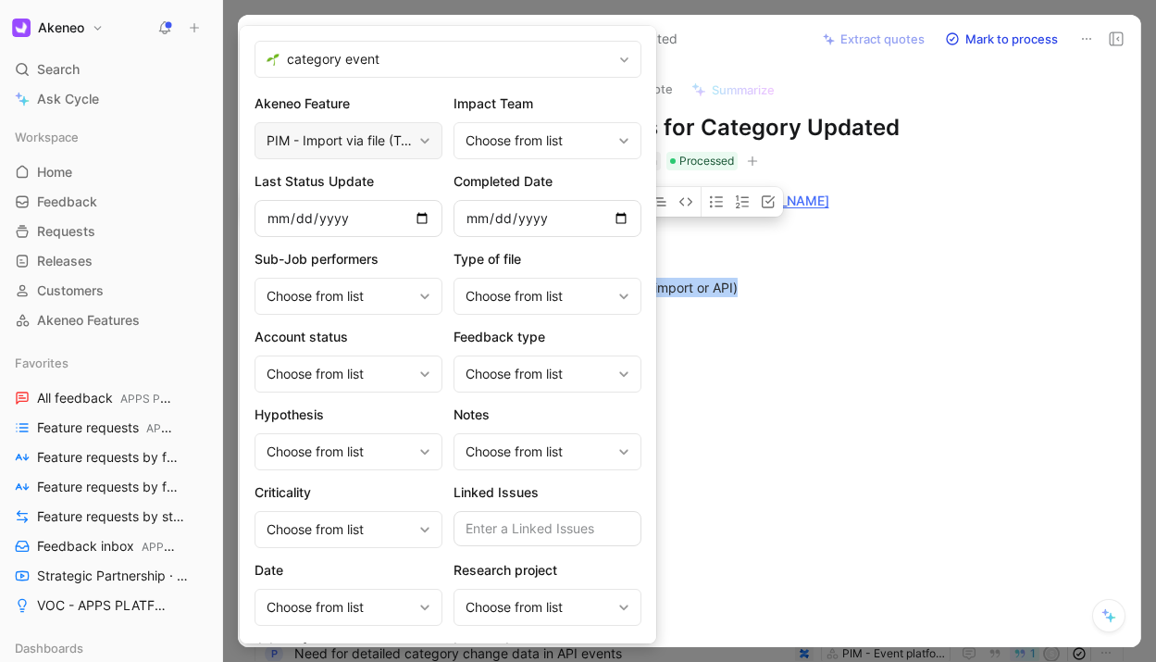
click at [359, 145] on div "PIM - Import via file (Tailored Import)" at bounding box center [338, 141] width 145 height 22
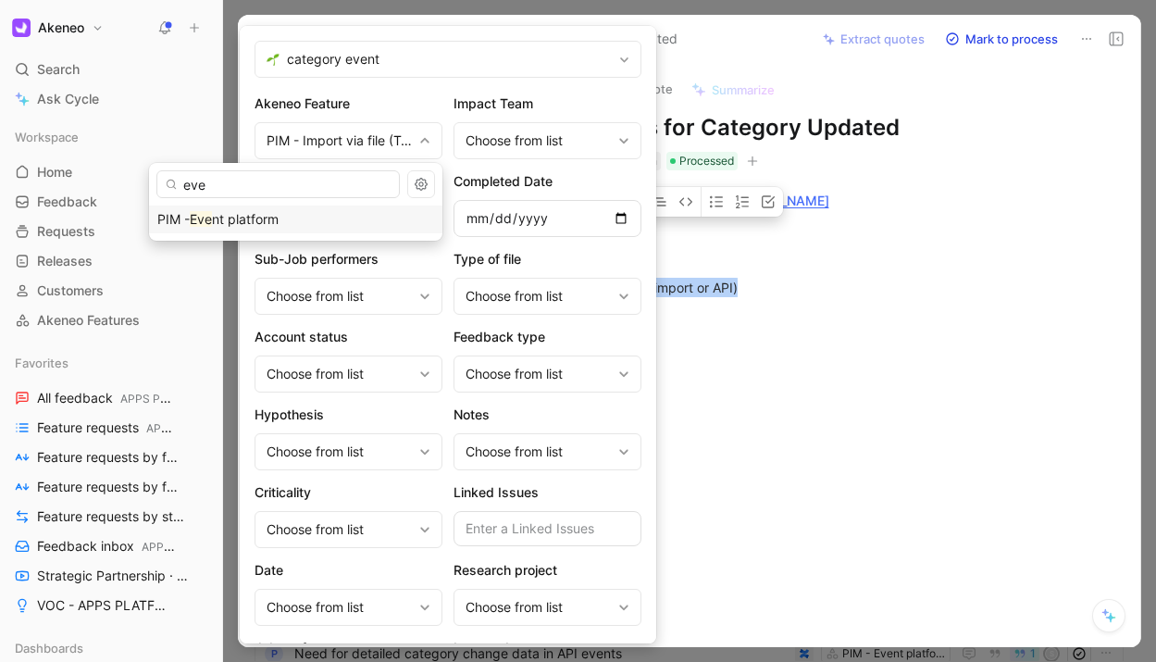
type input "eve"
click at [344, 220] on div "PIM - Eve nt platform" at bounding box center [295, 219] width 277 height 22
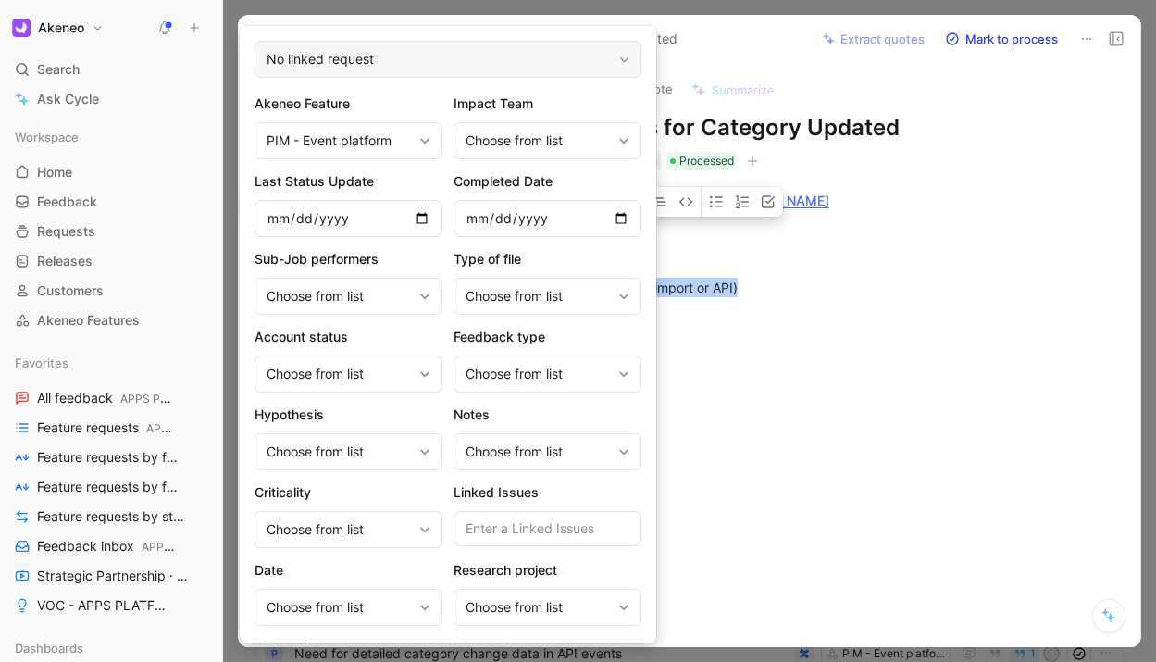
click at [570, 66] on div "No linked request" at bounding box center [447, 59] width 387 height 37
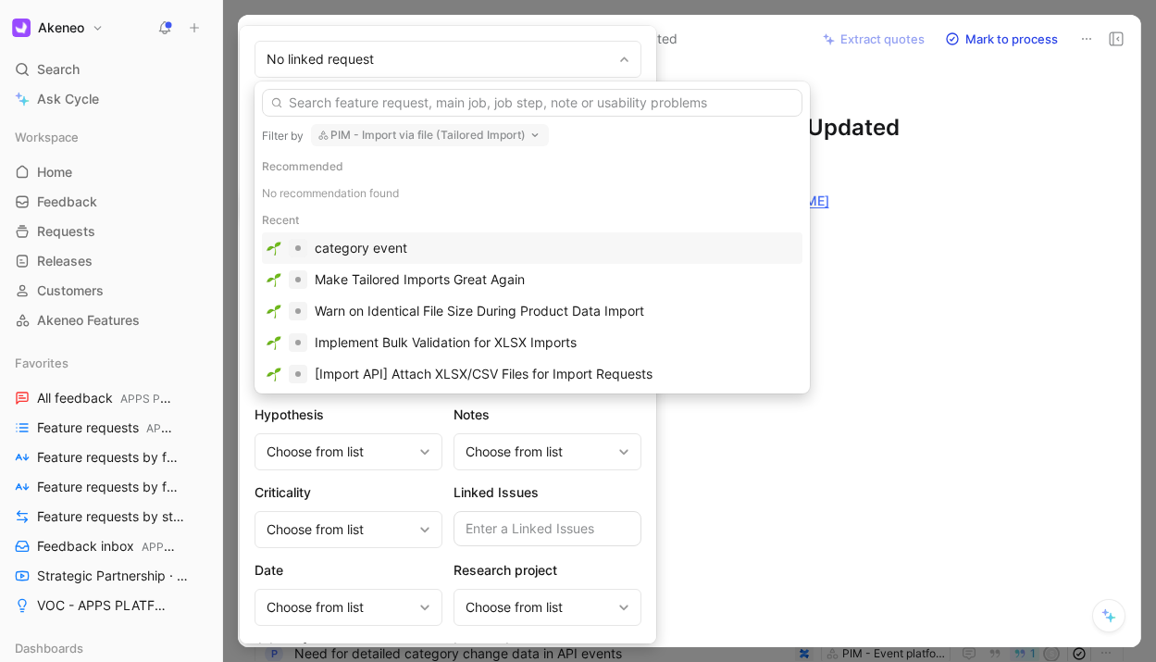
click at [410, 254] on div "category event" at bounding box center [531, 248] width 531 height 22
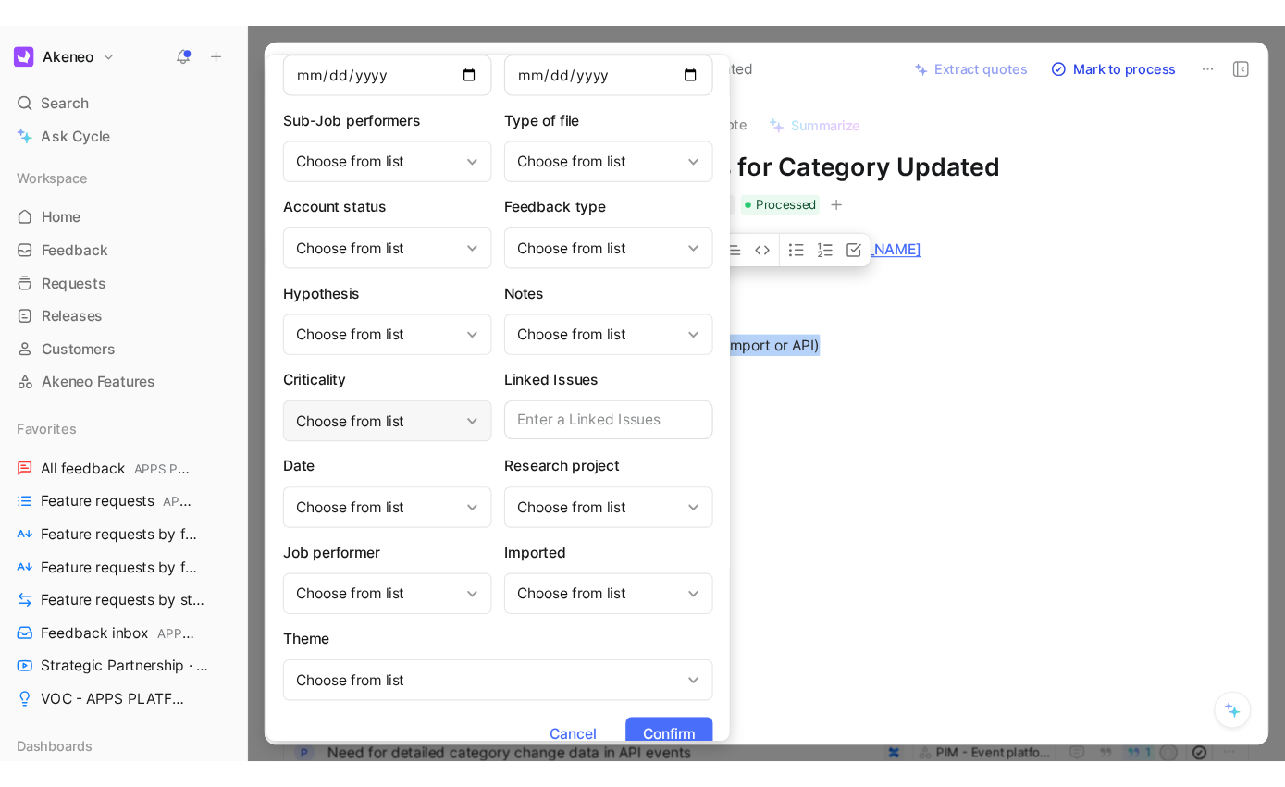
scroll to position [197, 0]
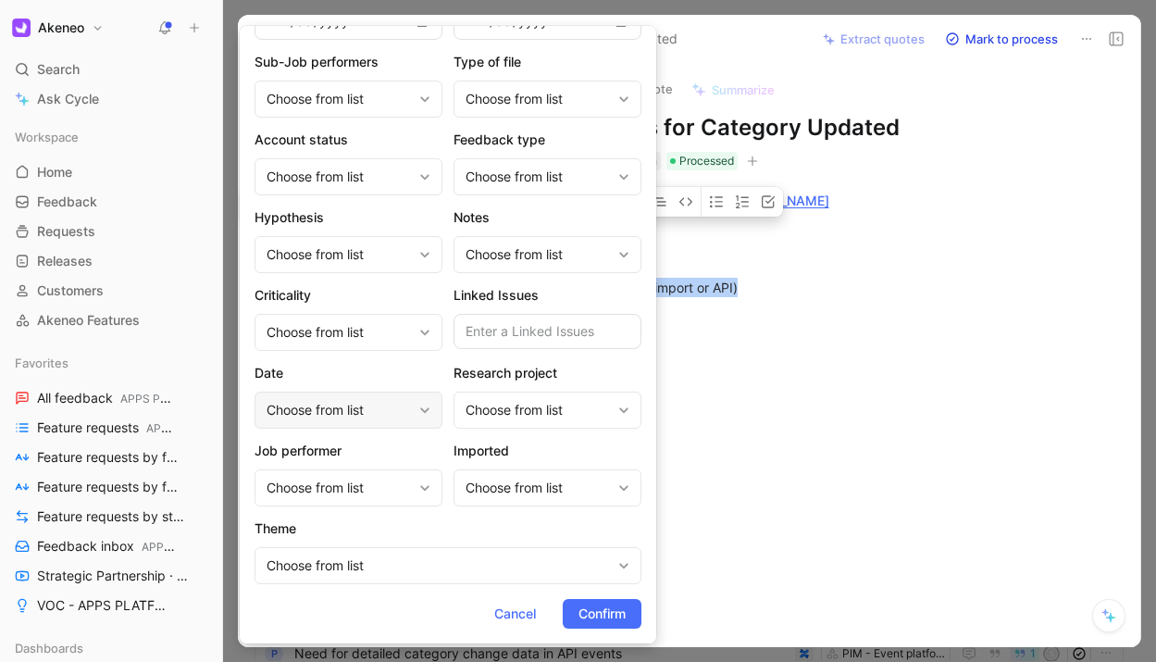
click at [414, 420] on div "Choose from list" at bounding box center [348, 409] width 188 height 37
click at [581, 573] on div "Choose from list" at bounding box center [438, 565] width 344 height 22
click at [615, 616] on span "Confirm" at bounding box center [601, 613] width 47 height 22
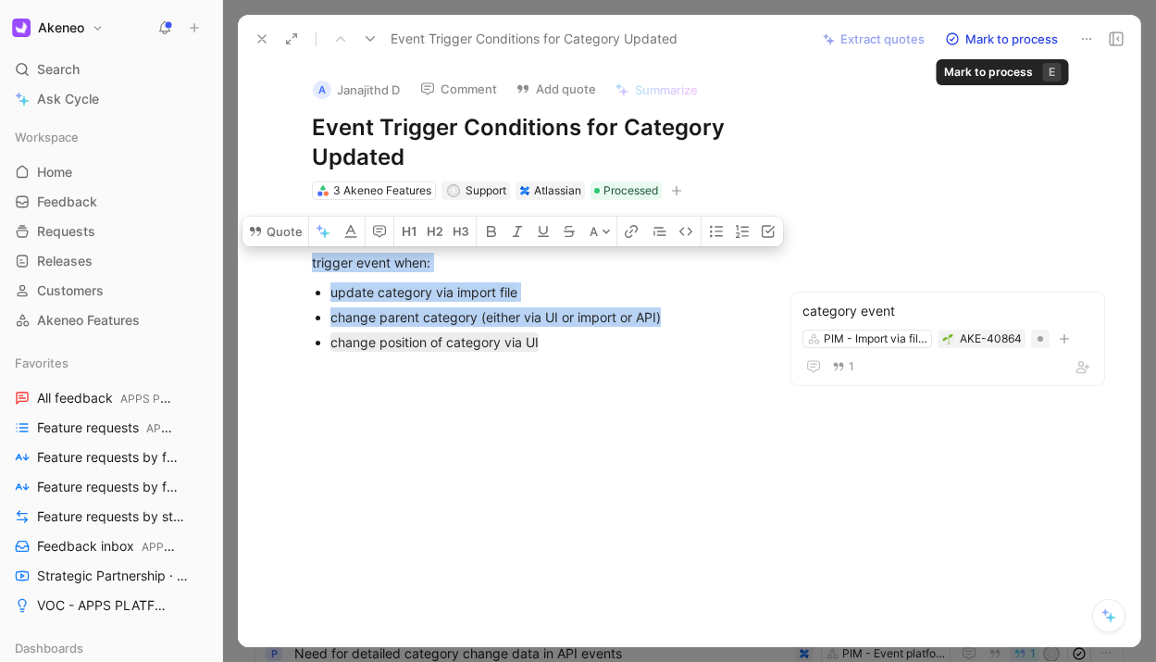
click at [994, 34] on button "Mark to process" at bounding box center [1001, 39] width 130 height 26
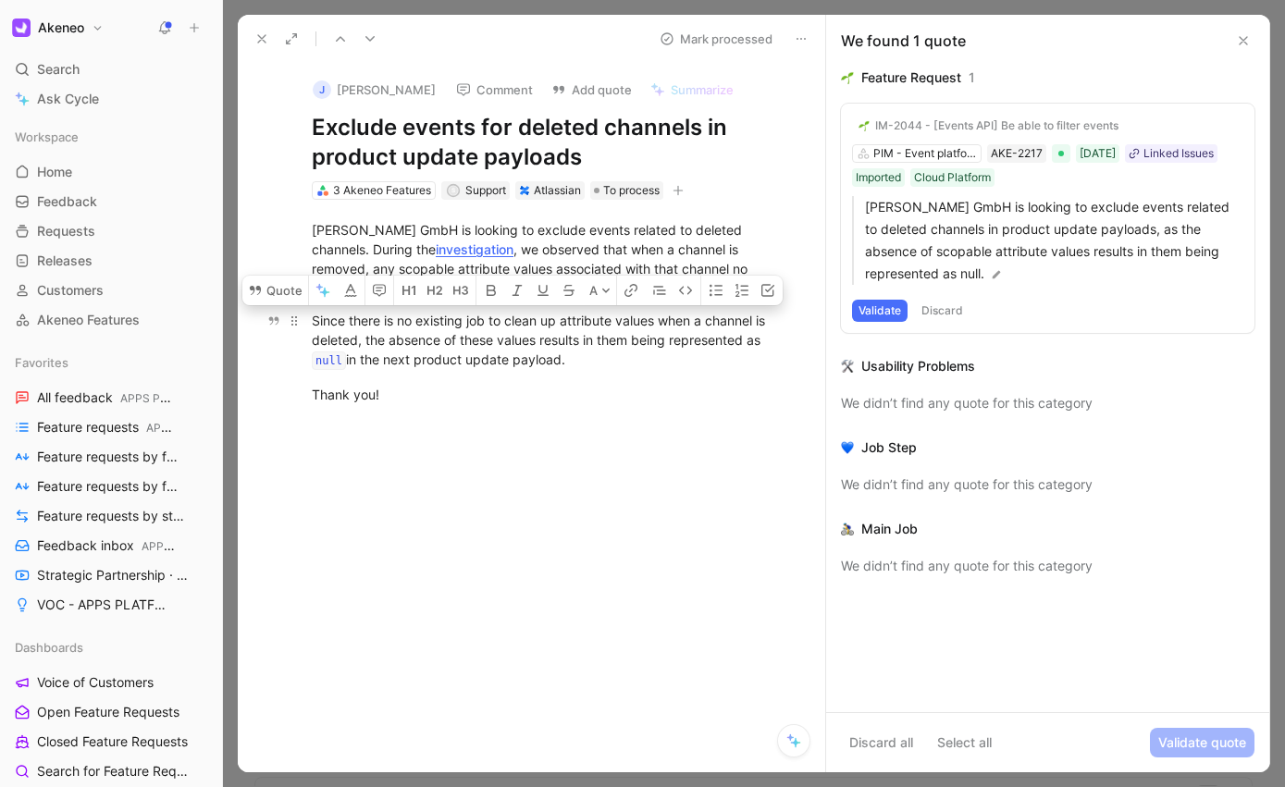
drag, startPoint x: 497, startPoint y: 328, endPoint x: 576, endPoint y: 356, distance: 83.4
click at [576, 356] on div "Since there is no existing job to clean up attribute values when a channel is d…" at bounding box center [551, 341] width 478 height 61
click at [671, 349] on div "Since there is no existing job to clean up attribute values when a channel is d…" at bounding box center [551, 341] width 478 height 61
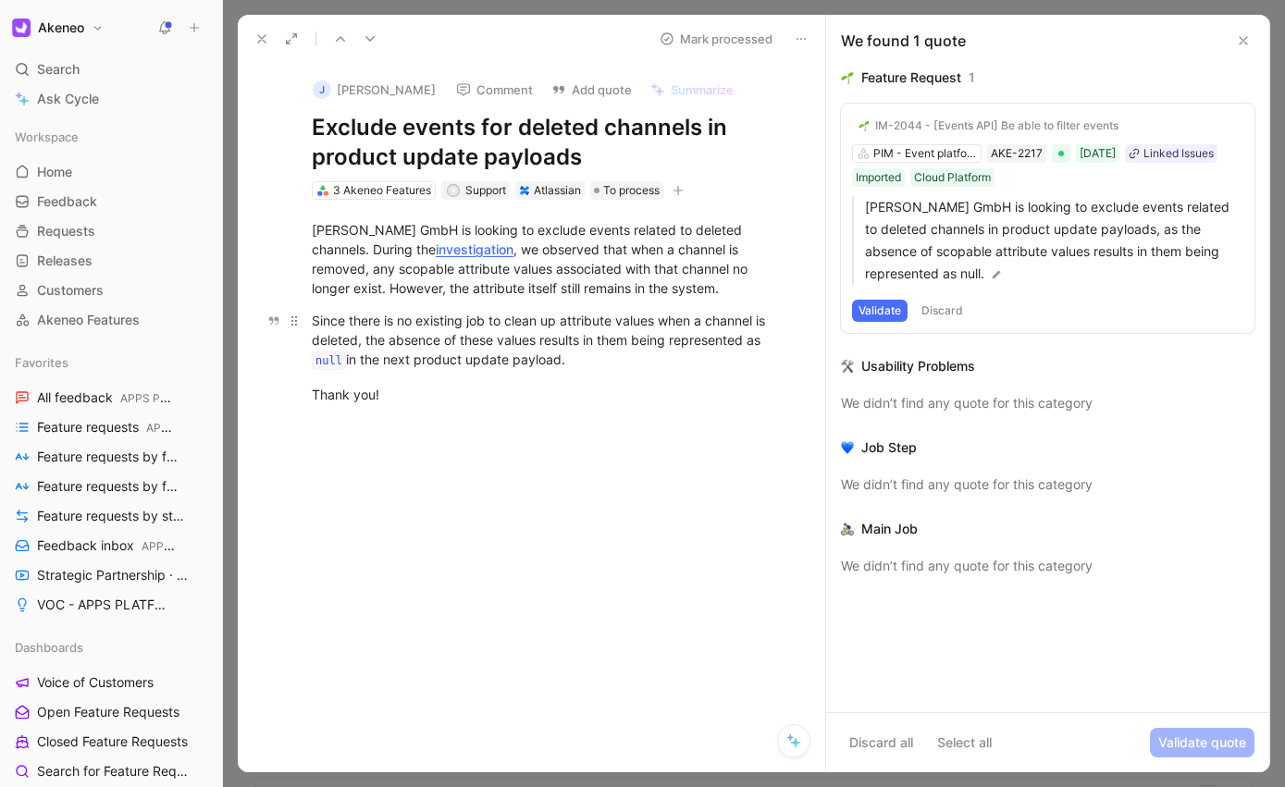
click at [671, 349] on div "Since there is no existing job to clean up attribute values when a channel is d…" at bounding box center [551, 341] width 478 height 61
drag, startPoint x: 883, startPoint y: 317, endPoint x: 867, endPoint y: 348, distance: 34.3
click at [883, 317] on button "Validate" at bounding box center [880, 311] width 56 height 22
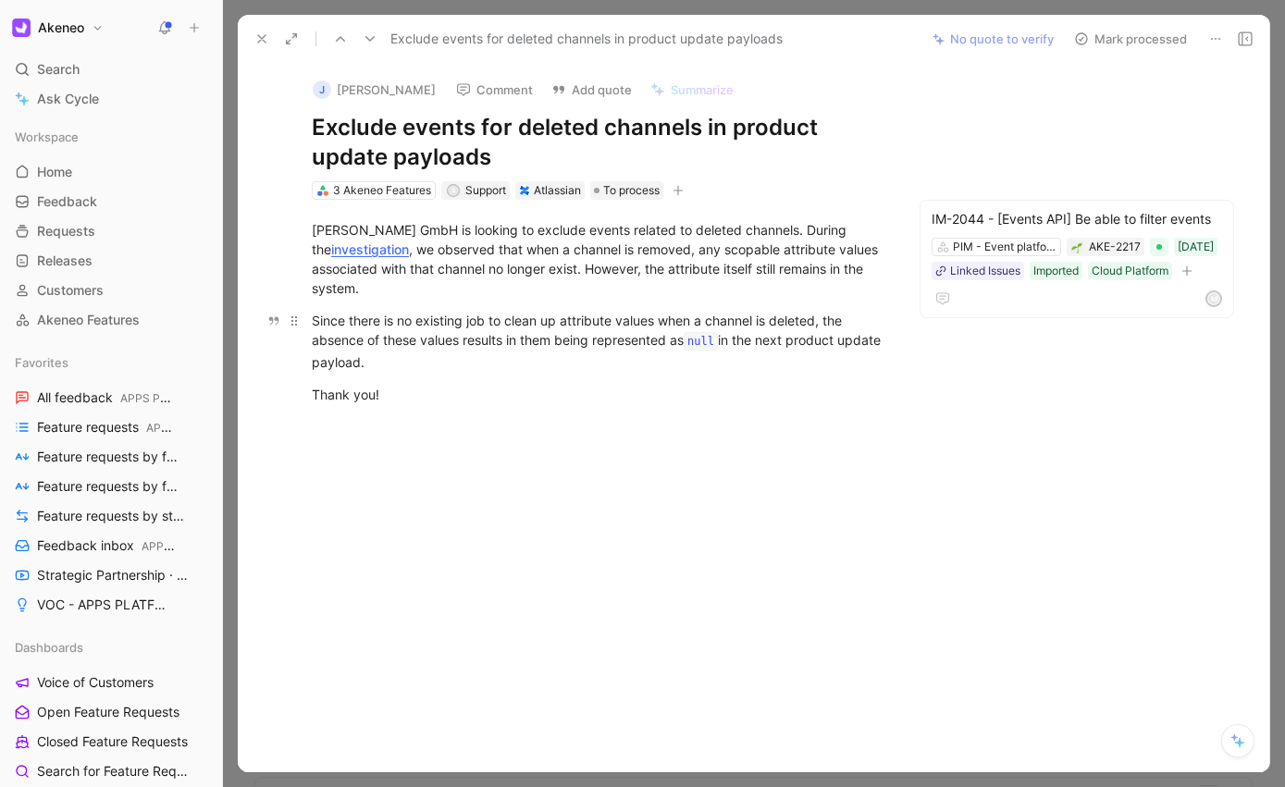
click at [428, 333] on div "Since there is no existing job to clean up attribute values when a channel is d…" at bounding box center [598, 341] width 573 height 61
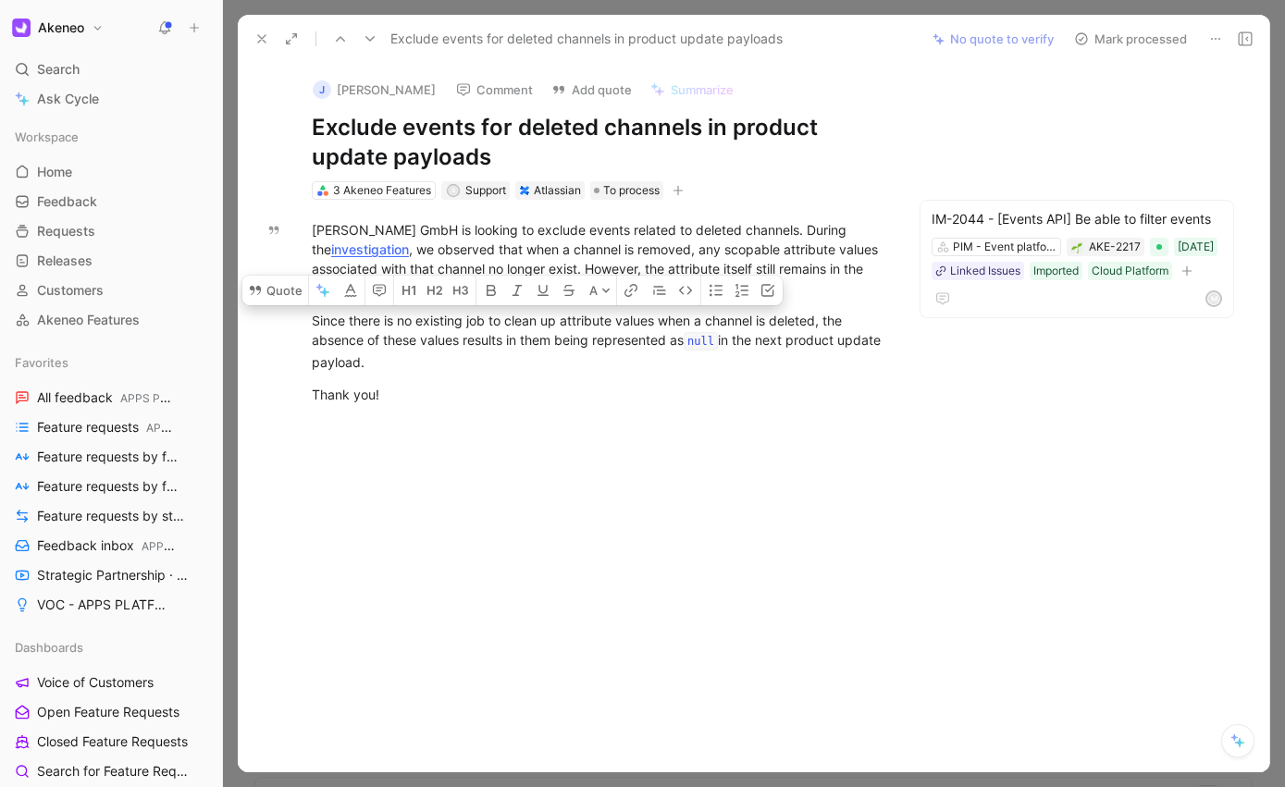
click at [1112, 39] on button "Mark processed" at bounding box center [1131, 39] width 130 height 26
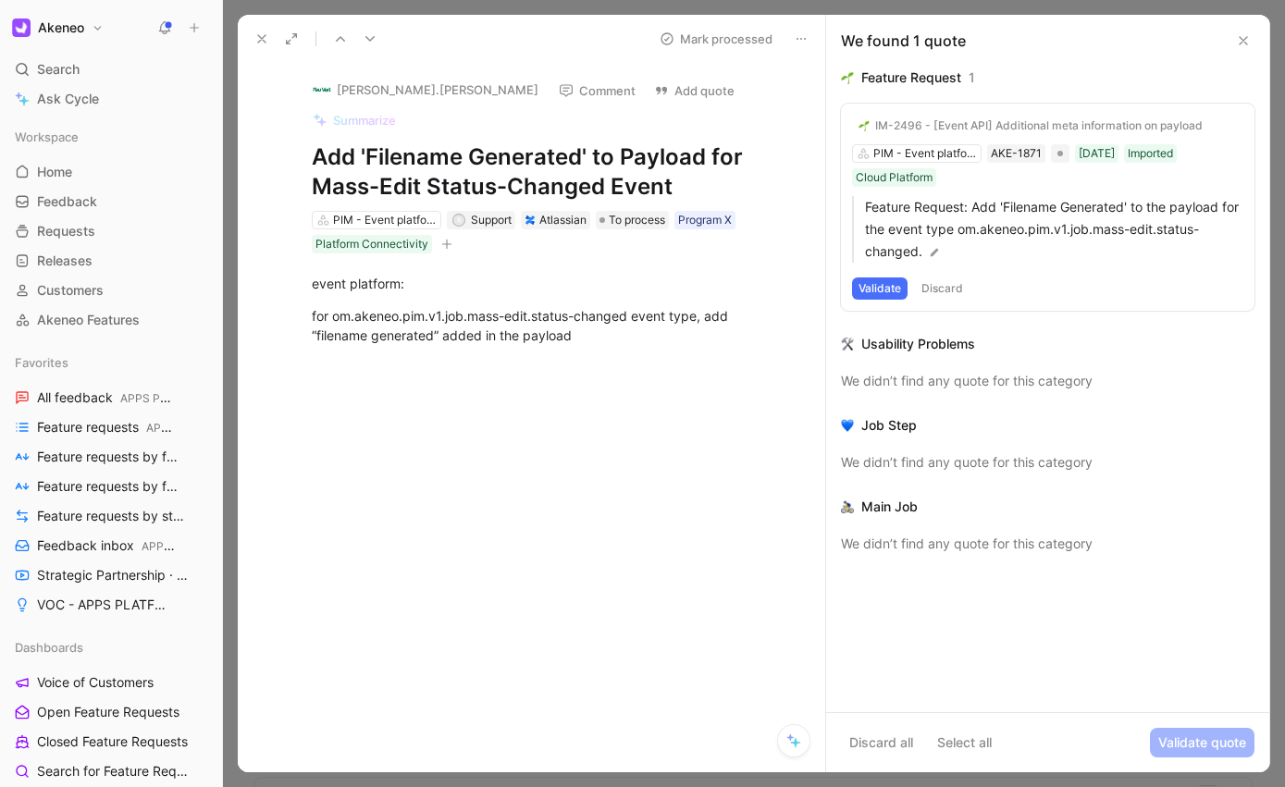
click at [876, 284] on button "Validate" at bounding box center [880, 289] width 56 height 22
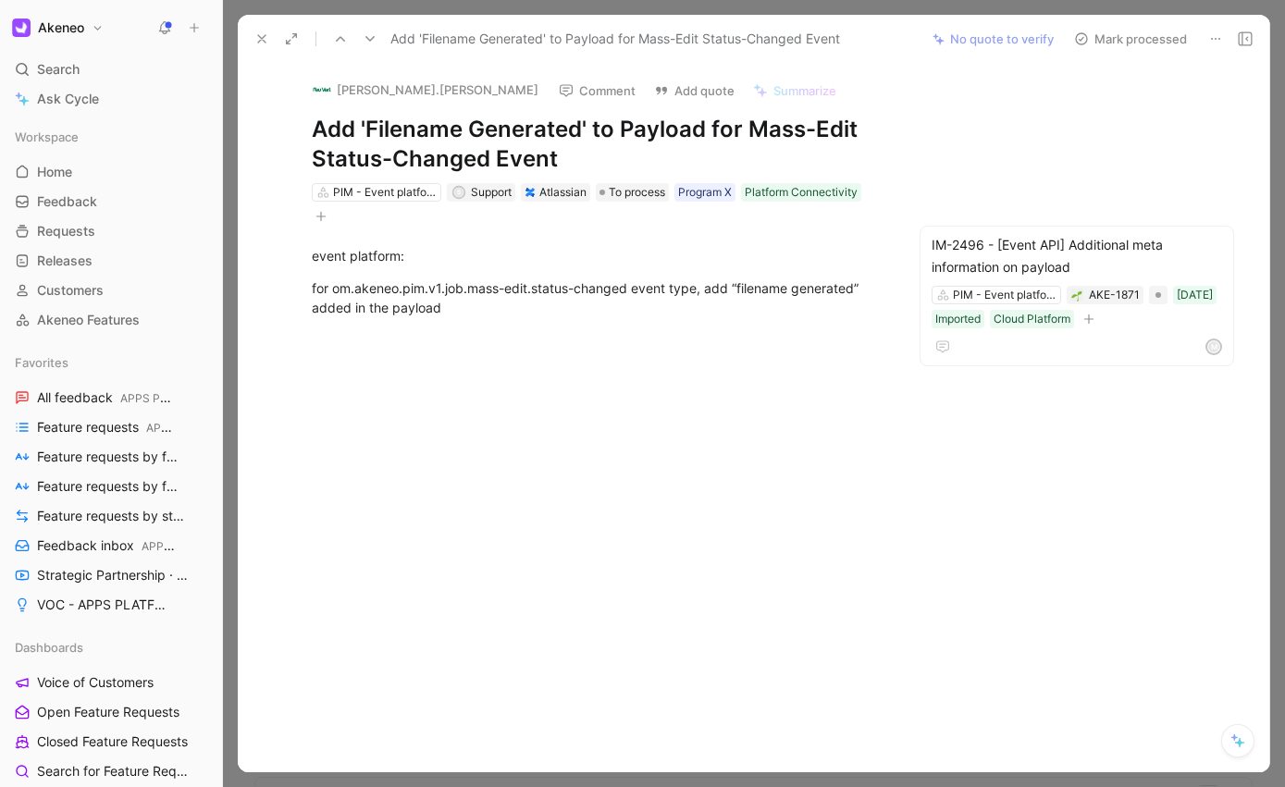
click at [1109, 33] on button "Mark processed" at bounding box center [1131, 39] width 130 height 26
